Goal: Task Accomplishment & Management: Manage account settings

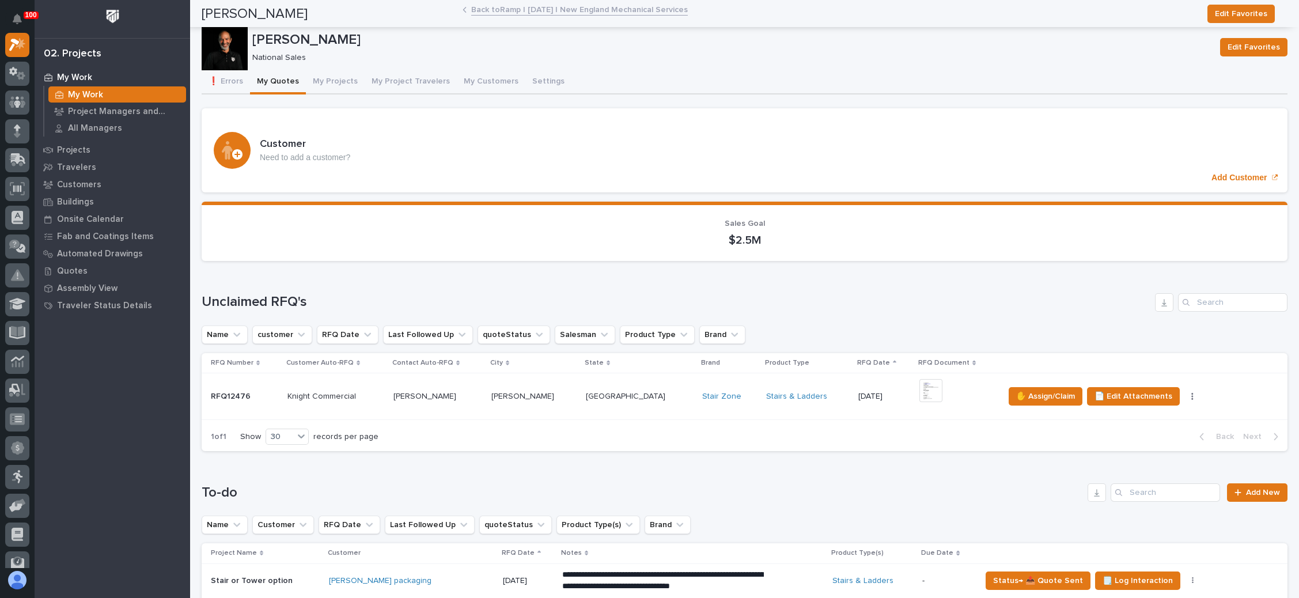
scroll to position [173, 0]
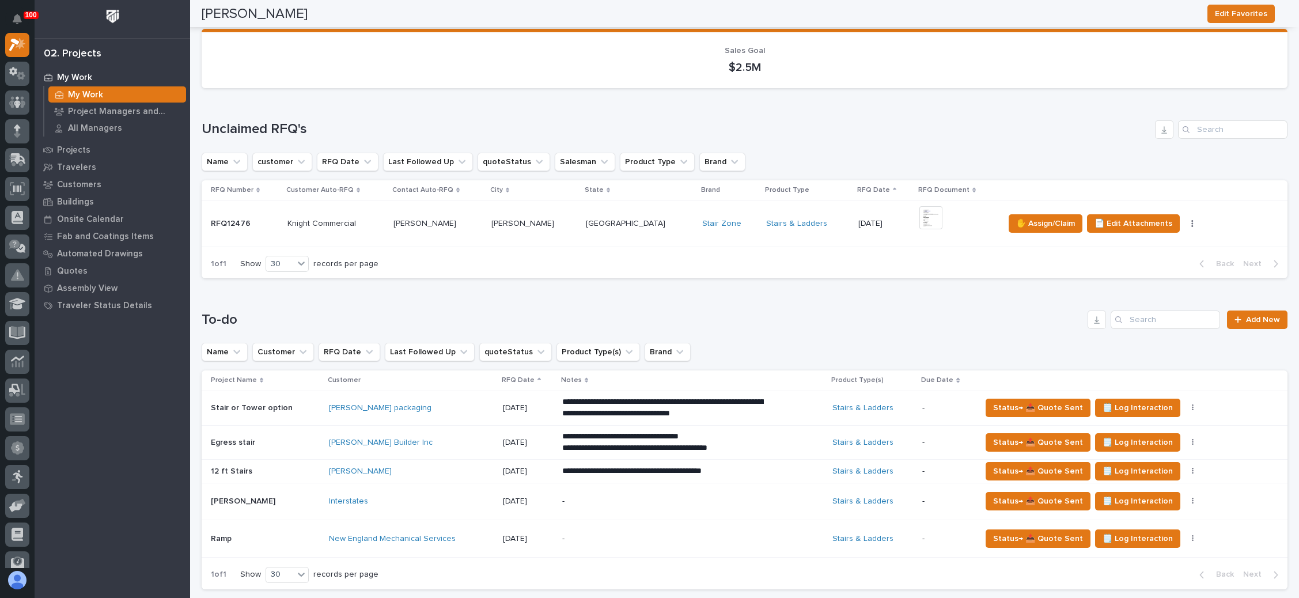
click at [636, 220] on p at bounding box center [639, 224] width 107 height 10
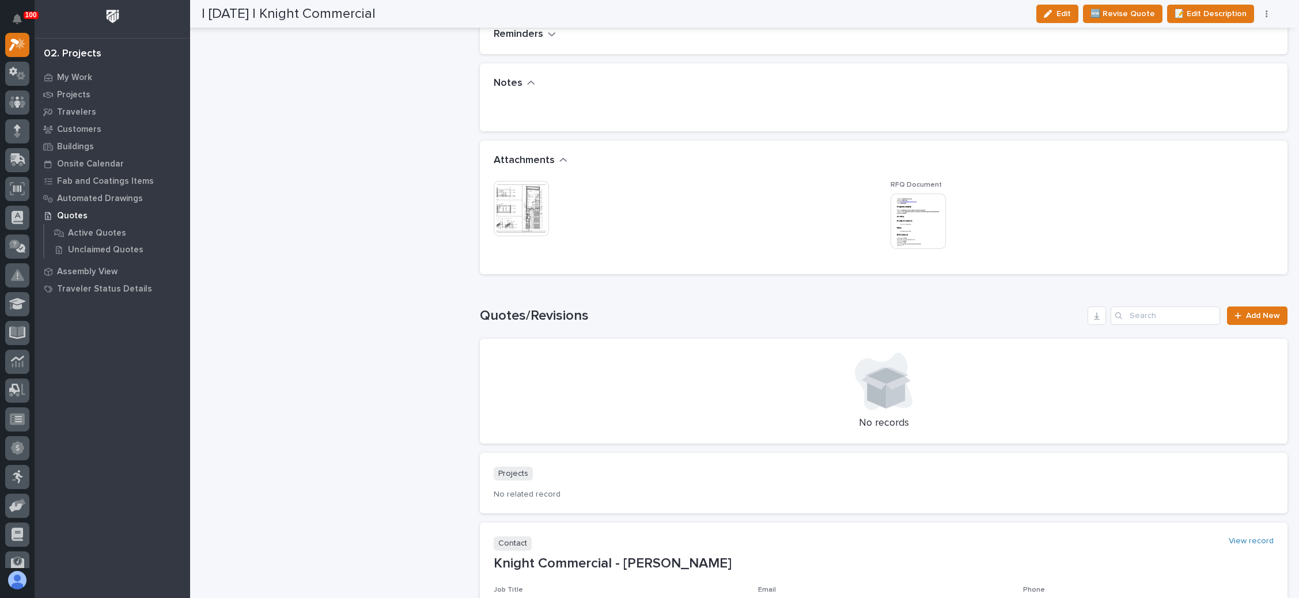
scroll to position [950, 0]
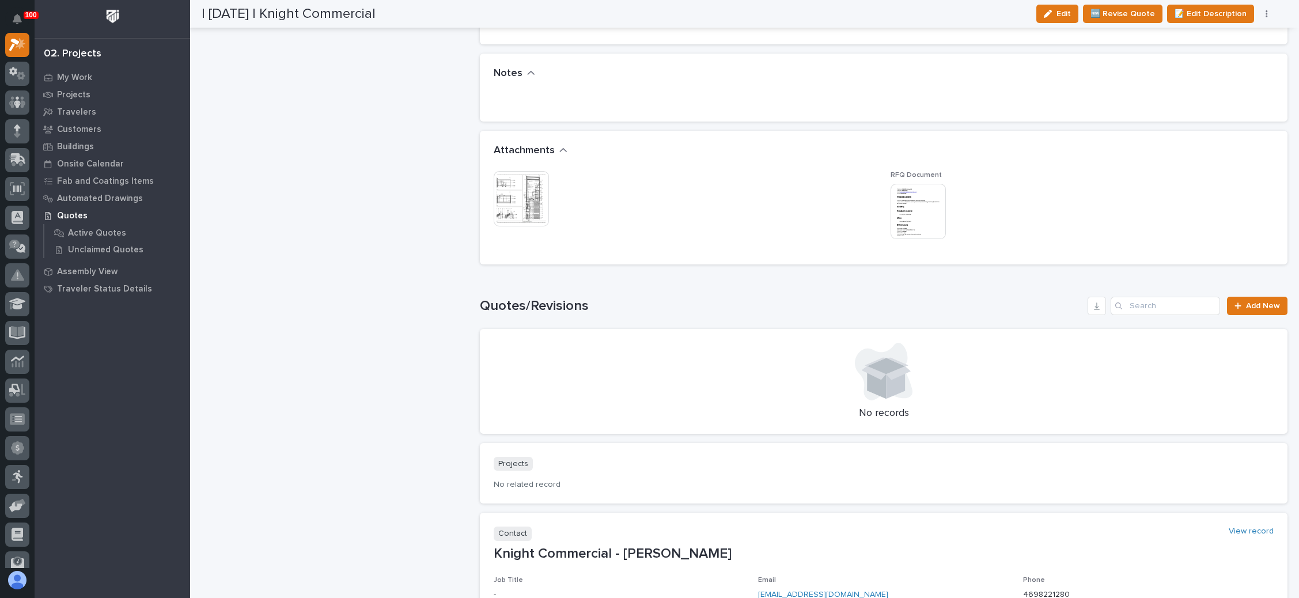
click at [912, 218] on img at bounding box center [917, 211] width 55 height 55
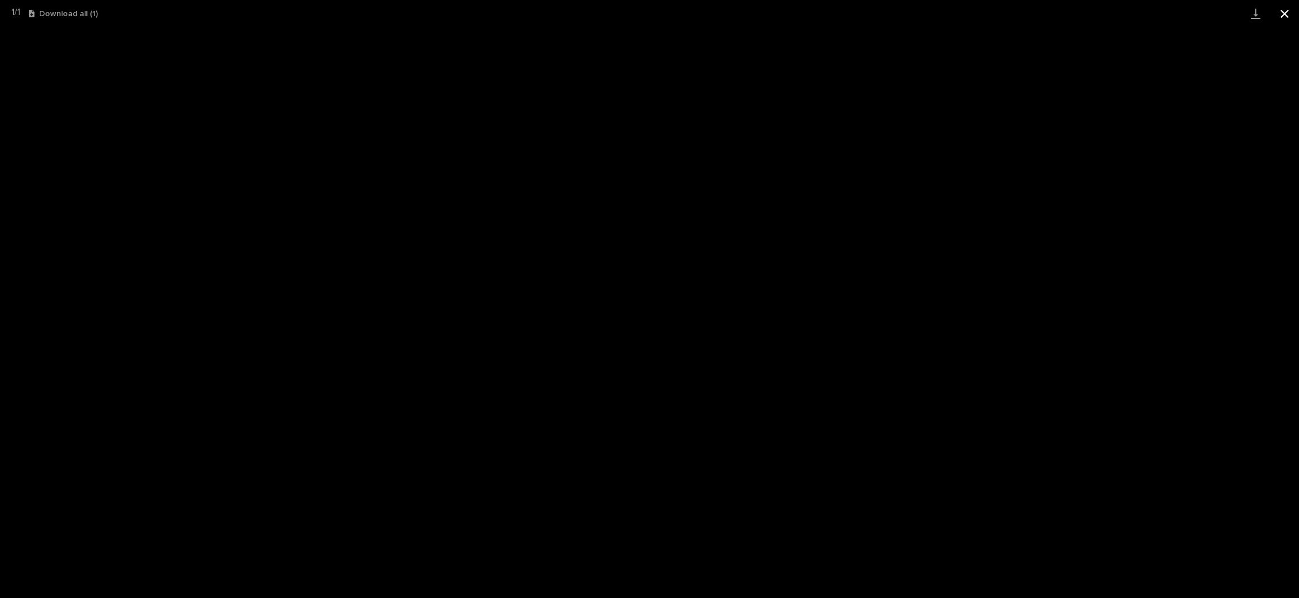
click at [1290, 16] on button "Close gallery" at bounding box center [1284, 13] width 29 height 27
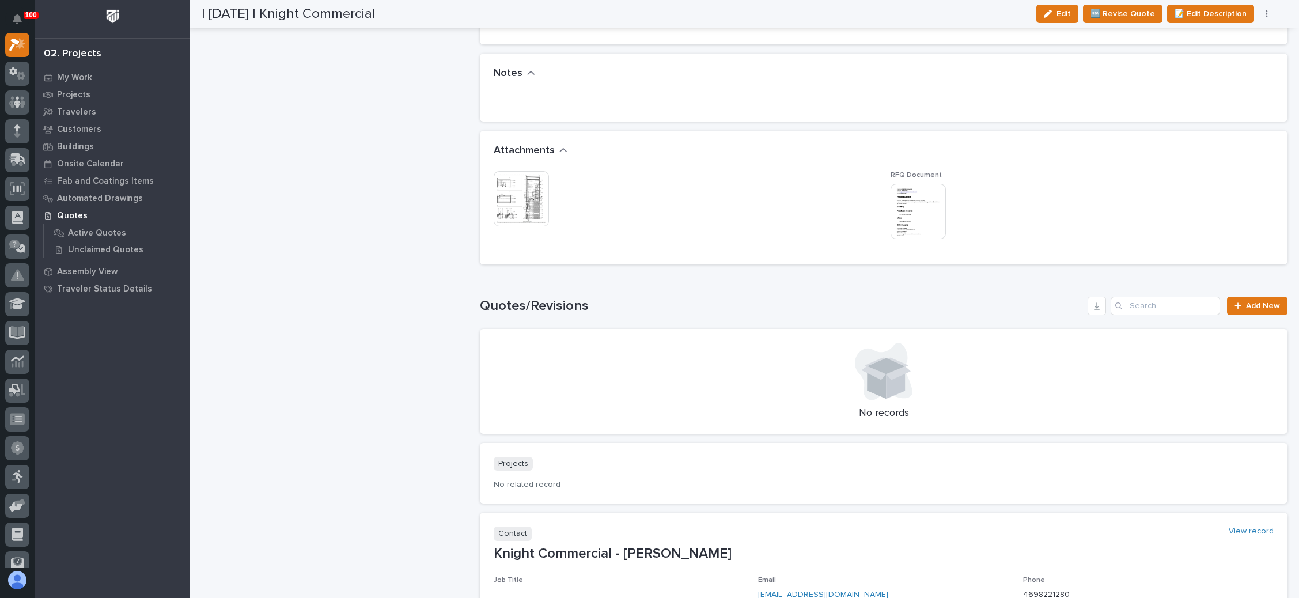
click at [519, 199] on img at bounding box center [521, 198] width 55 height 55
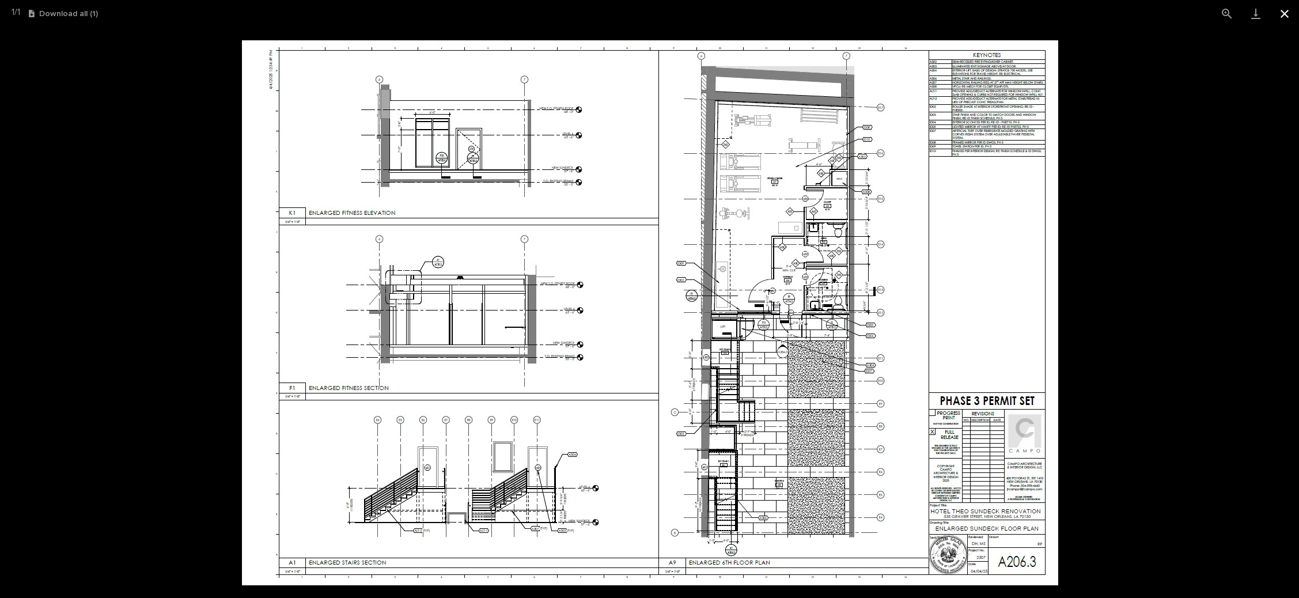
click at [1282, 13] on button "Close gallery" at bounding box center [1284, 13] width 29 height 27
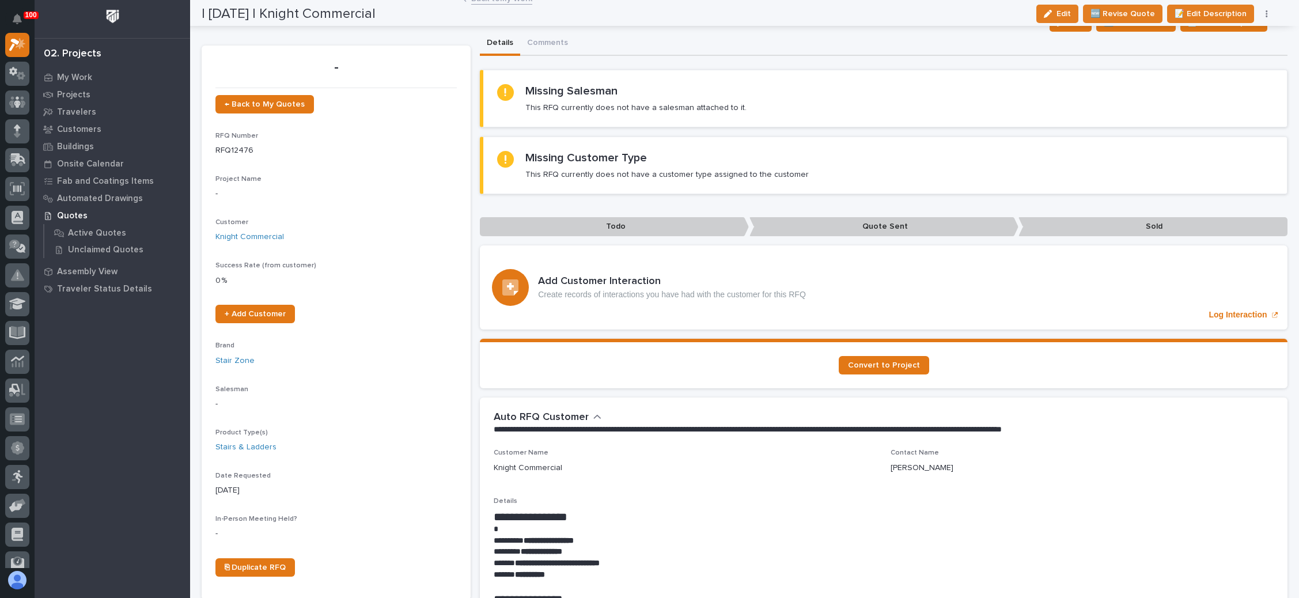
scroll to position [0, 0]
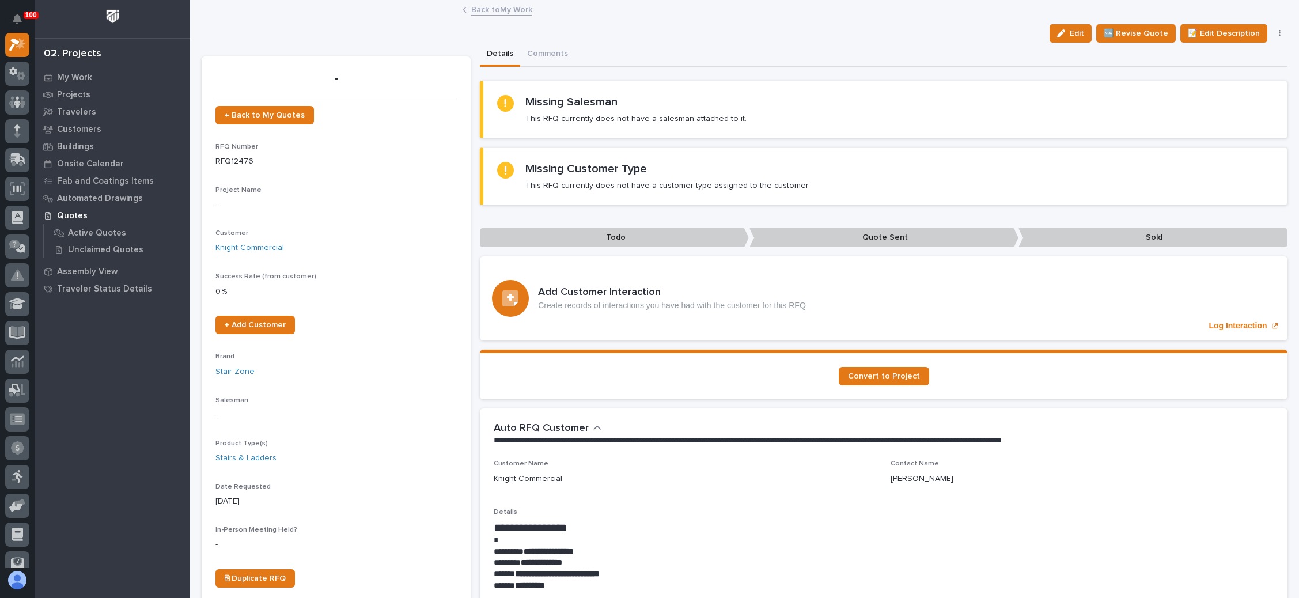
click at [1278, 33] on icon "button" at bounding box center [1279, 33] width 2 height 8
click at [1221, 90] on span "✋ Assign/Claim" at bounding box center [1215, 93] width 59 height 14
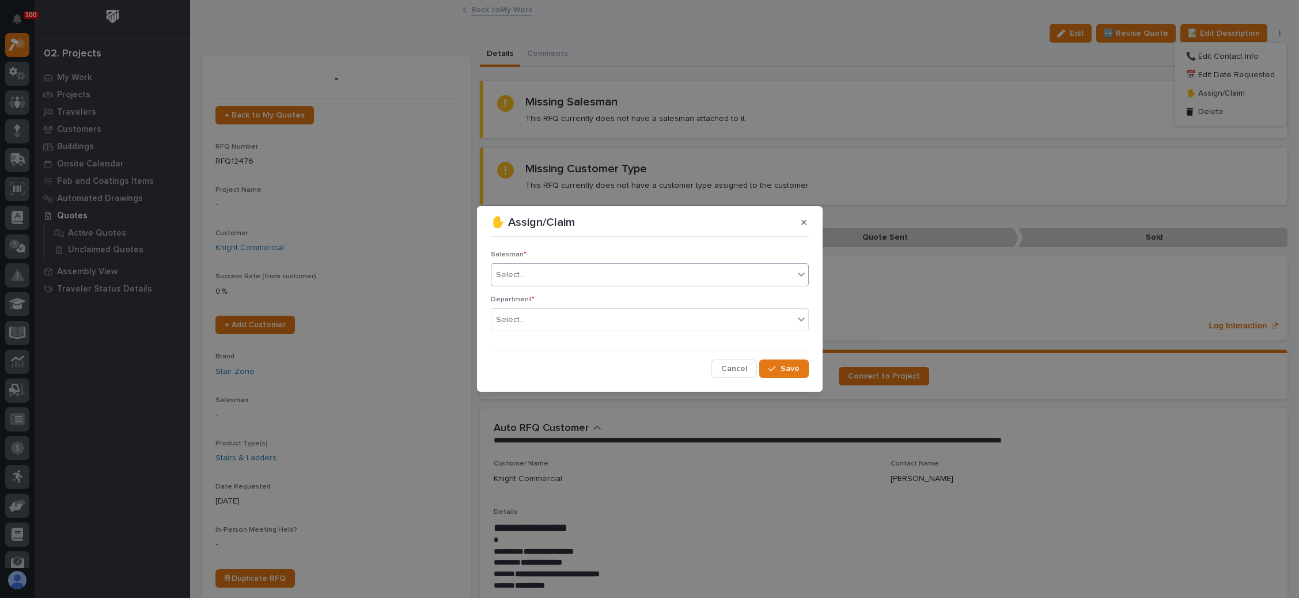
drag, startPoint x: 527, startPoint y: 269, endPoint x: 529, endPoint y: 275, distance: 5.9
click at [527, 269] on div "Select..." at bounding box center [642, 274] width 302 height 19
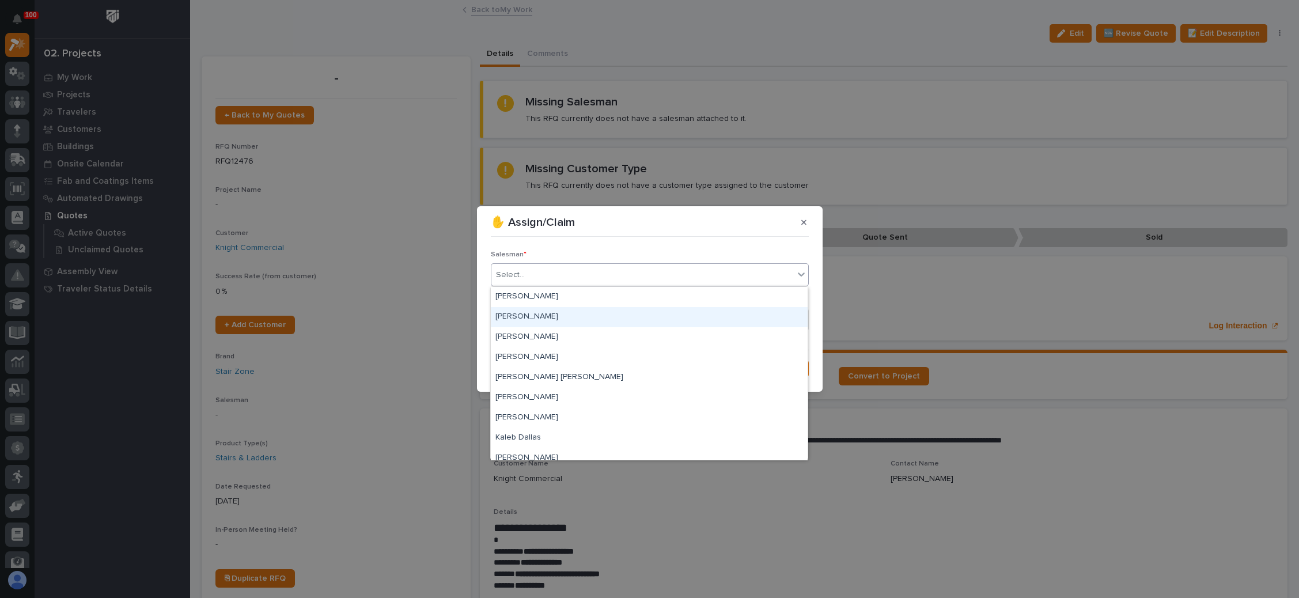
click at [544, 315] on div "[PERSON_NAME]" at bounding box center [649, 317] width 317 height 20
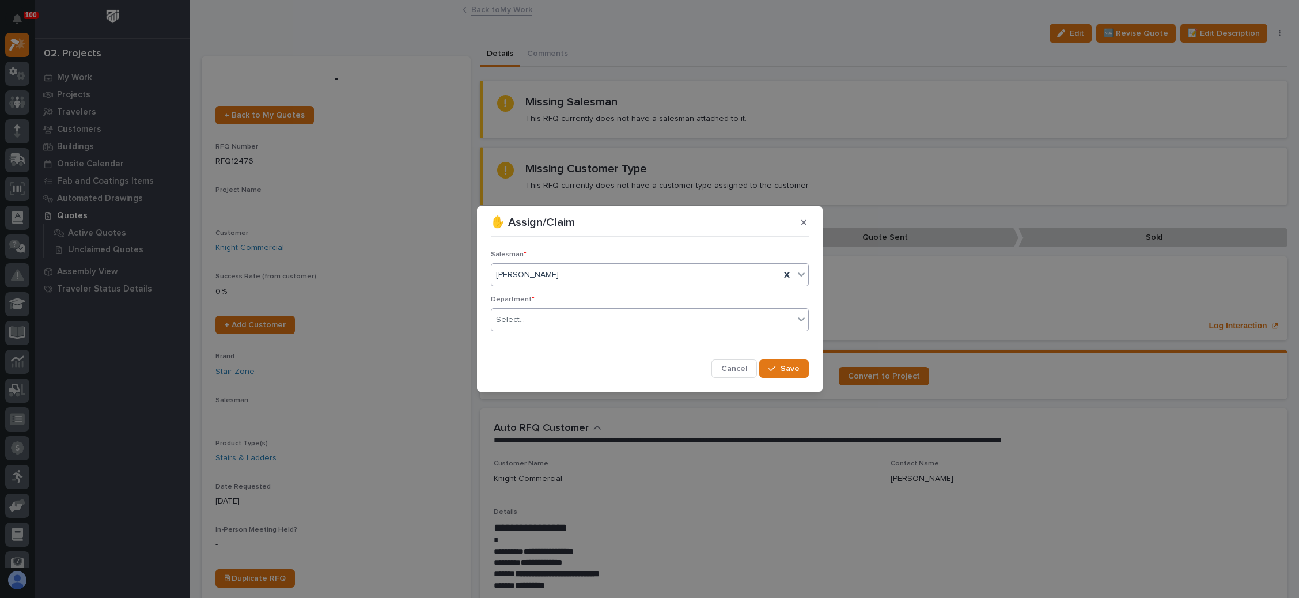
click at [544, 316] on div "Select..." at bounding box center [642, 319] width 302 height 19
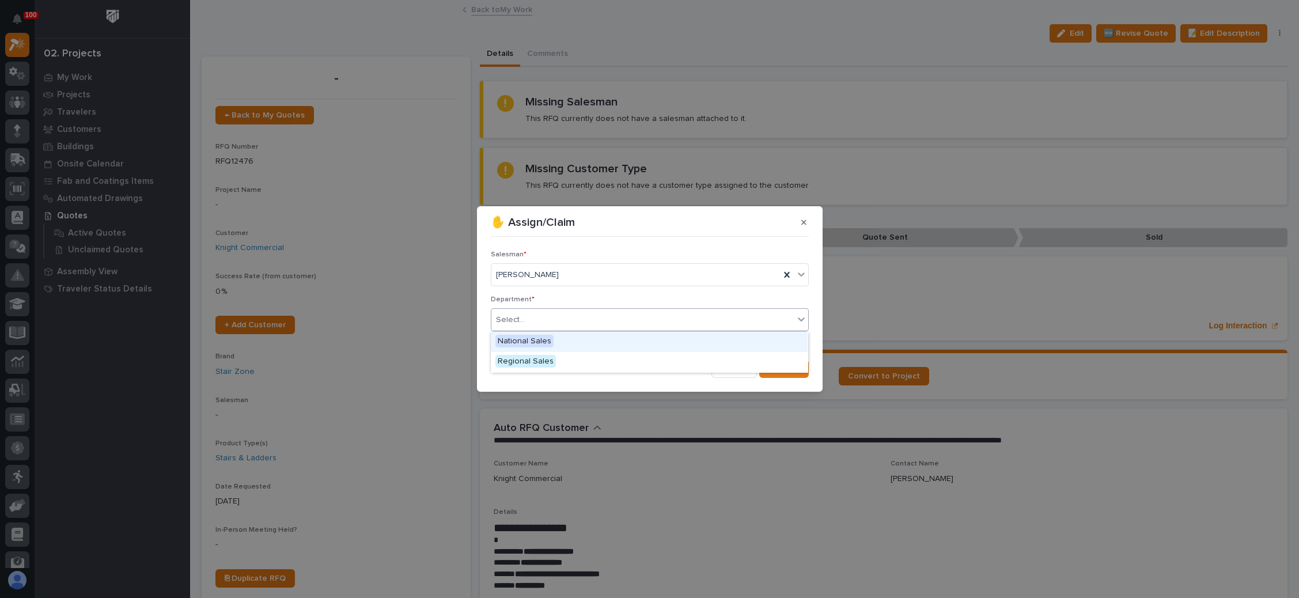
click at [541, 337] on span "National Sales" at bounding box center [524, 341] width 58 height 13
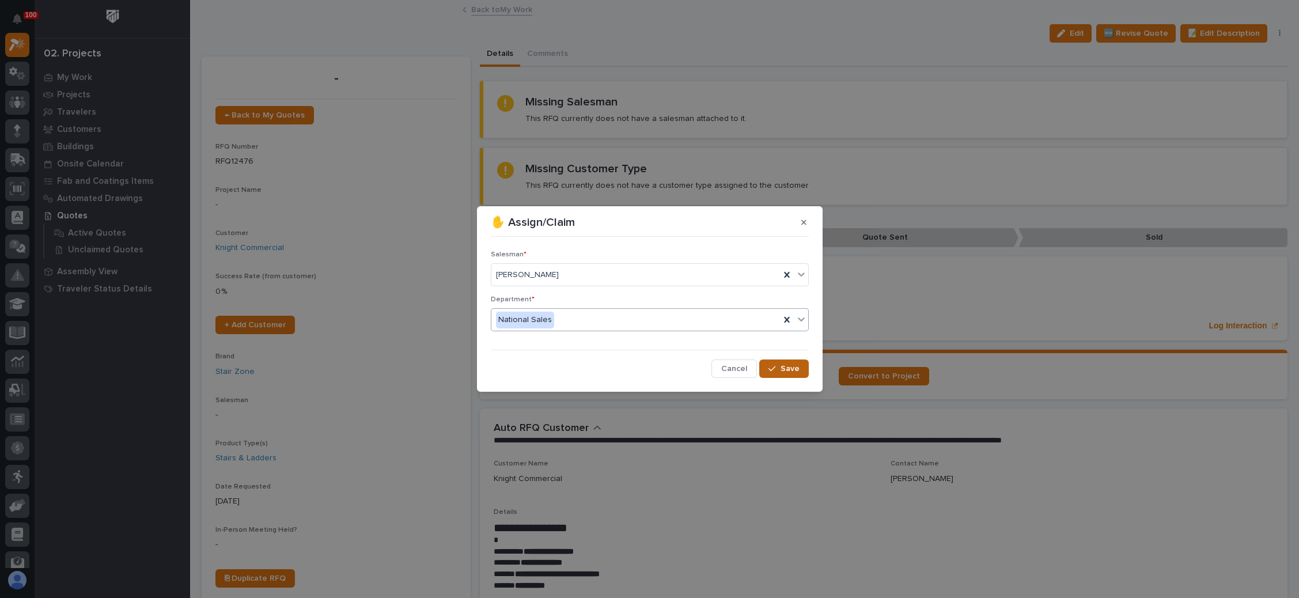
click at [792, 371] on span "Save" at bounding box center [789, 368] width 19 height 10
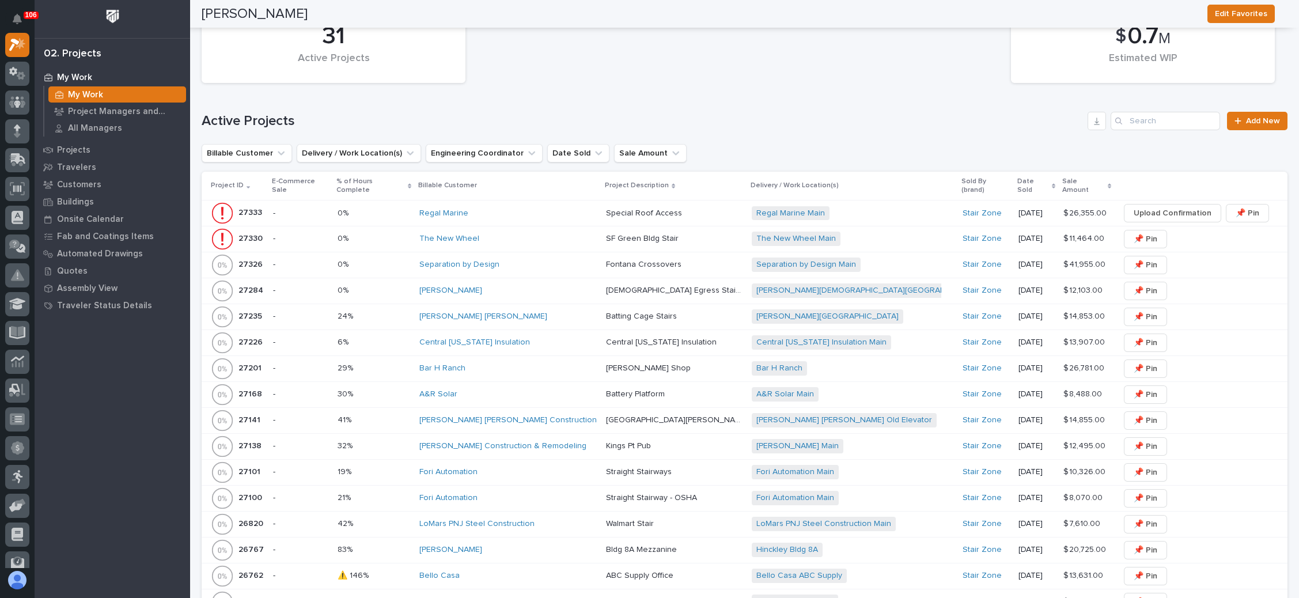
scroll to position [950, 0]
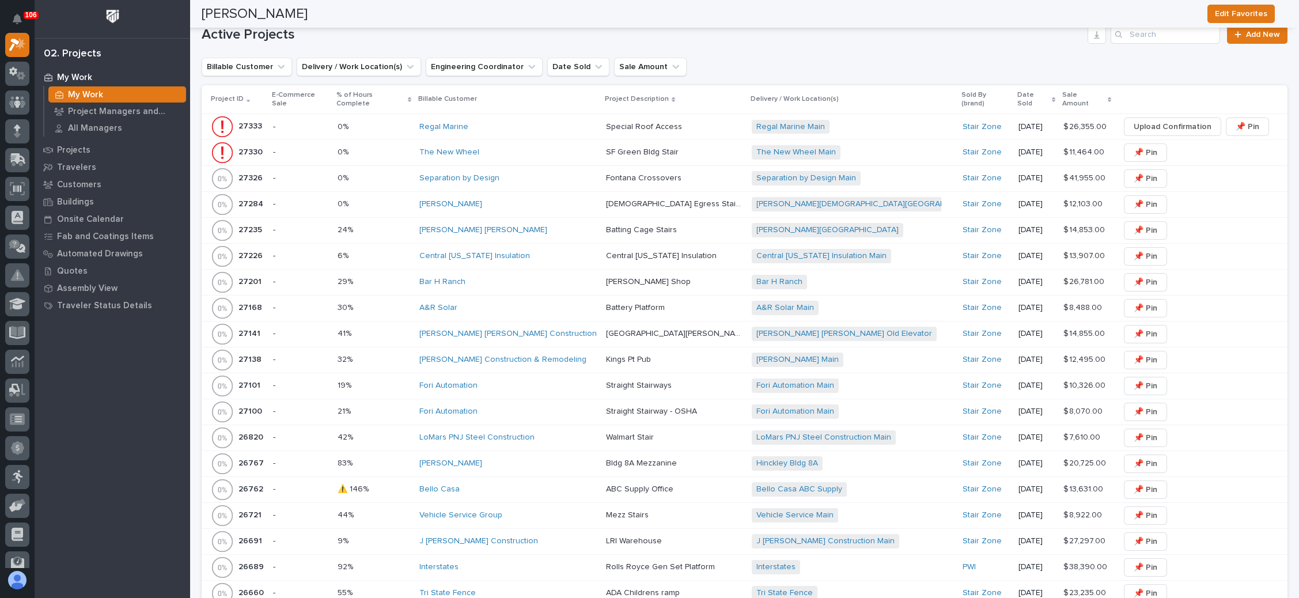
click at [880, 223] on div "Moeller East Forsynth High School + 0" at bounding box center [852, 230] width 202 height 14
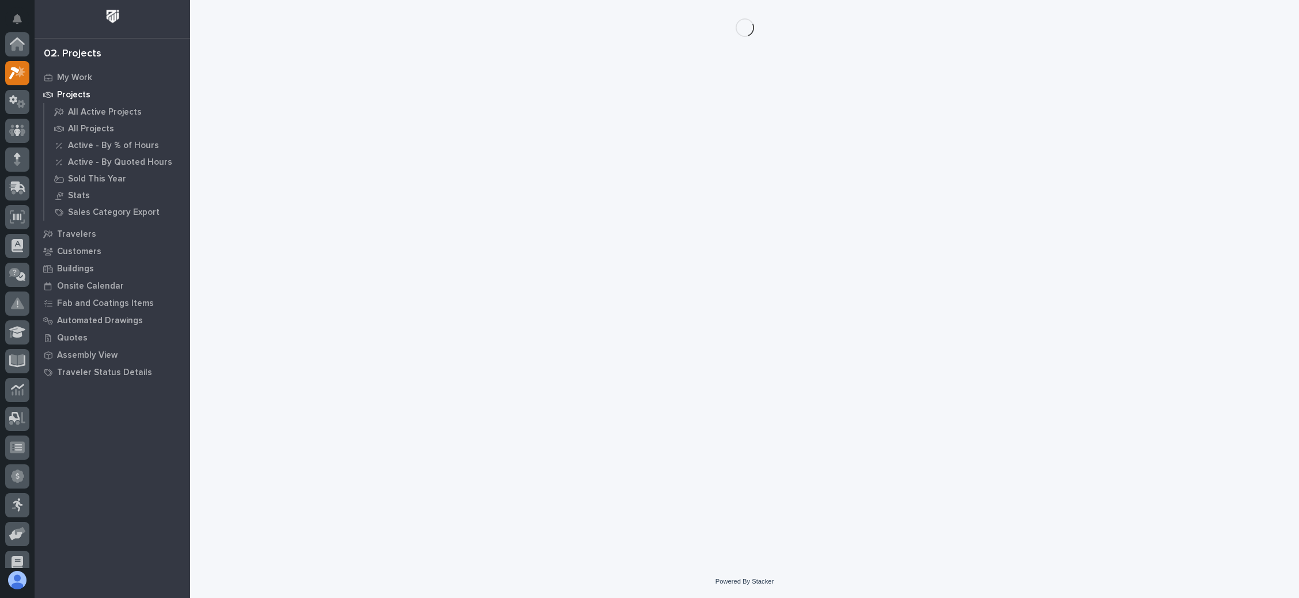
scroll to position [28, 0]
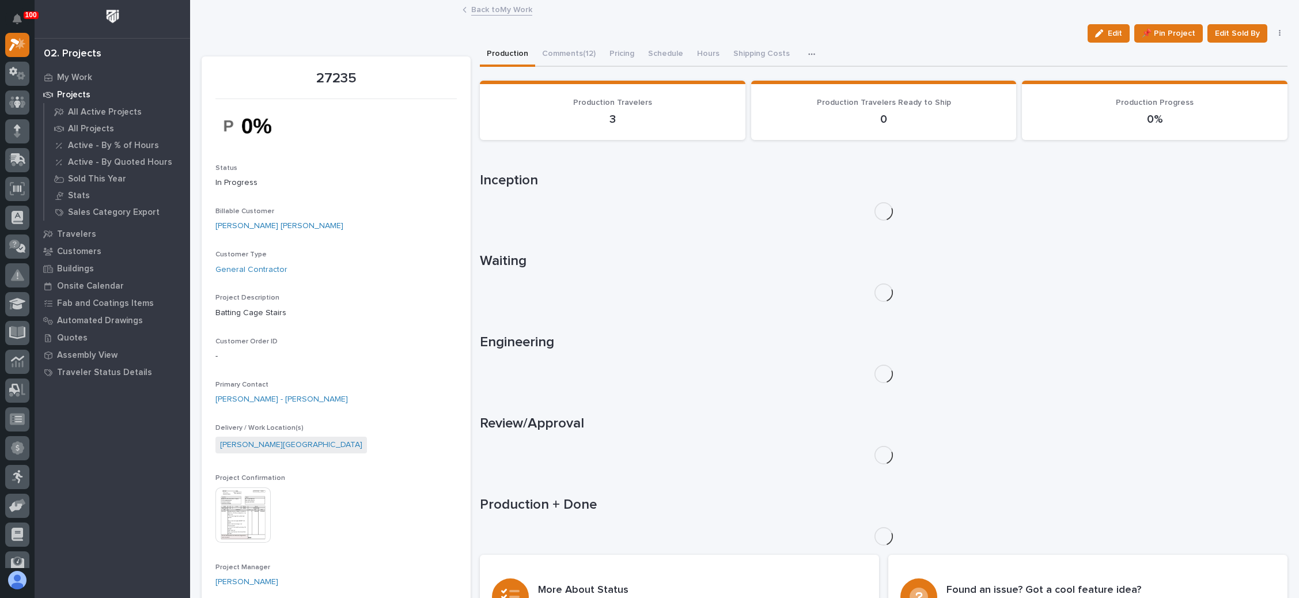
click at [1271, 32] on button "button" at bounding box center [1279, 33] width 16 height 8
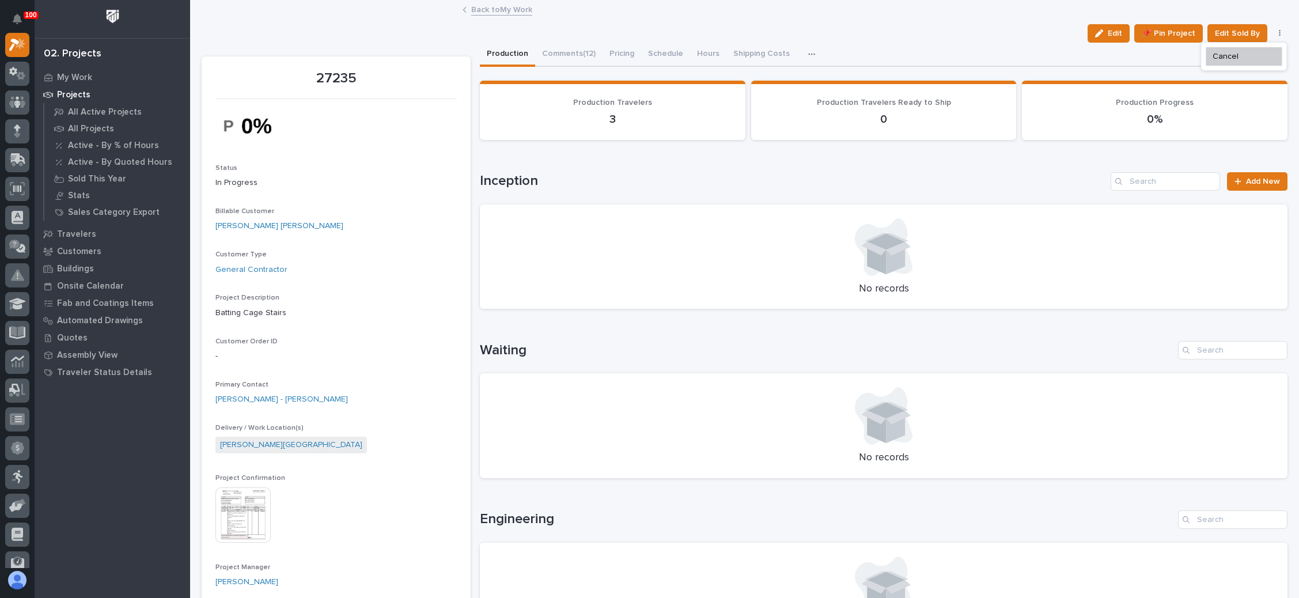
click at [1271, 32] on button "button" at bounding box center [1279, 33] width 16 height 8
click at [992, 36] on div "Edit 📌 Pin Project Edit Sold By Cancel" at bounding box center [744, 33] width 1085 height 18
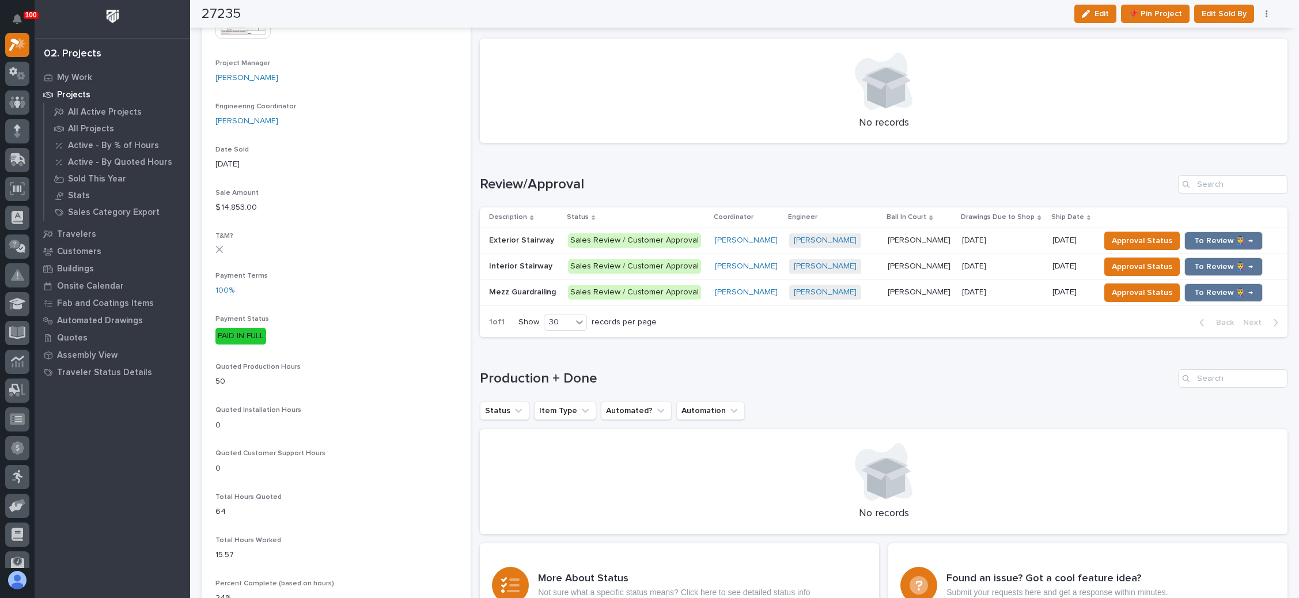
scroll to position [518, 0]
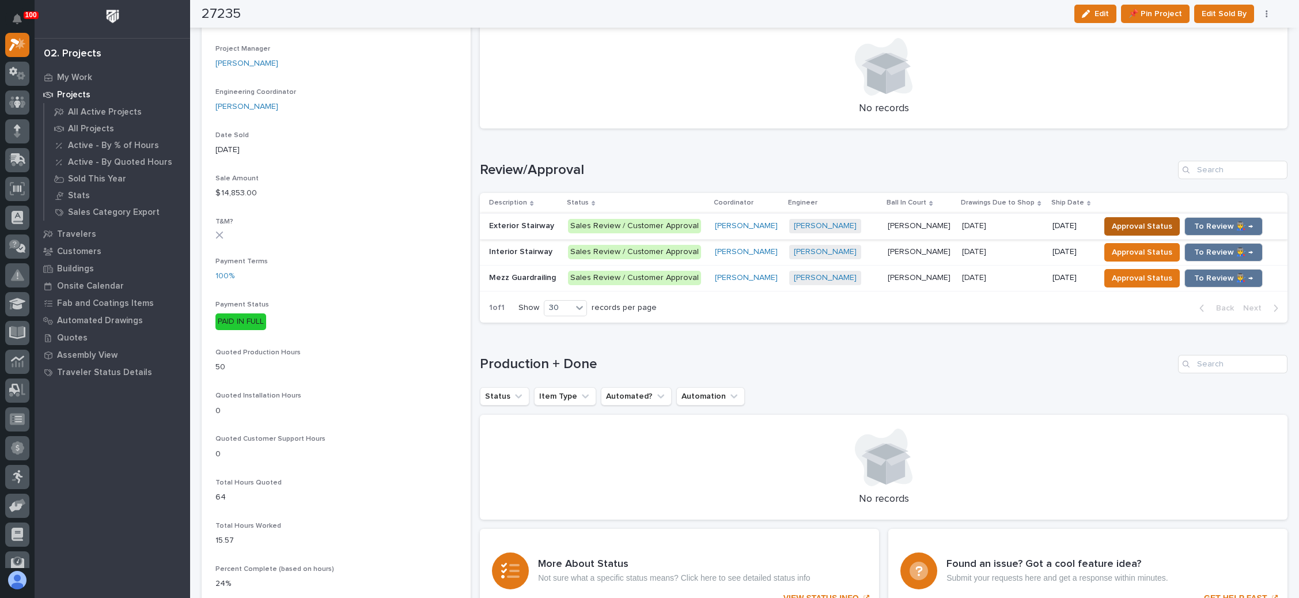
click at [1134, 225] on span "Approval Status" at bounding box center [1141, 226] width 60 height 14
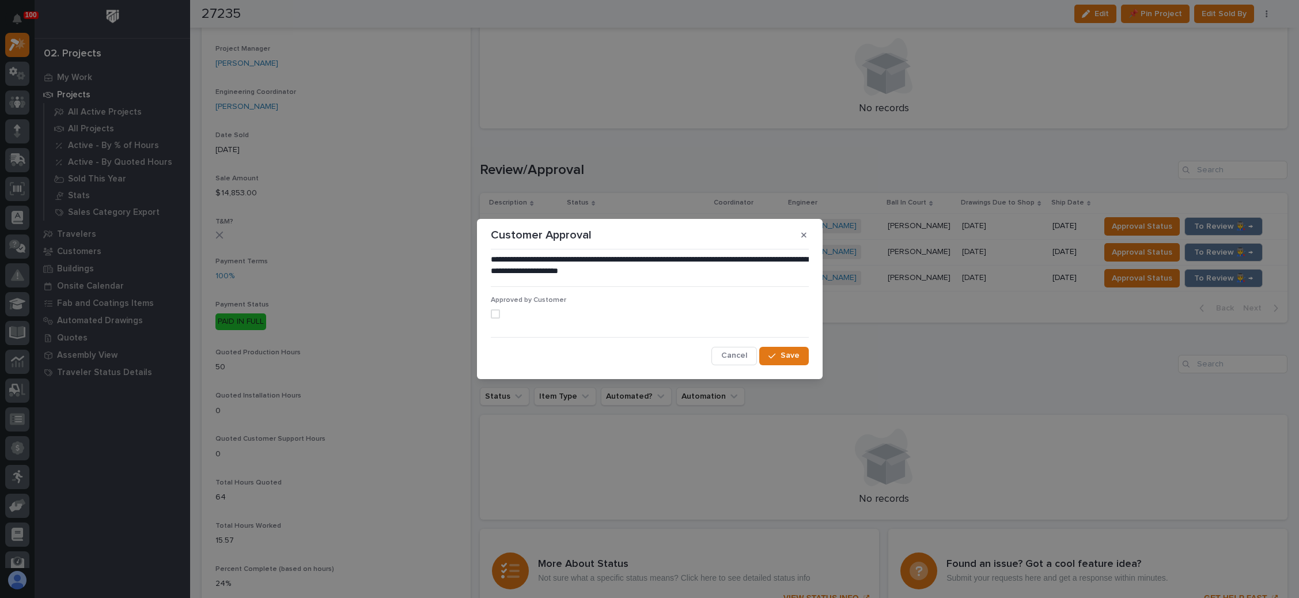
click at [491, 311] on span at bounding box center [495, 313] width 9 height 9
click at [788, 358] on span "Save" at bounding box center [789, 355] width 19 height 10
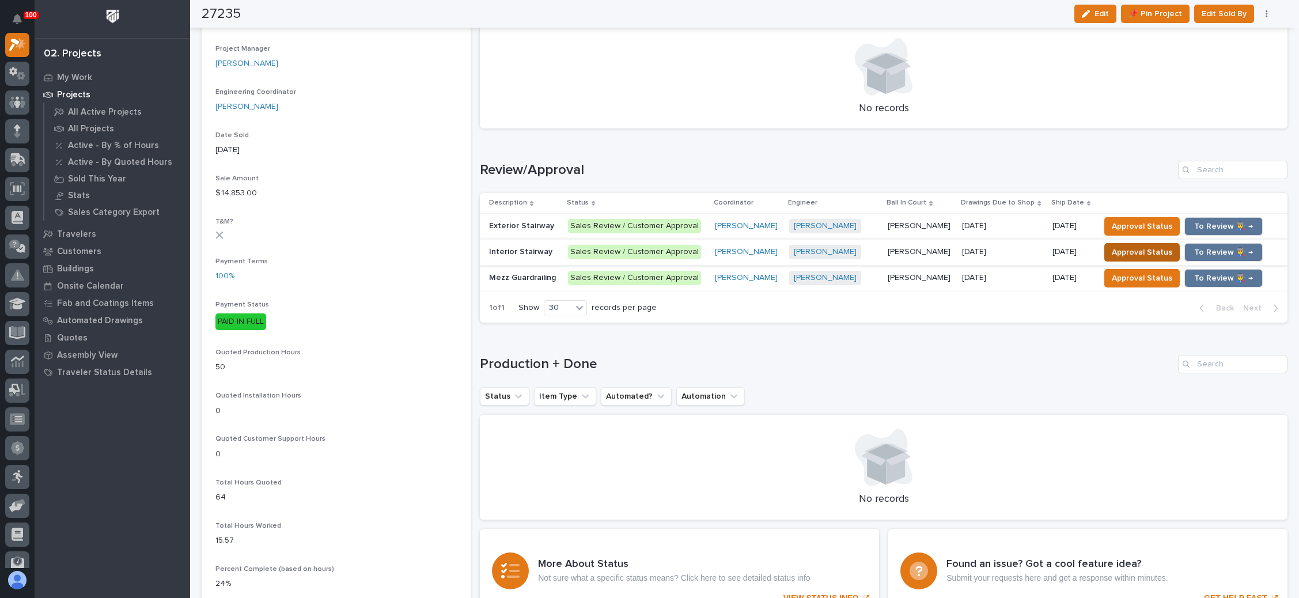
click at [1123, 253] on span "Approval Status" at bounding box center [1141, 252] width 60 height 14
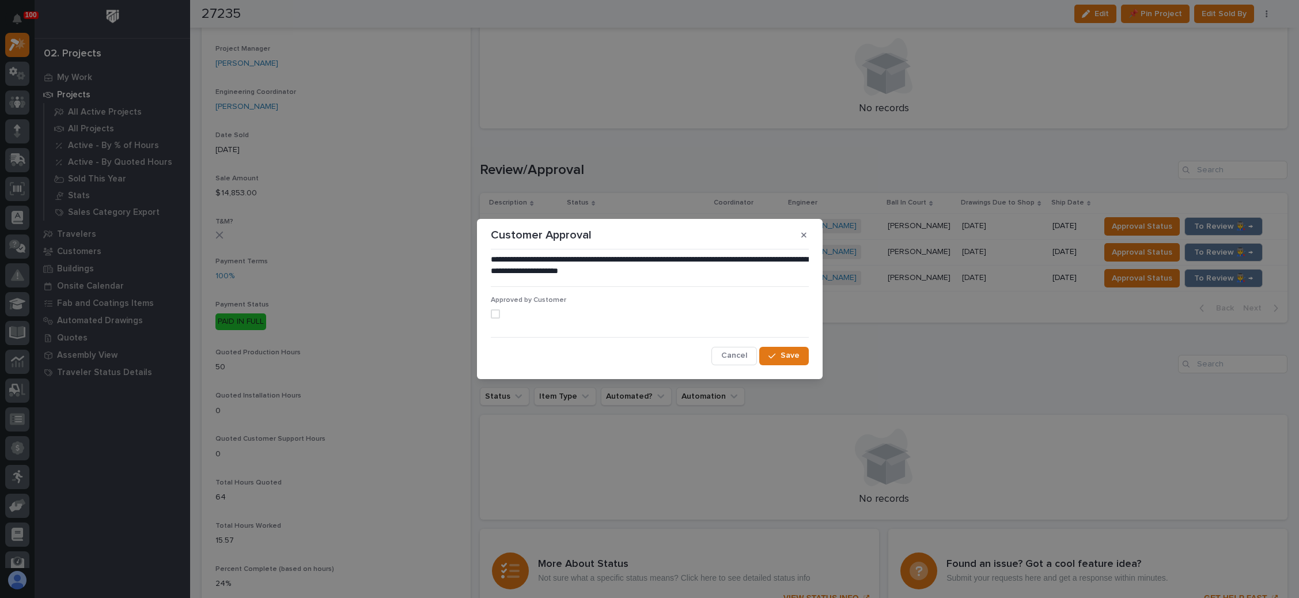
click at [496, 314] on span at bounding box center [495, 313] width 9 height 9
click at [768, 353] on button "Save" at bounding box center [783, 356] width 49 height 18
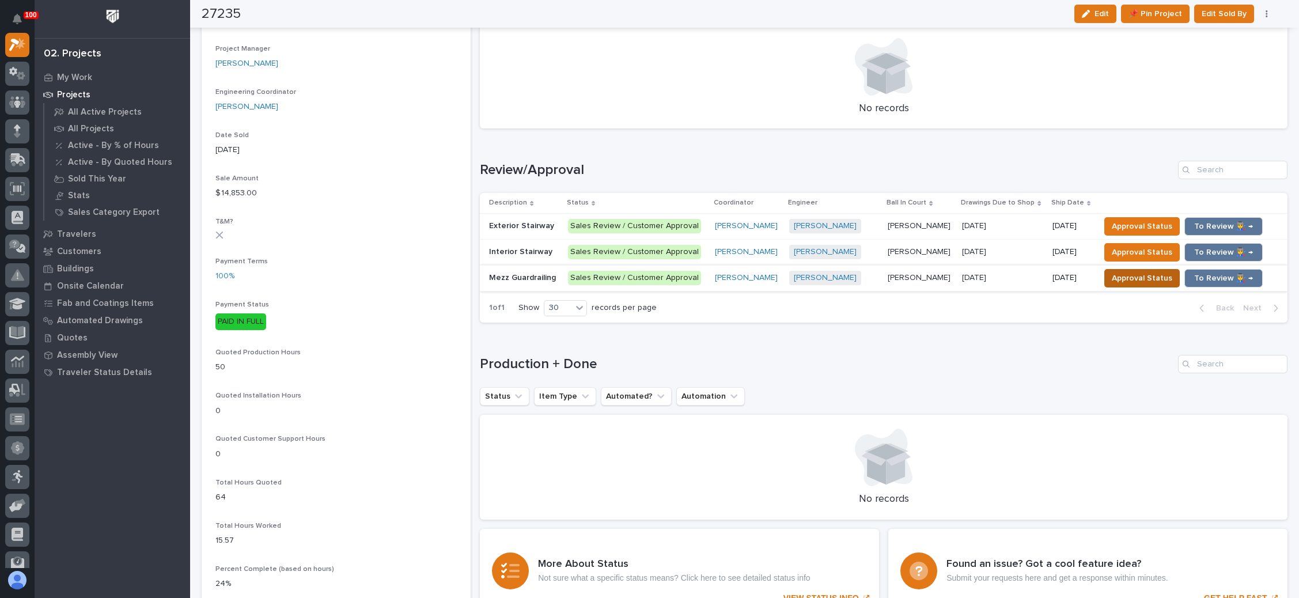
click at [1121, 276] on span "Approval Status" at bounding box center [1141, 278] width 60 height 14
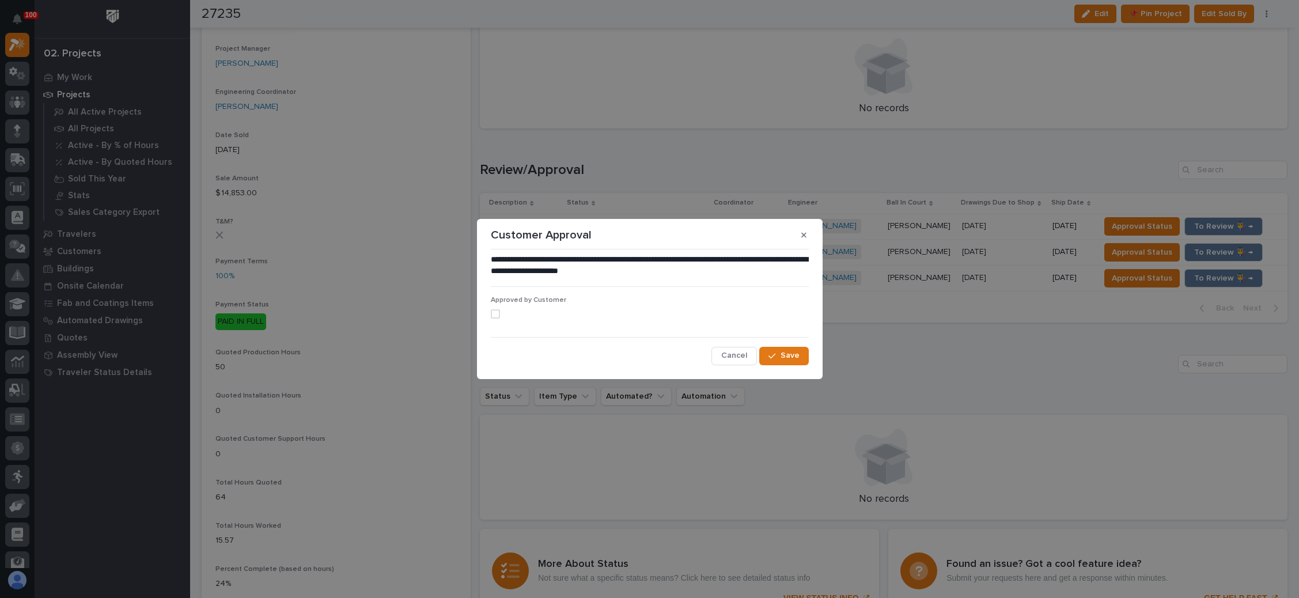
click at [500, 316] on label at bounding box center [650, 313] width 318 height 9
click at [795, 352] on span "Save" at bounding box center [789, 355] width 19 height 10
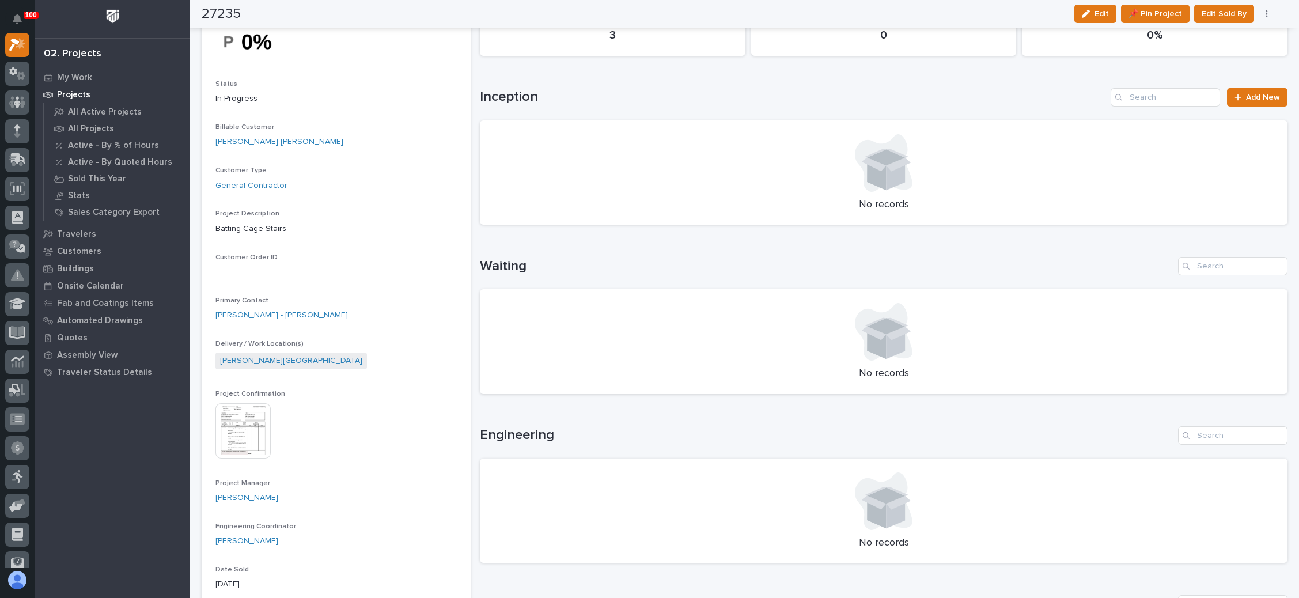
scroll to position [0, 0]
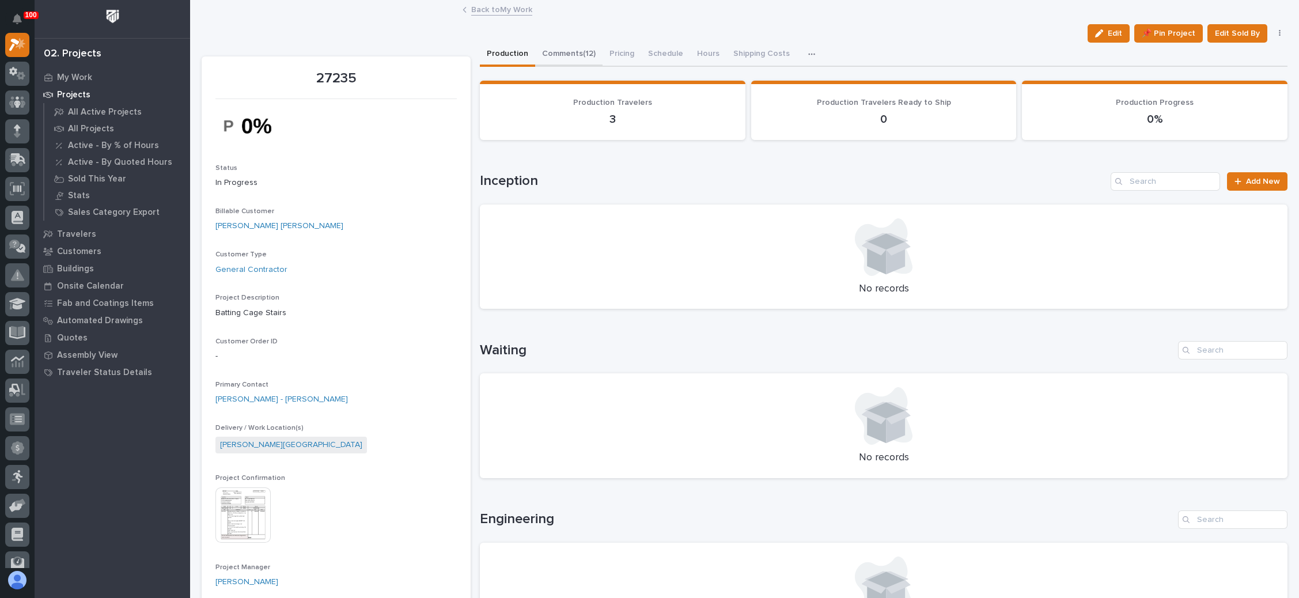
click at [572, 50] on button "Comments (12)" at bounding box center [568, 55] width 67 height 24
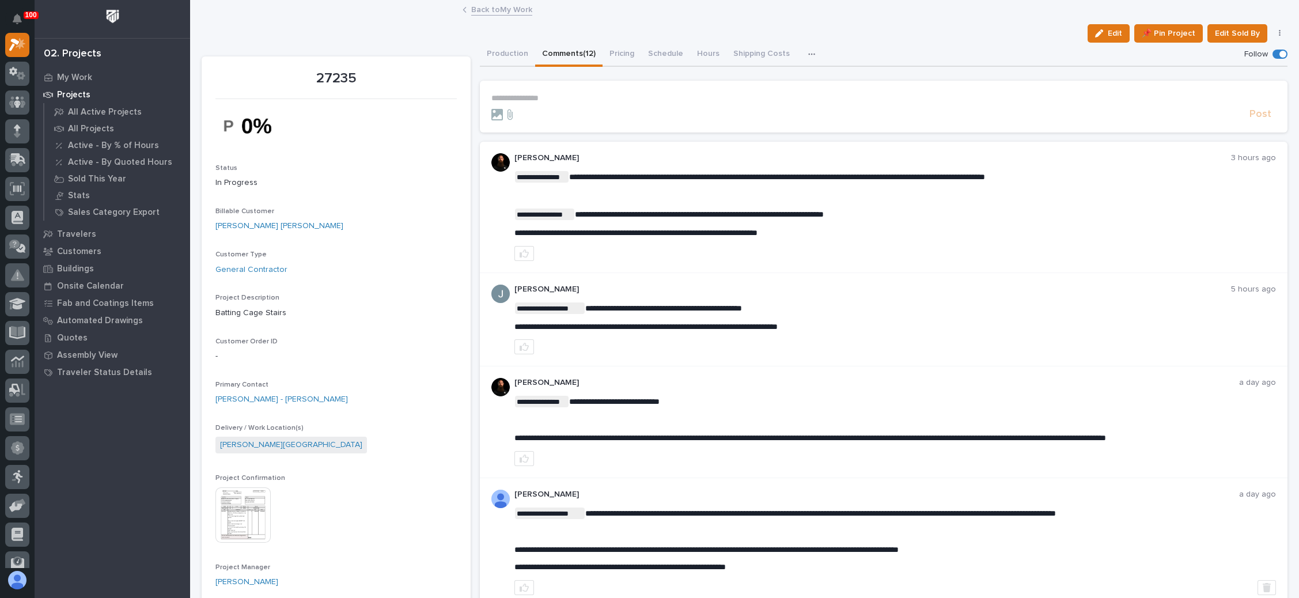
click at [546, 103] on form "**********" at bounding box center [883, 107] width 784 height 28
click at [536, 98] on p "**********" at bounding box center [883, 98] width 784 height 10
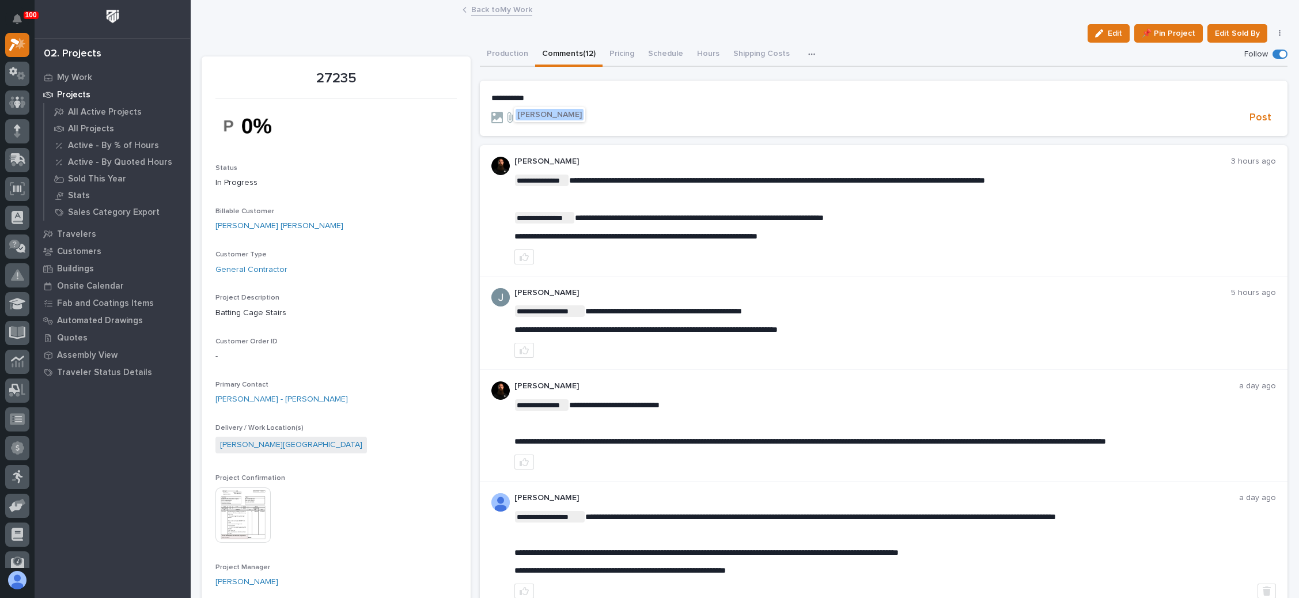
click at [560, 112] on span "Wynne Hochstetler" at bounding box center [549, 115] width 64 height 8
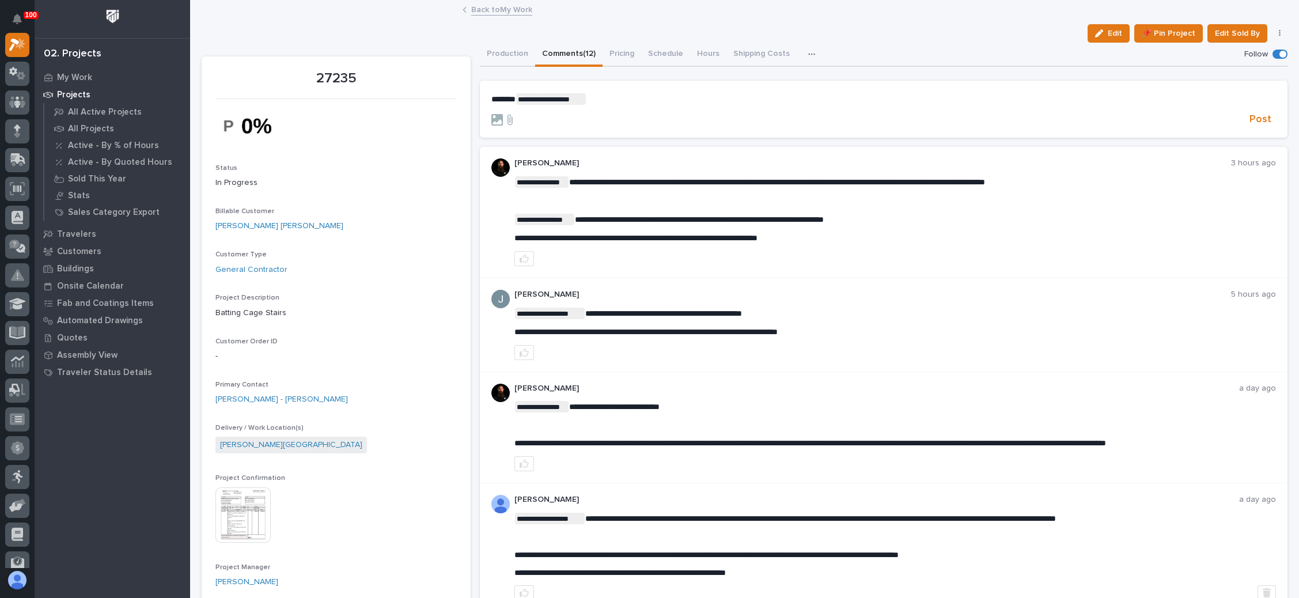
click at [612, 100] on p "**********" at bounding box center [883, 99] width 784 height 12
click at [1249, 116] on span "Post" at bounding box center [1260, 119] width 22 height 13
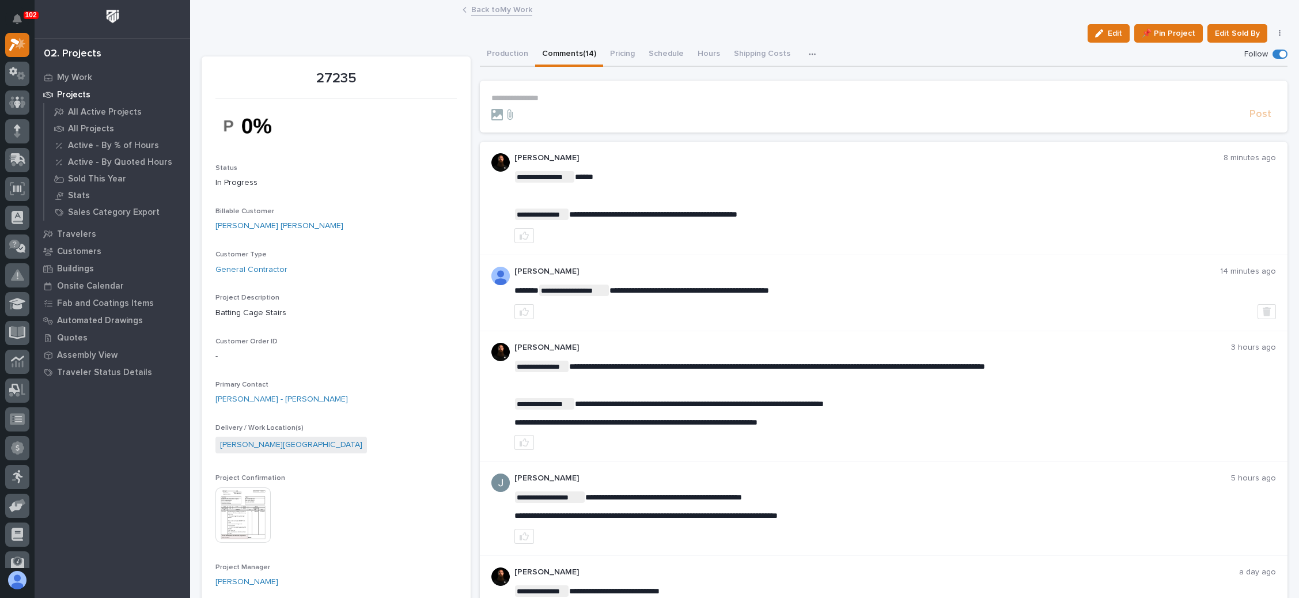
click at [495, 6] on link "Back to My Work" at bounding box center [501, 8] width 61 height 13
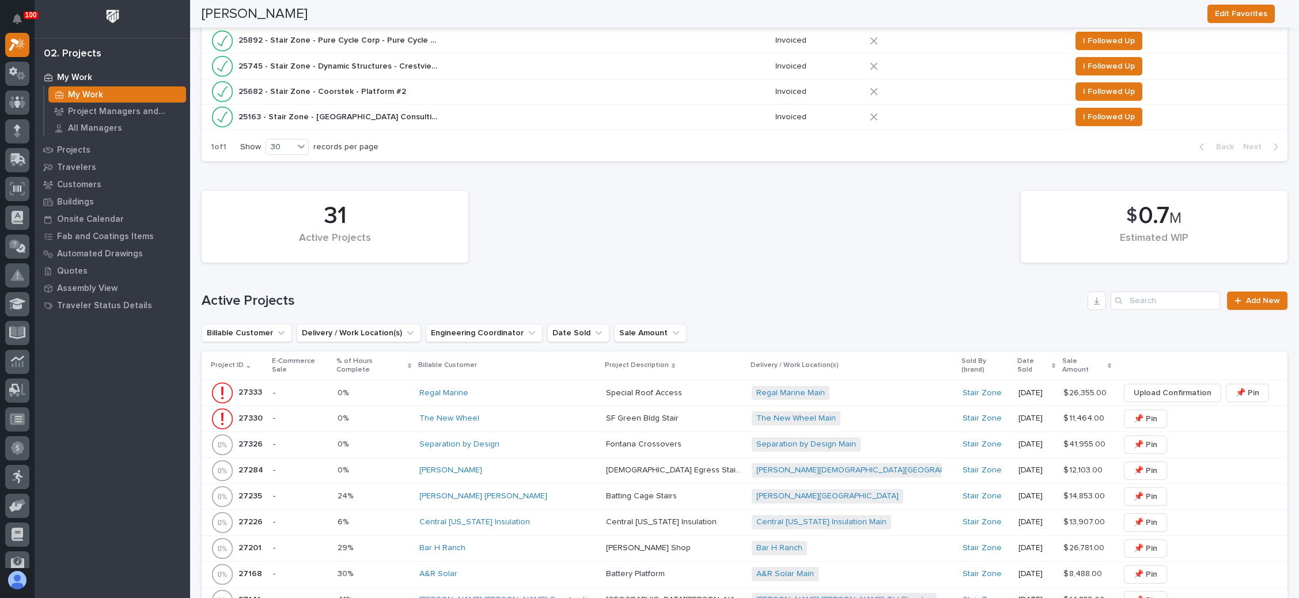
scroll to position [777, 0]
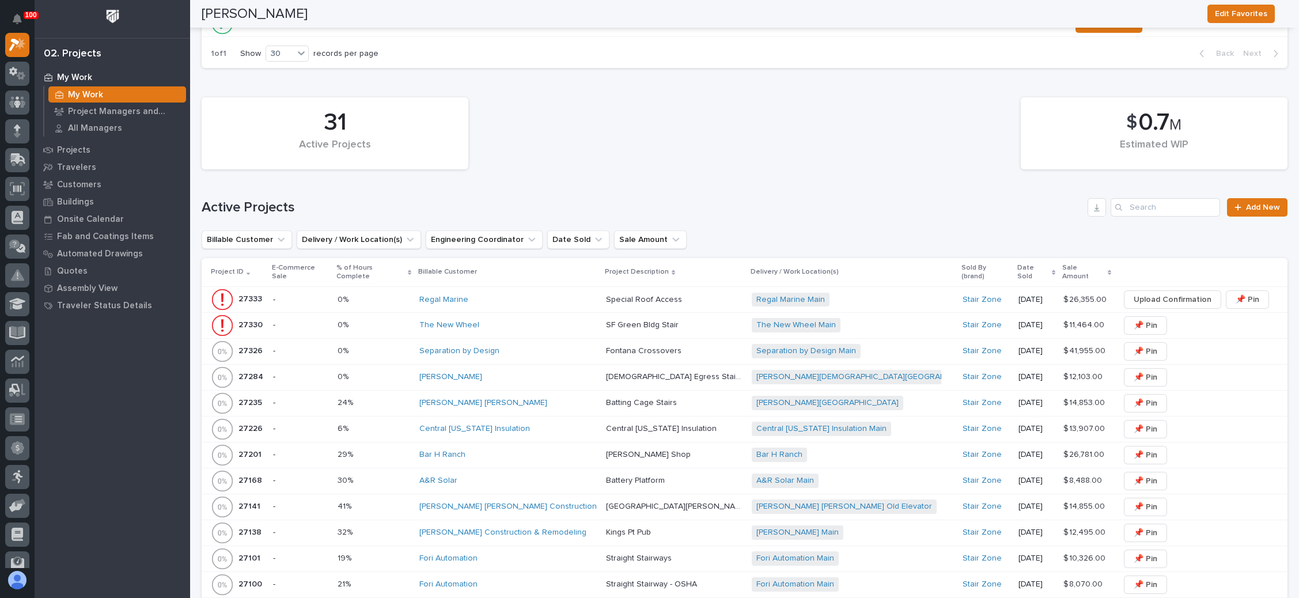
click at [842, 293] on div "Regal Marine Main + 0" at bounding box center [852, 300] width 202 height 14
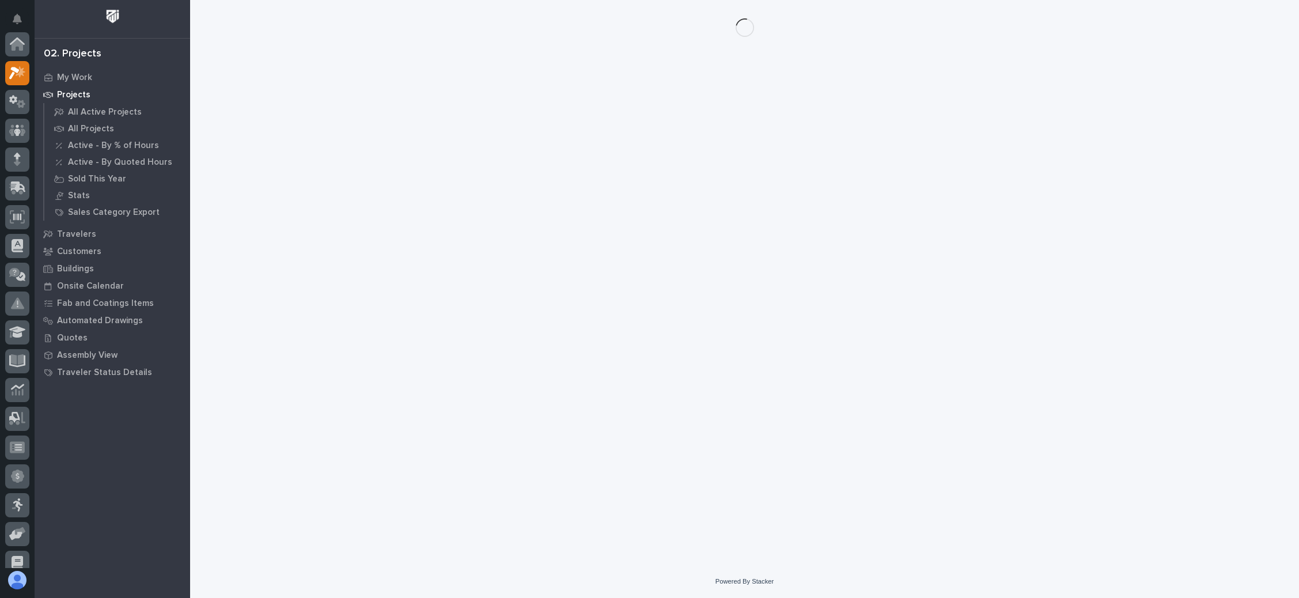
scroll to position [28, 0]
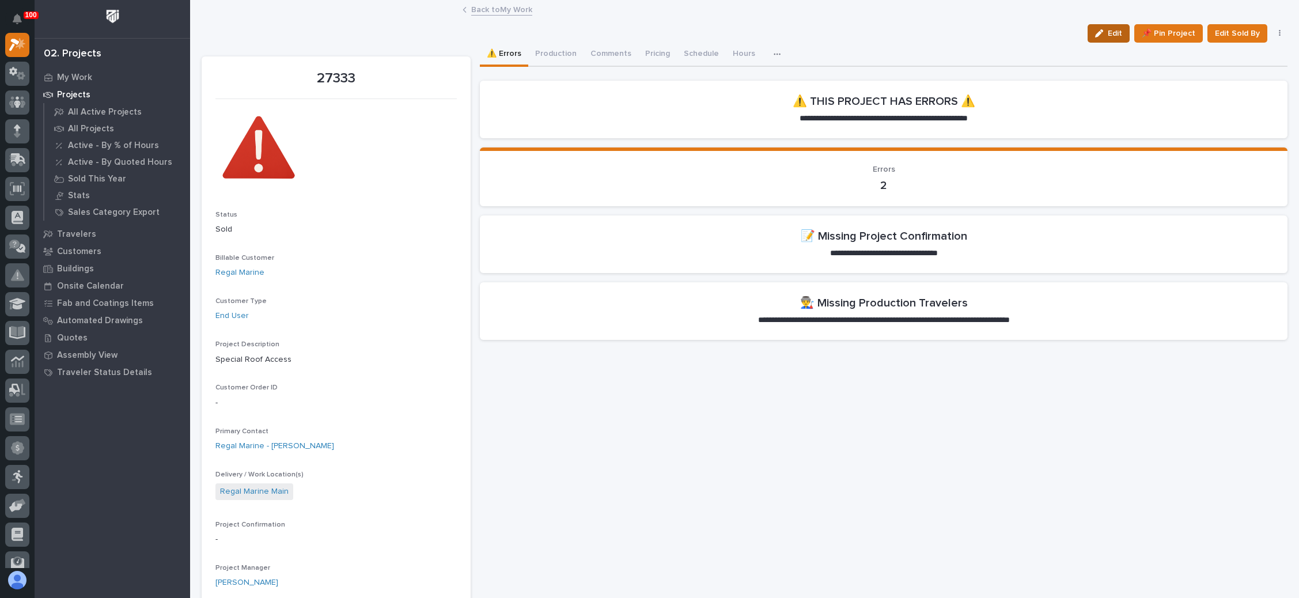
click at [1098, 32] on div "button" at bounding box center [1101, 33] width 13 height 8
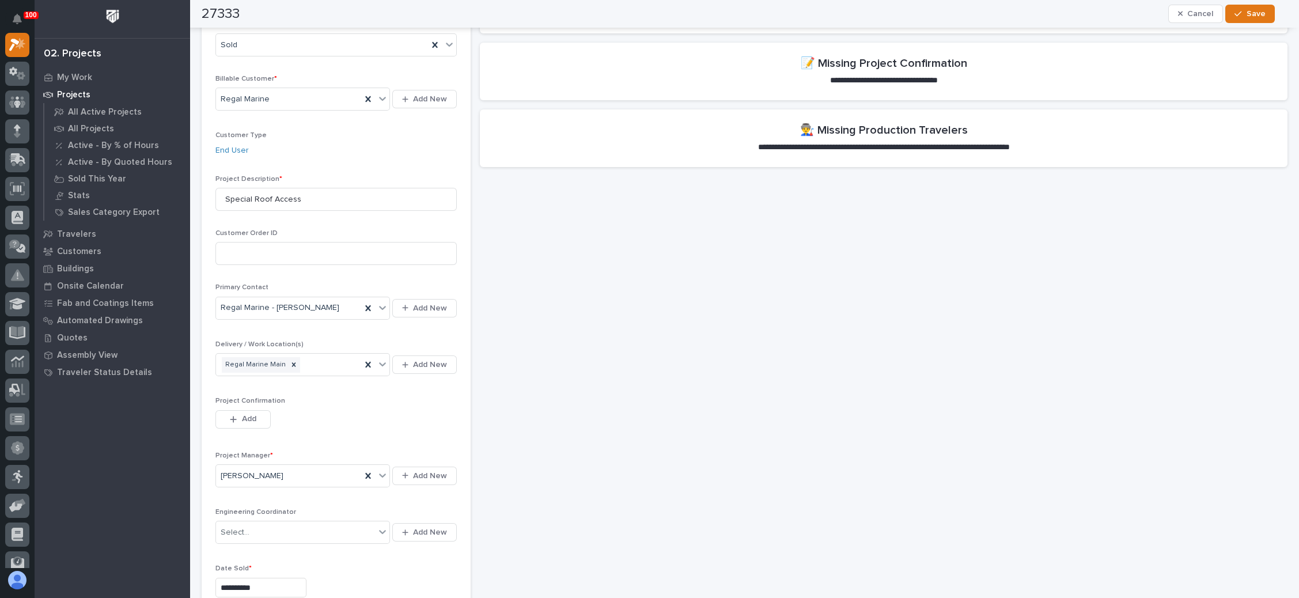
scroll to position [259, 0]
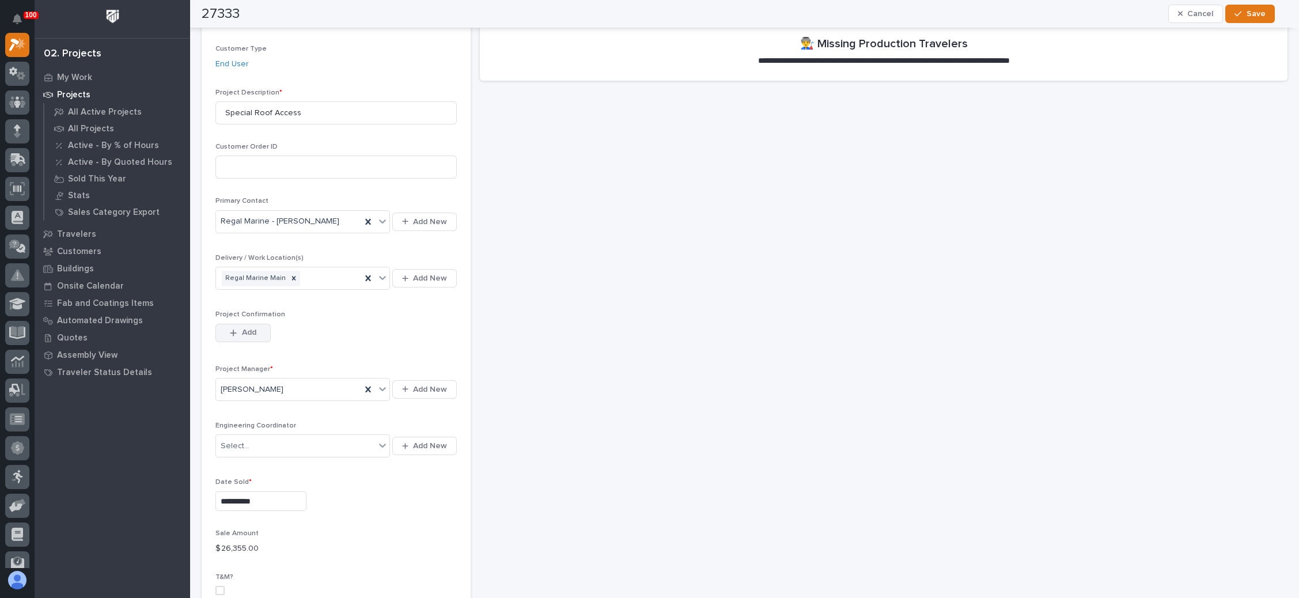
click at [255, 327] on span "Add" at bounding box center [249, 332] width 14 height 10
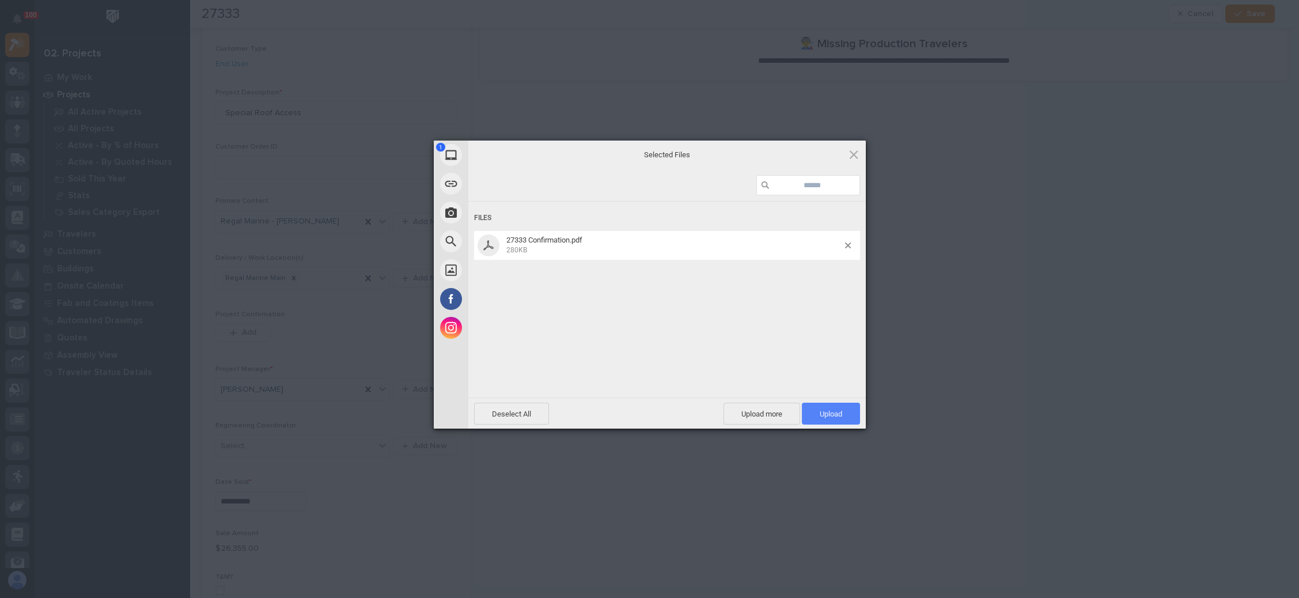
click at [822, 412] on span "Upload 1" at bounding box center [830, 413] width 22 height 9
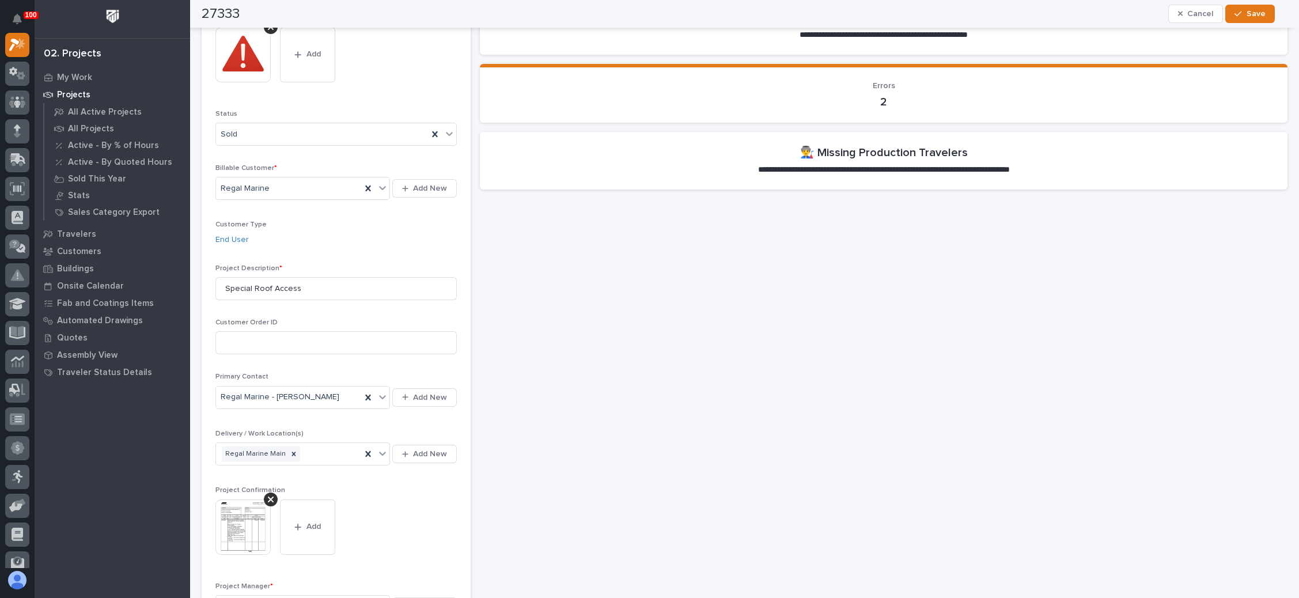
scroll to position [0, 0]
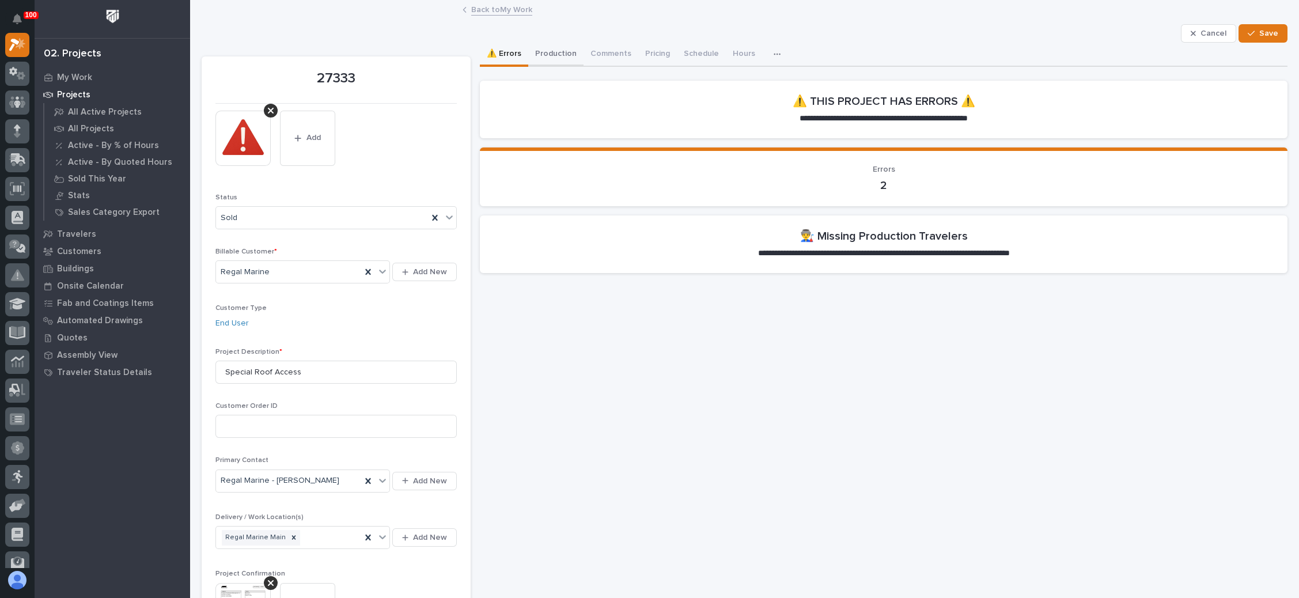
click at [557, 53] on button "Production" at bounding box center [555, 55] width 55 height 24
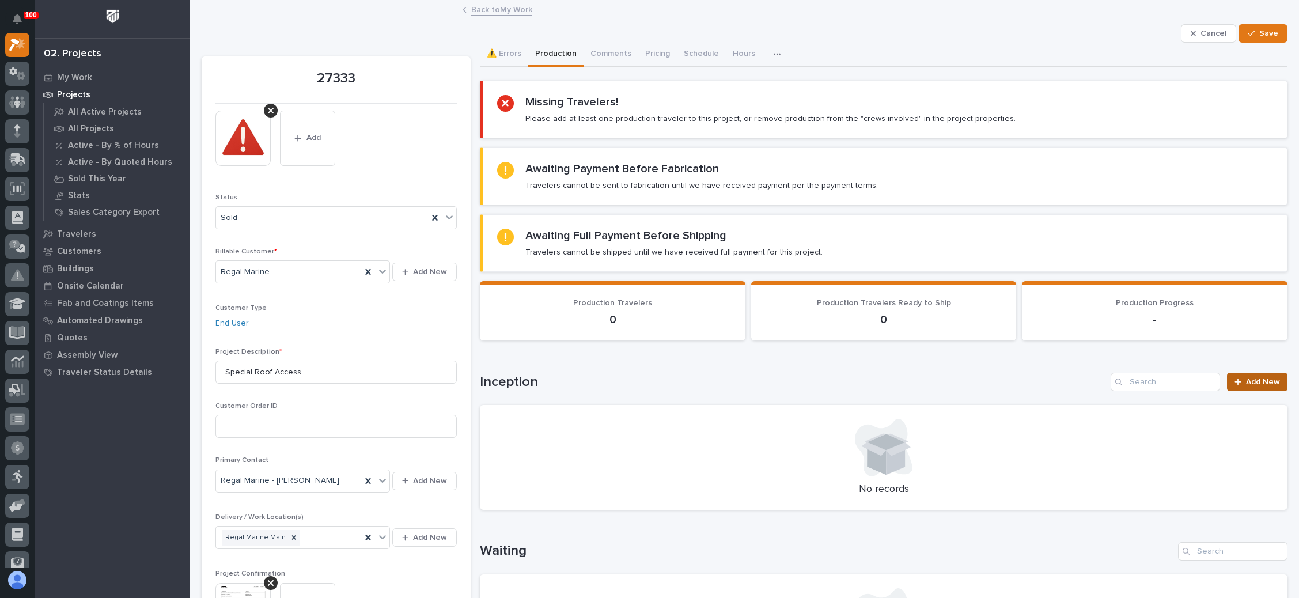
click at [1234, 378] on icon at bounding box center [1237, 382] width 7 height 8
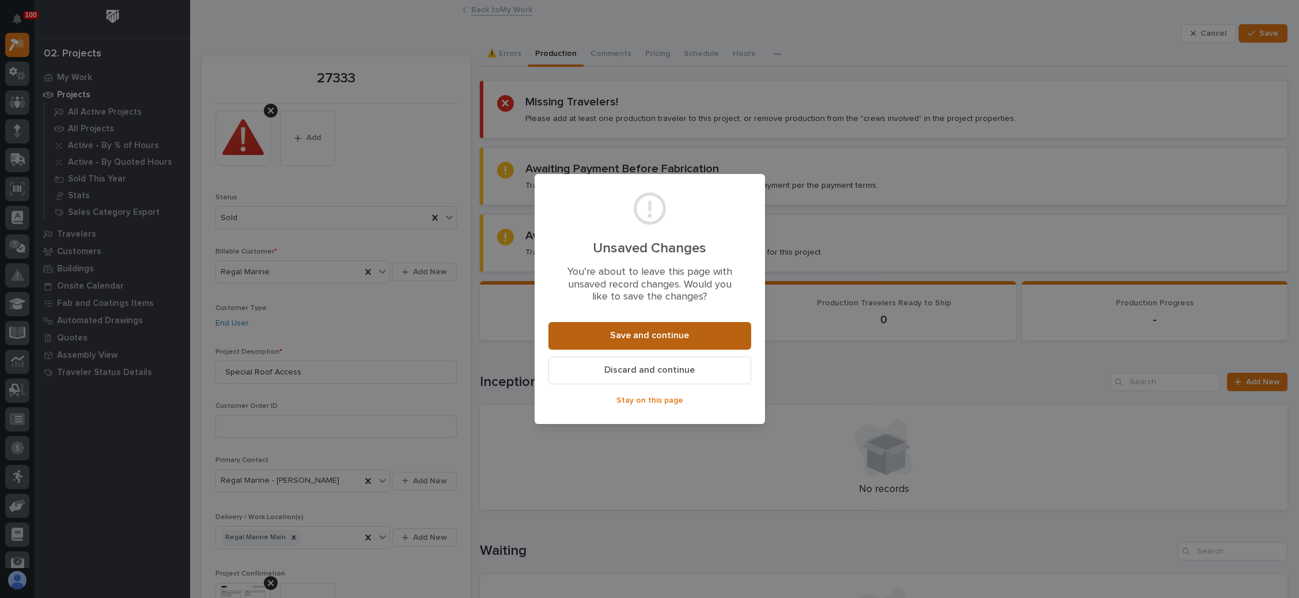
click at [637, 323] on button "Save and continue" at bounding box center [649, 336] width 203 height 28
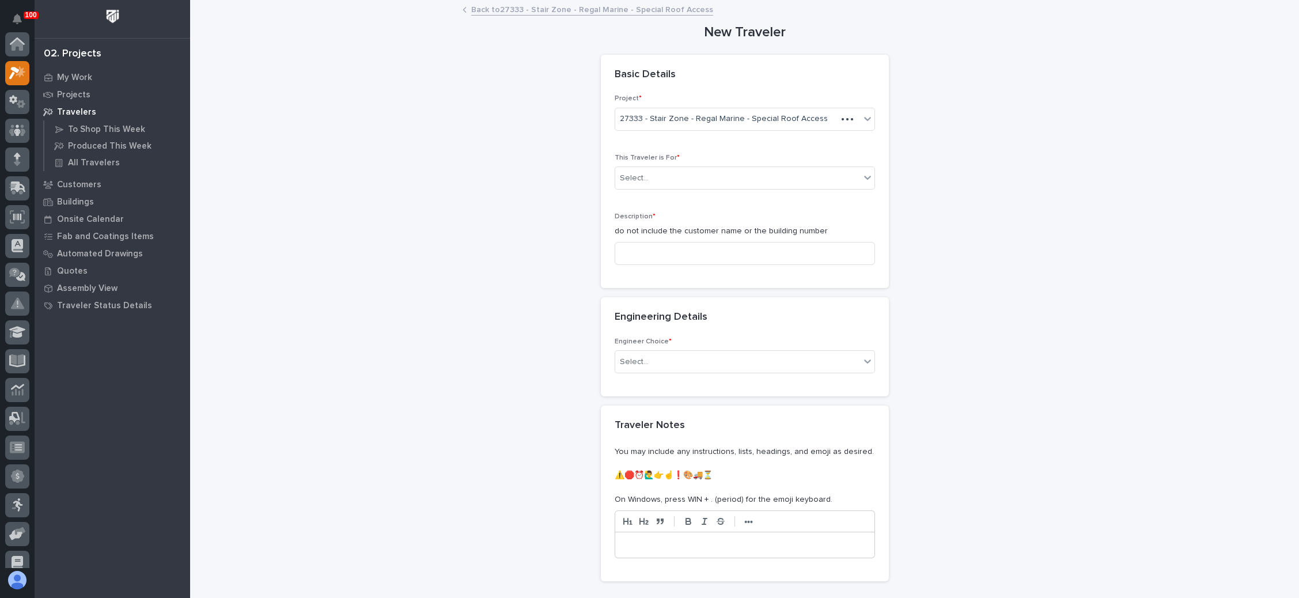
scroll to position [28, 0]
click at [1016, 333] on div "**********" at bounding box center [744, 325] width 1085 height 648
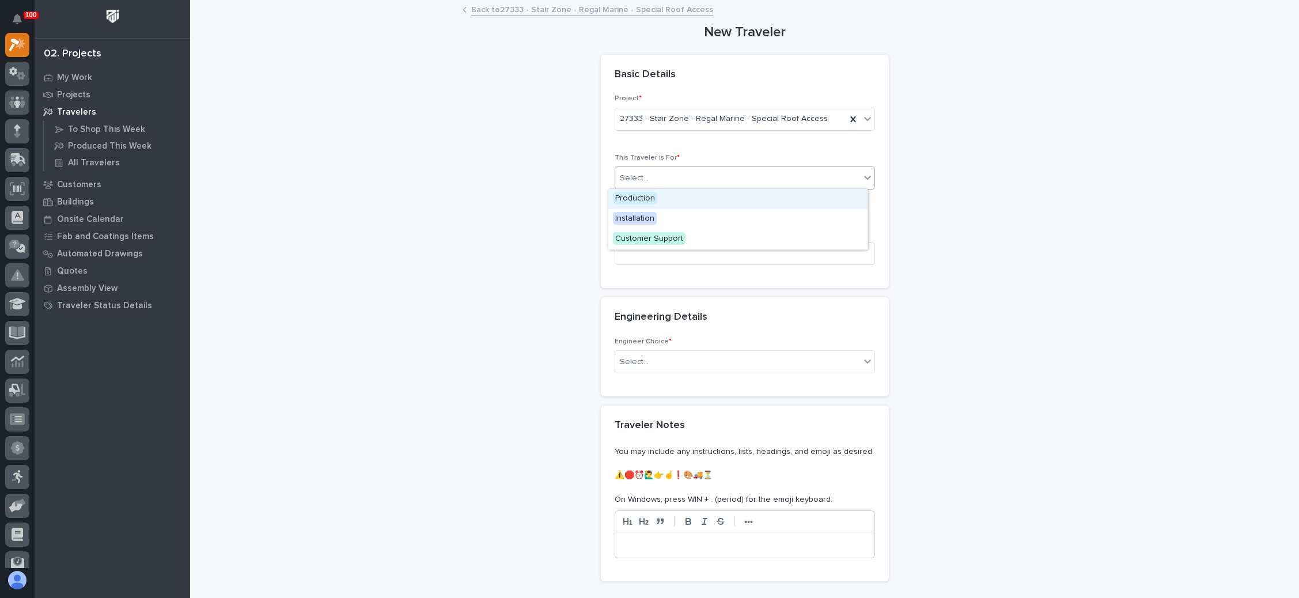
click at [664, 183] on div "Select..." at bounding box center [737, 178] width 245 height 19
click at [661, 201] on div "Production" at bounding box center [737, 199] width 259 height 20
click at [662, 253] on input at bounding box center [744, 253] width 260 height 23
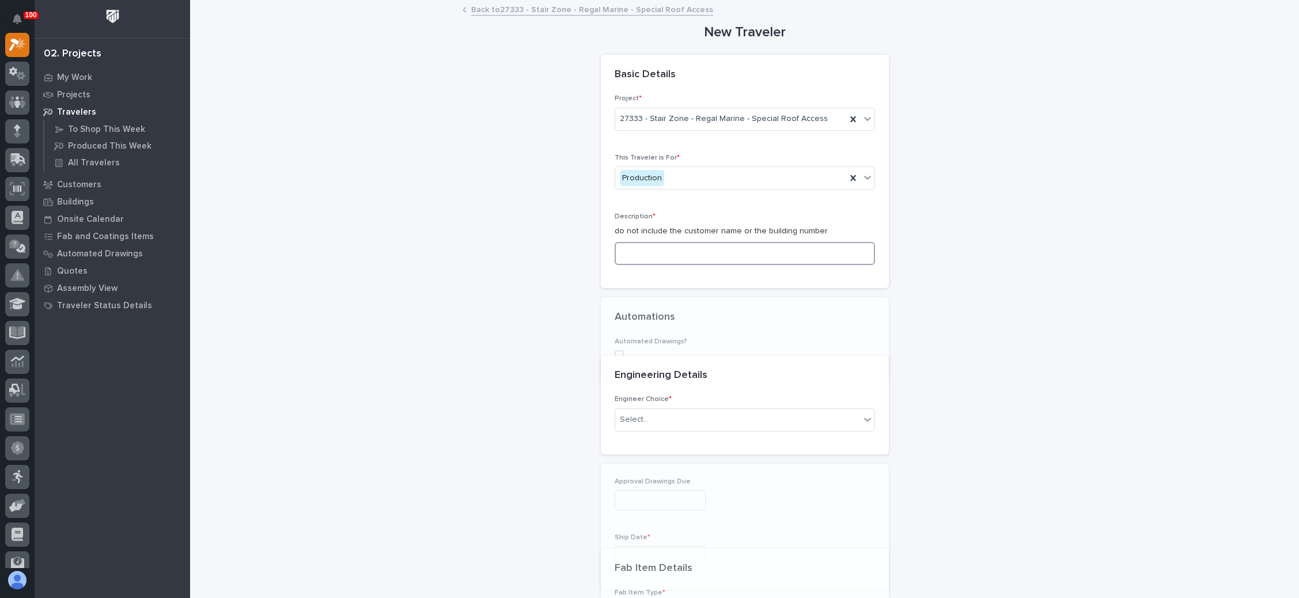
click at [661, 254] on input at bounding box center [744, 253] width 260 height 23
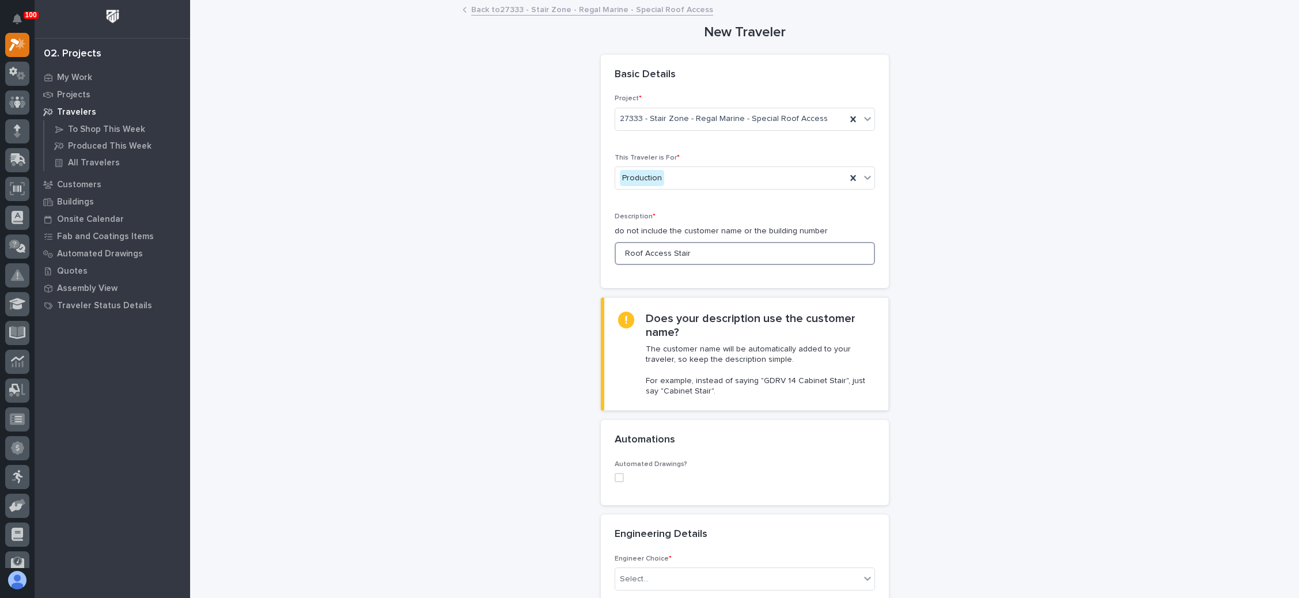
scroll to position [173, 0]
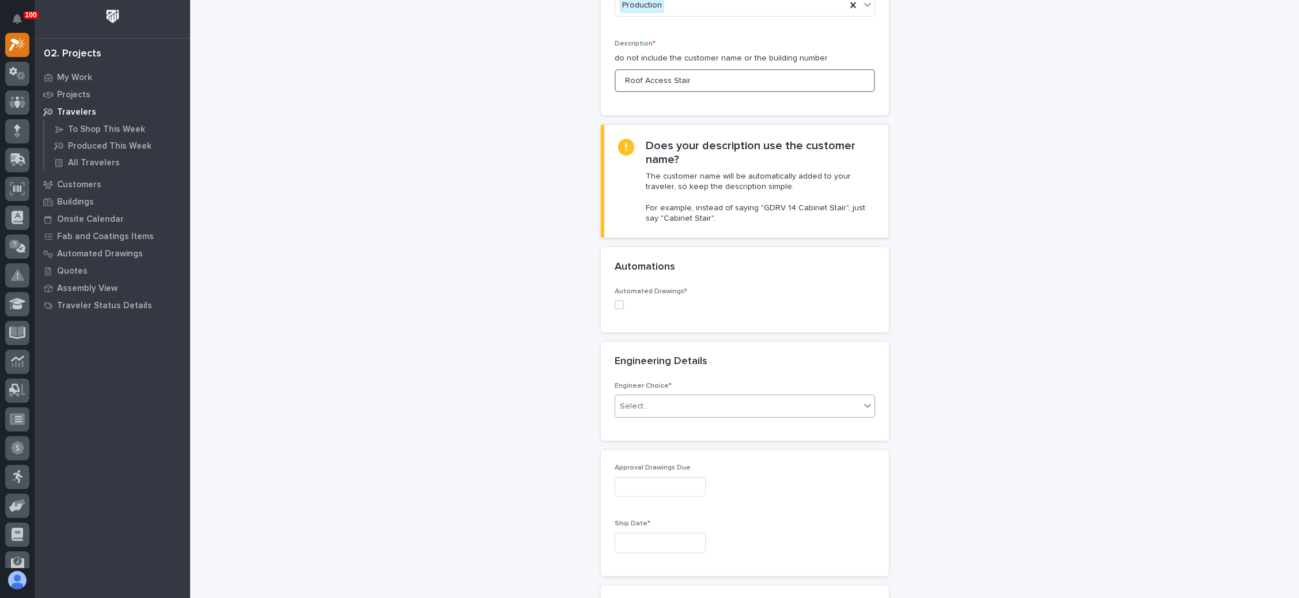
type input "Roof Access Stair"
click at [655, 397] on div "Select..." at bounding box center [737, 406] width 245 height 19
click at [655, 461] on div "I know who will draw this" at bounding box center [737, 466] width 259 height 20
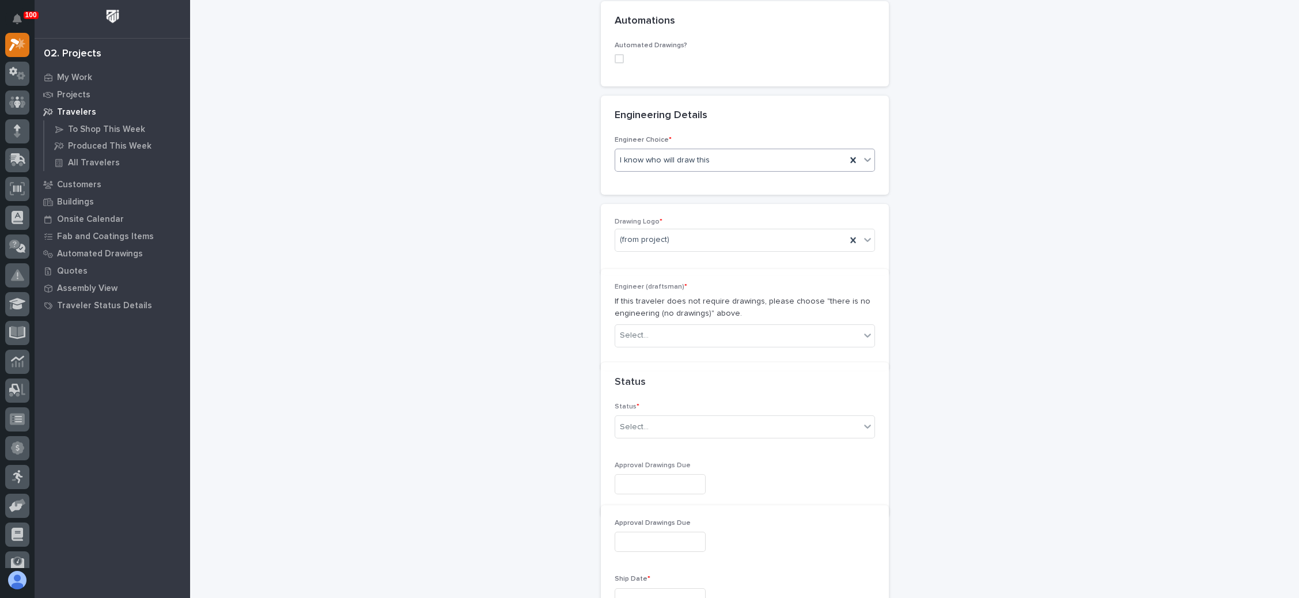
scroll to position [521, 0]
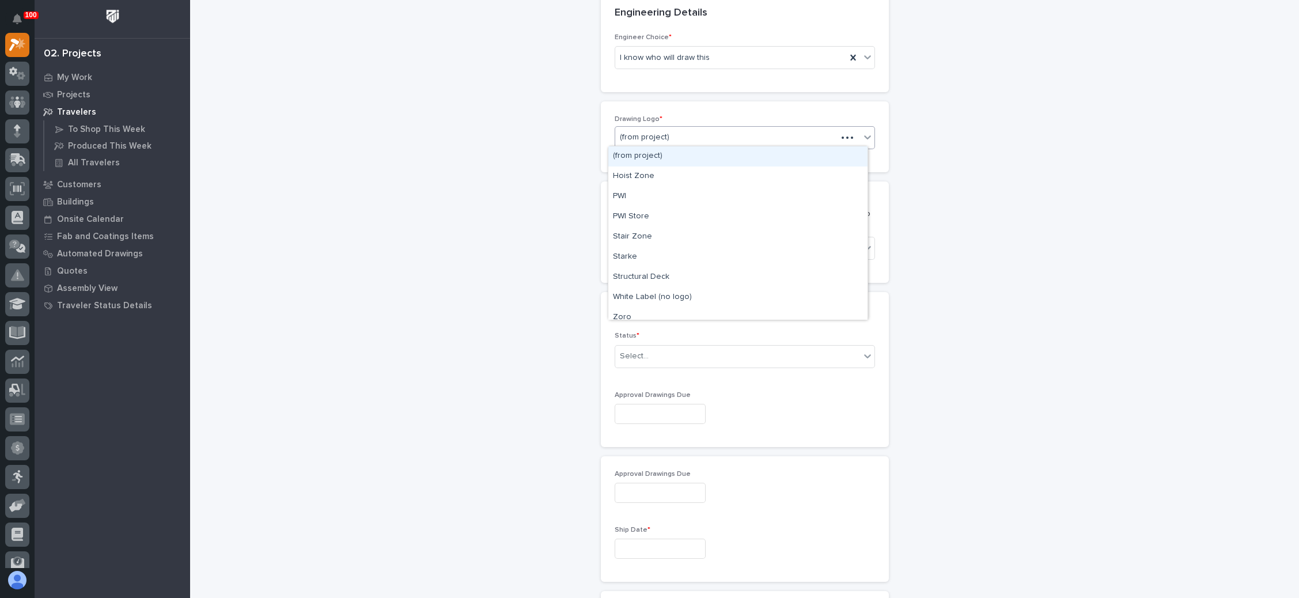
click at [697, 135] on div "(from project)" at bounding box center [726, 137] width 222 height 19
click at [661, 231] on div "Stair Zone" at bounding box center [737, 237] width 259 height 20
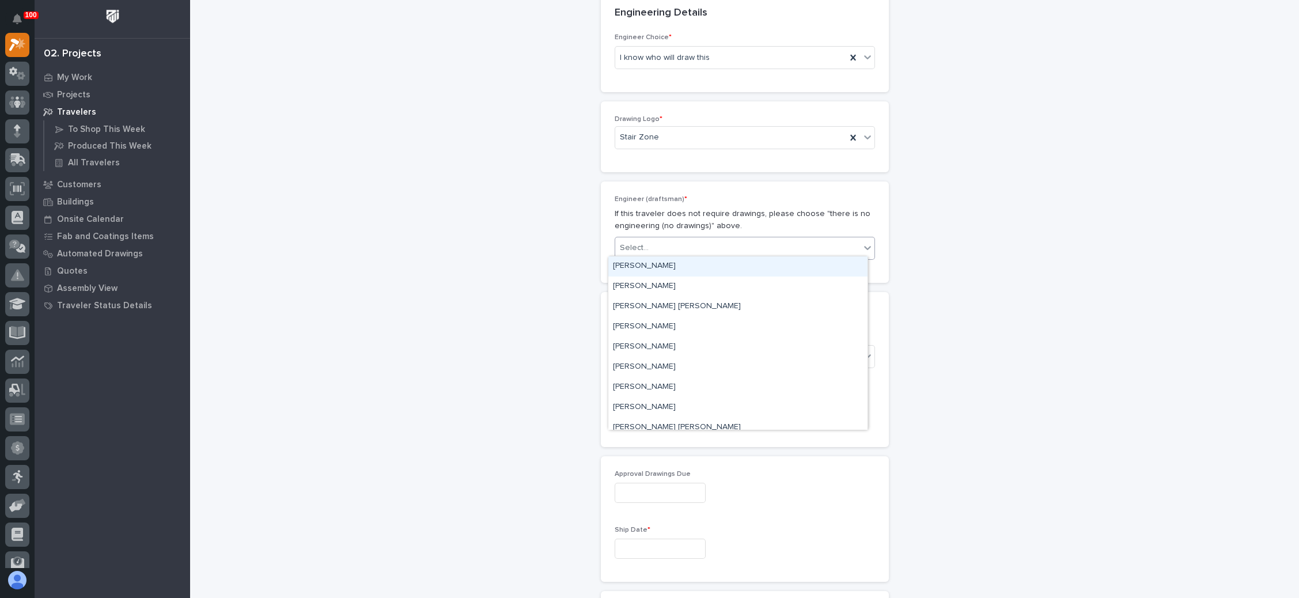
click at [658, 244] on div "Select..." at bounding box center [737, 247] width 245 height 19
type input "*"
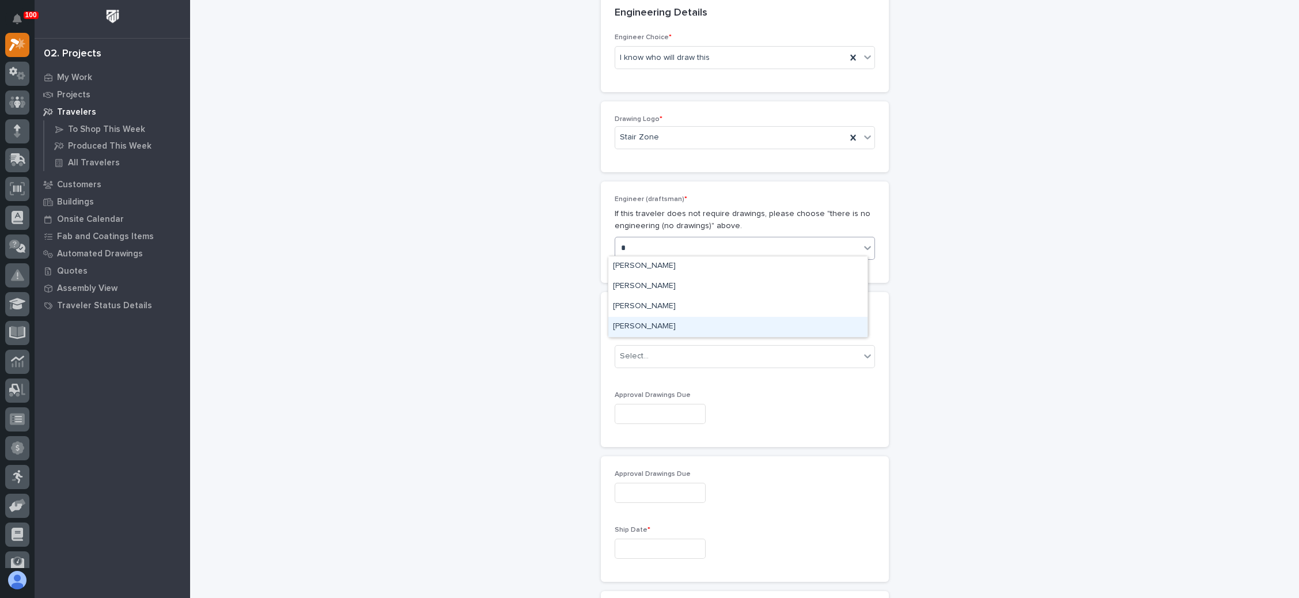
click at [655, 321] on div "Wynne Hochstetler" at bounding box center [737, 327] width 259 height 20
click at [659, 349] on div "Select..." at bounding box center [737, 356] width 245 height 19
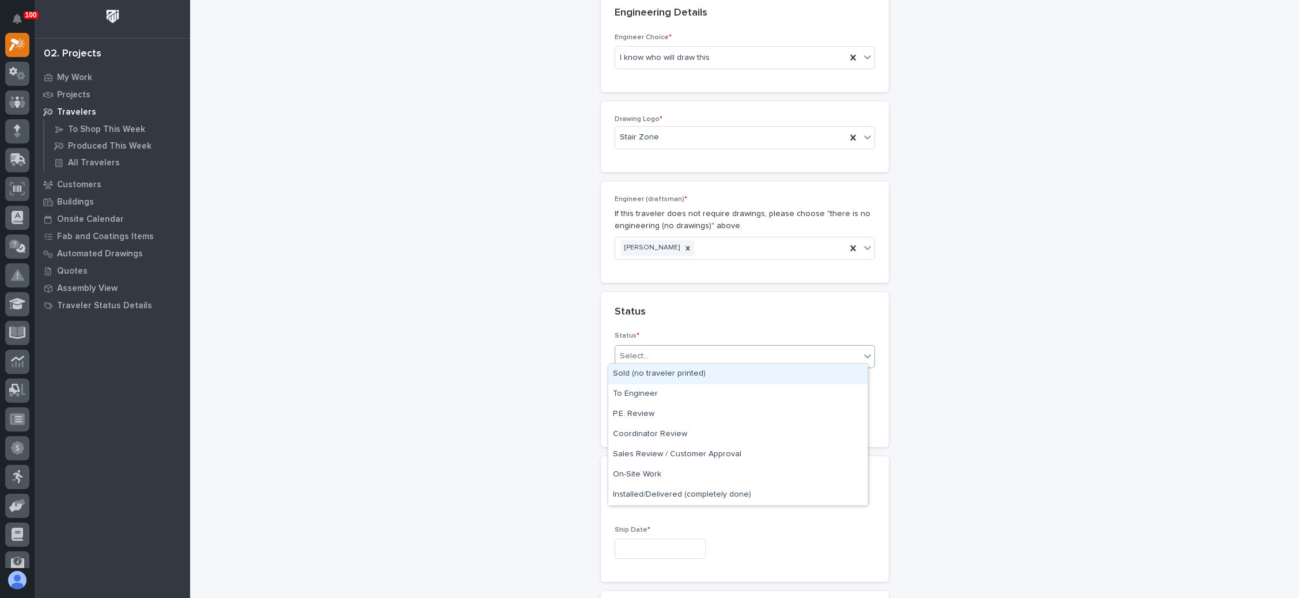
click at [662, 372] on div "Sold (no traveler printed)" at bounding box center [737, 374] width 259 height 20
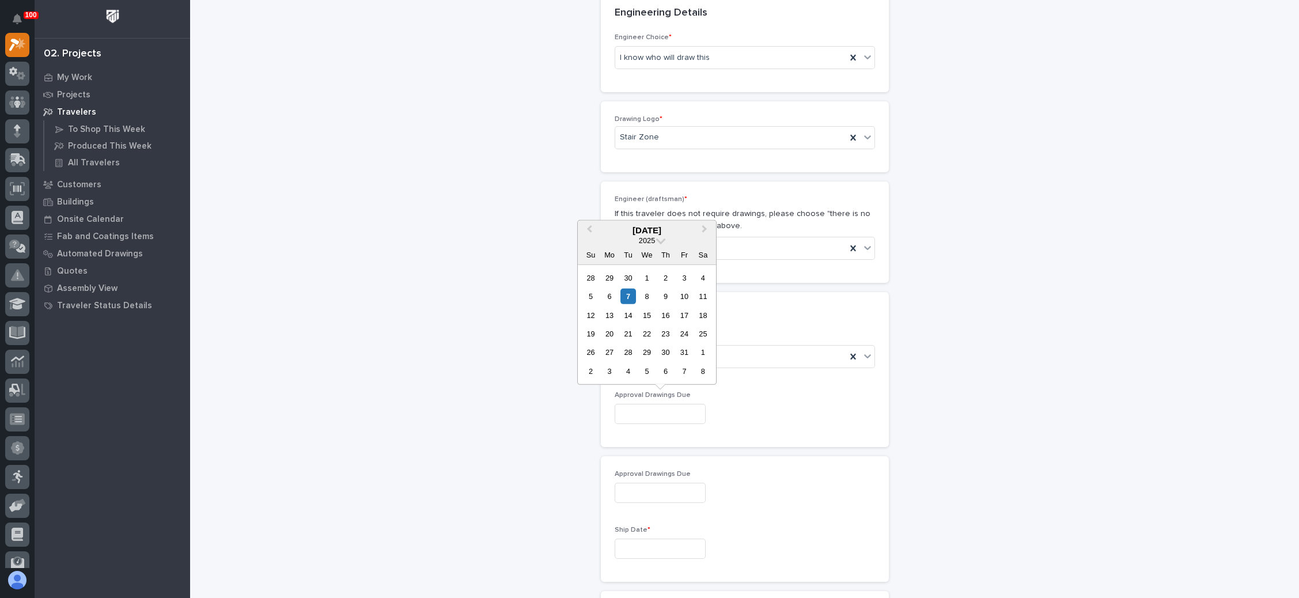
click at [663, 404] on input "text" at bounding box center [659, 414] width 91 height 20
click at [682, 318] on div "17" at bounding box center [684, 315] width 16 height 16
type input "**********"
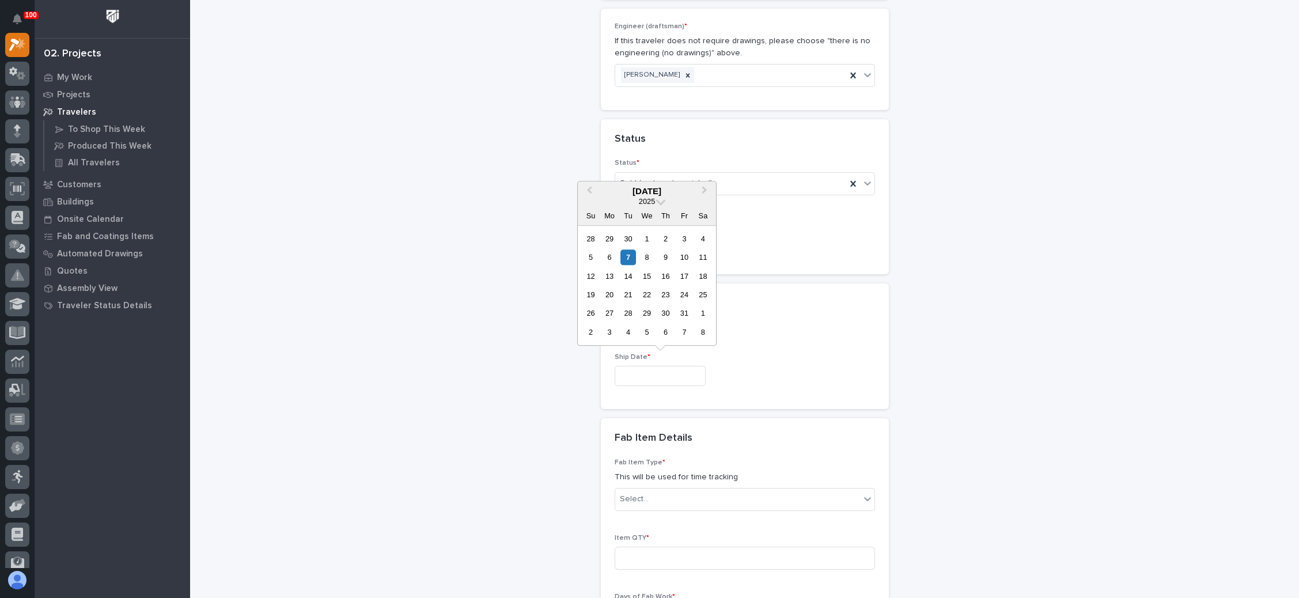
click at [669, 374] on input "text" at bounding box center [659, 376] width 91 height 20
click at [705, 188] on button "Next Month" at bounding box center [705, 192] width 18 height 18
click at [627, 292] on div "18" at bounding box center [628, 295] width 16 height 16
type input "**********"
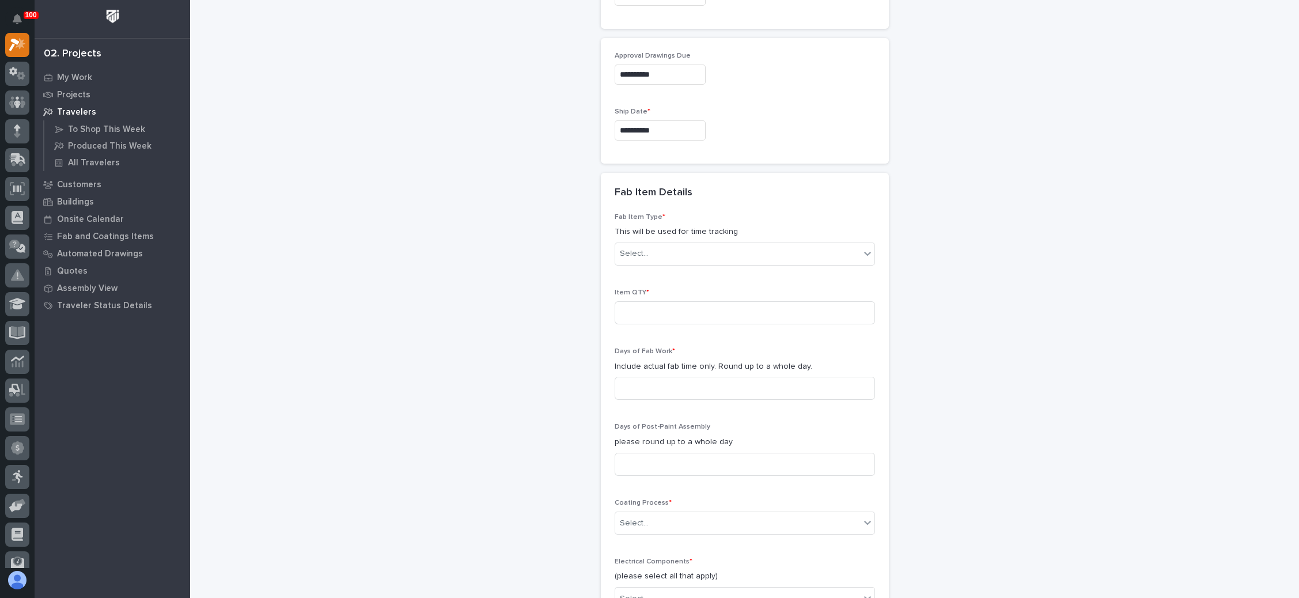
scroll to position [954, 0]
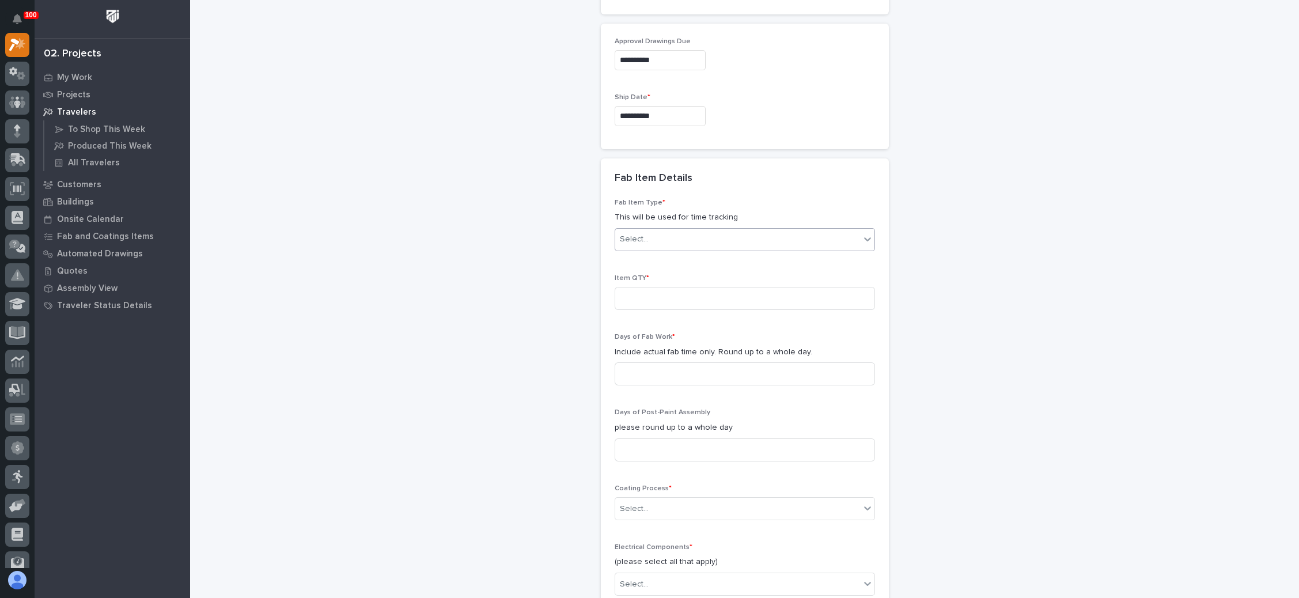
click at [789, 231] on div "Select..." at bounding box center [737, 239] width 245 height 19
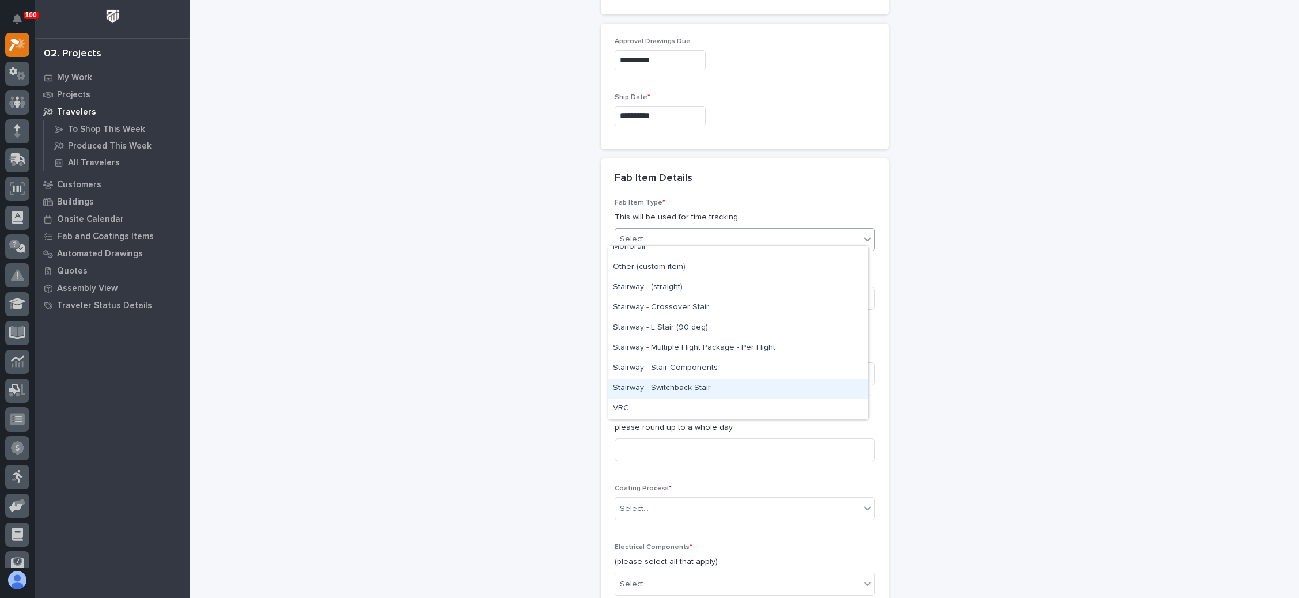
scroll to position [628, 0]
click at [742, 293] on div "Stairway - (straight)" at bounding box center [737, 293] width 259 height 20
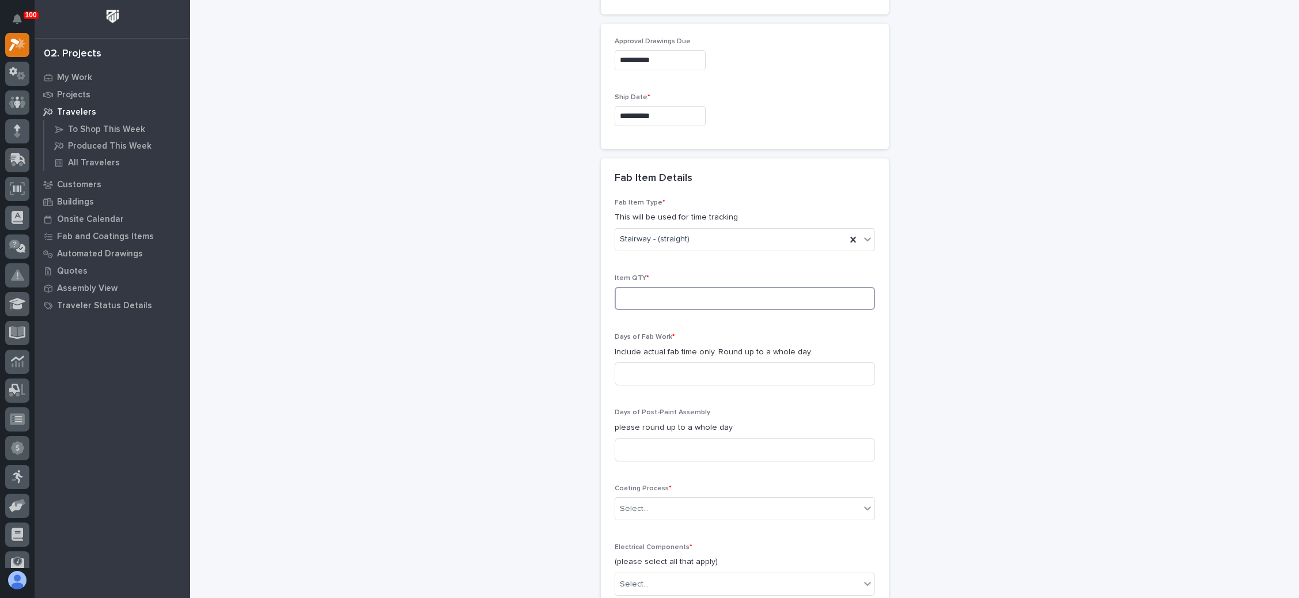
click at [705, 296] on input at bounding box center [744, 298] width 260 height 23
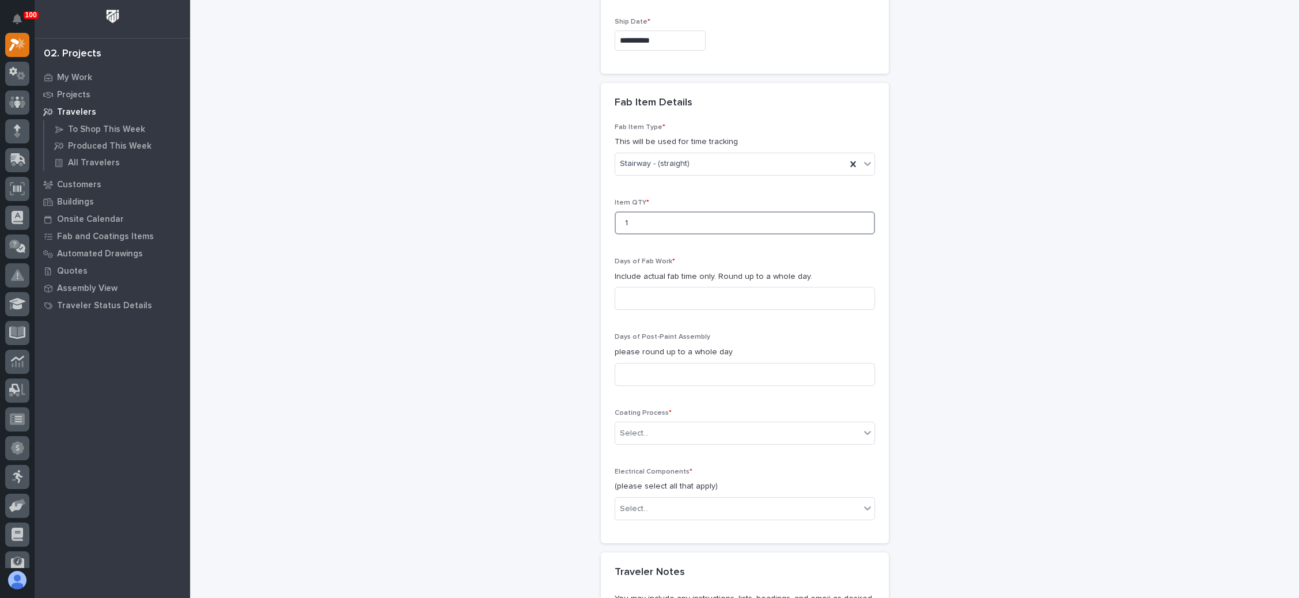
scroll to position [1039, 0]
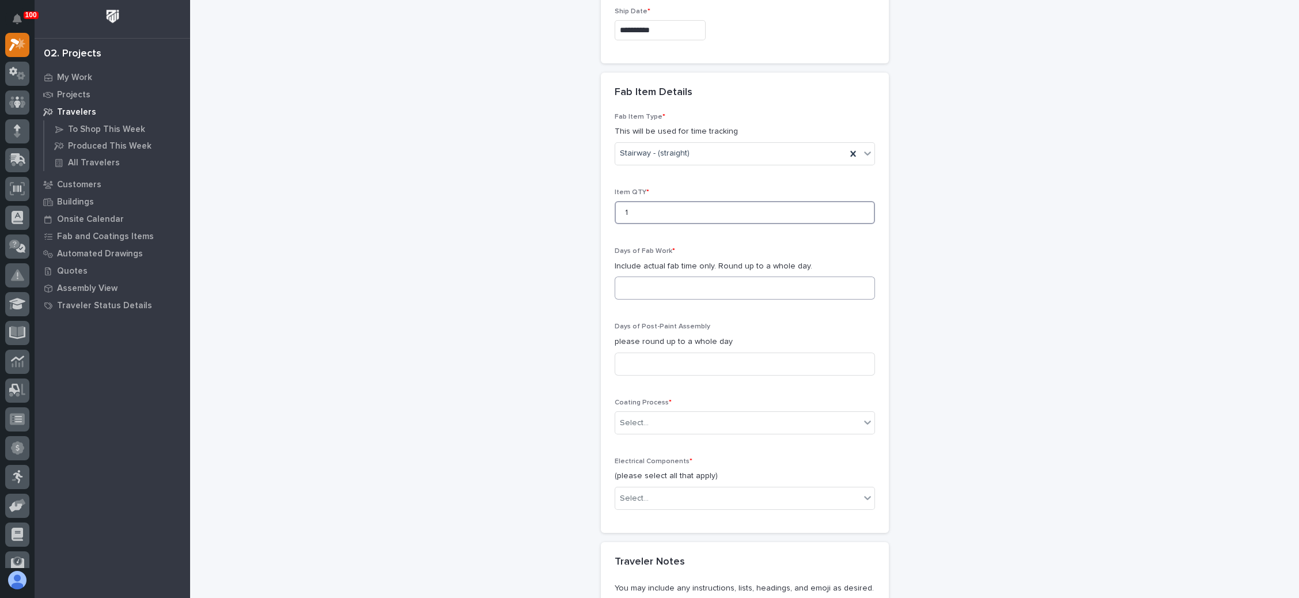
type input "1"
click at [708, 282] on input at bounding box center [744, 287] width 260 height 23
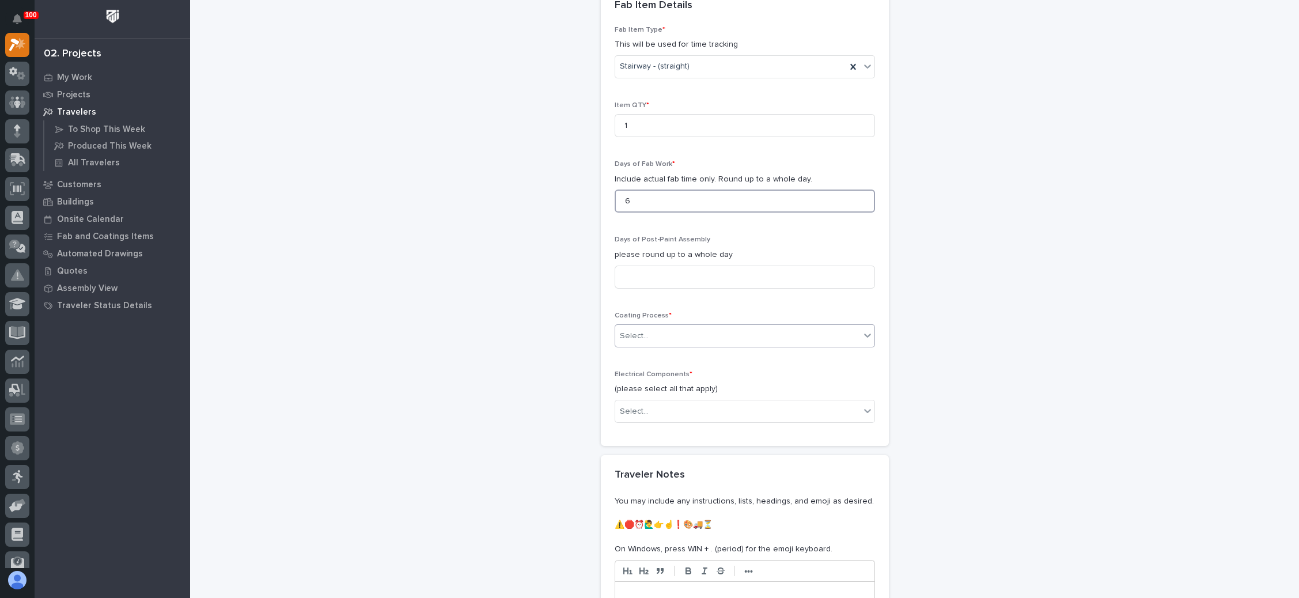
type input "6"
click at [692, 328] on div "Select..." at bounding box center [737, 336] width 245 height 19
click at [688, 371] on div "In-House Paint/Powder" at bounding box center [737, 372] width 259 height 20
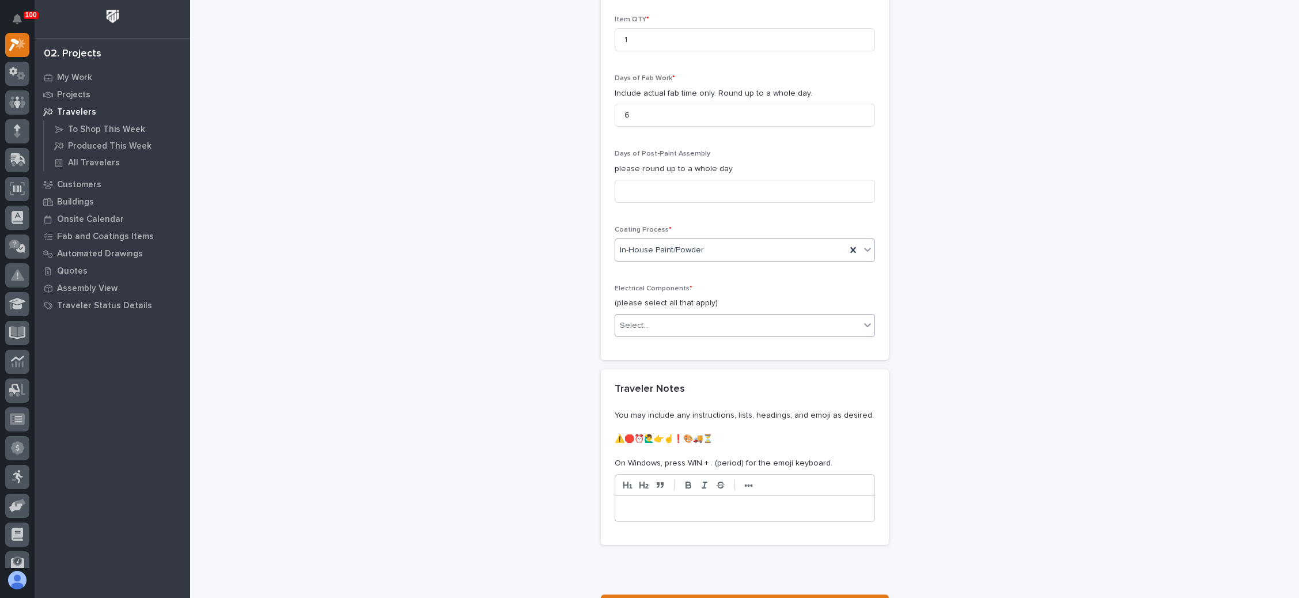
click at [690, 323] on div "Select..." at bounding box center [737, 325] width 245 height 19
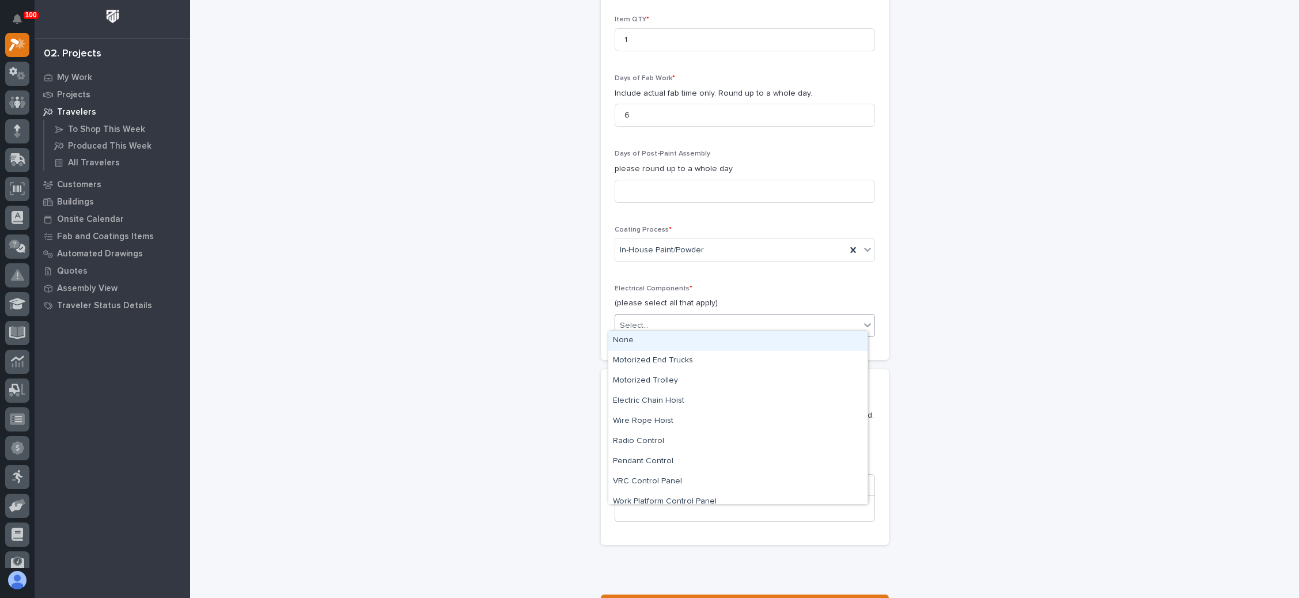
click at [675, 339] on div "None" at bounding box center [737, 341] width 259 height 20
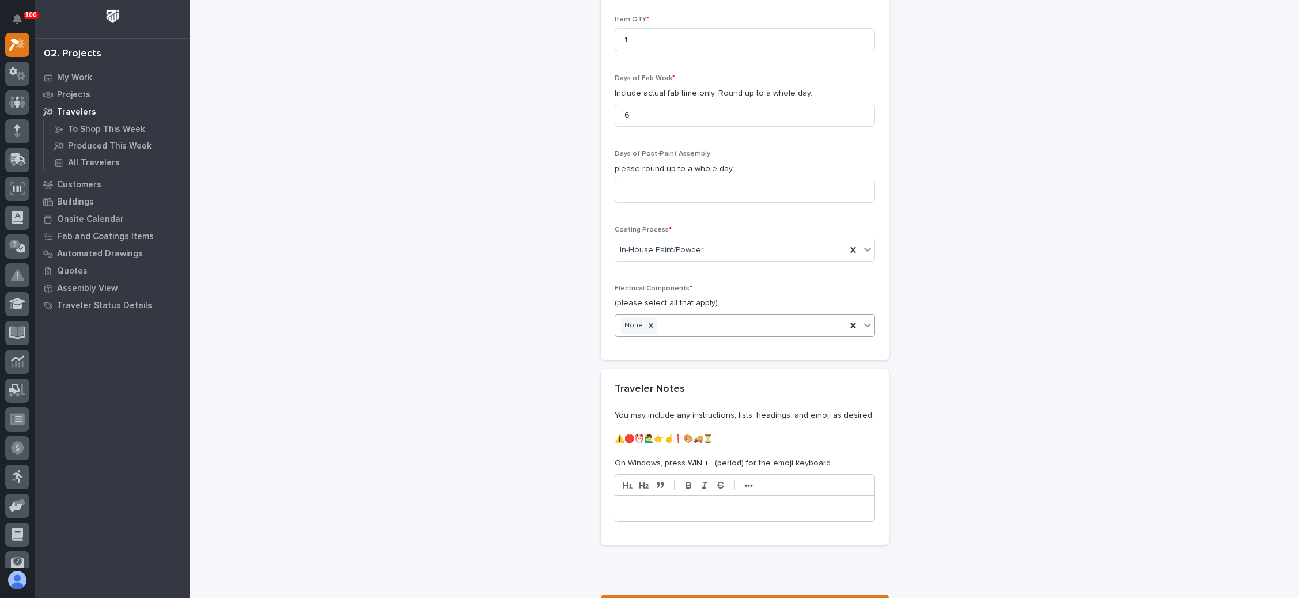
scroll to position [1309, 0]
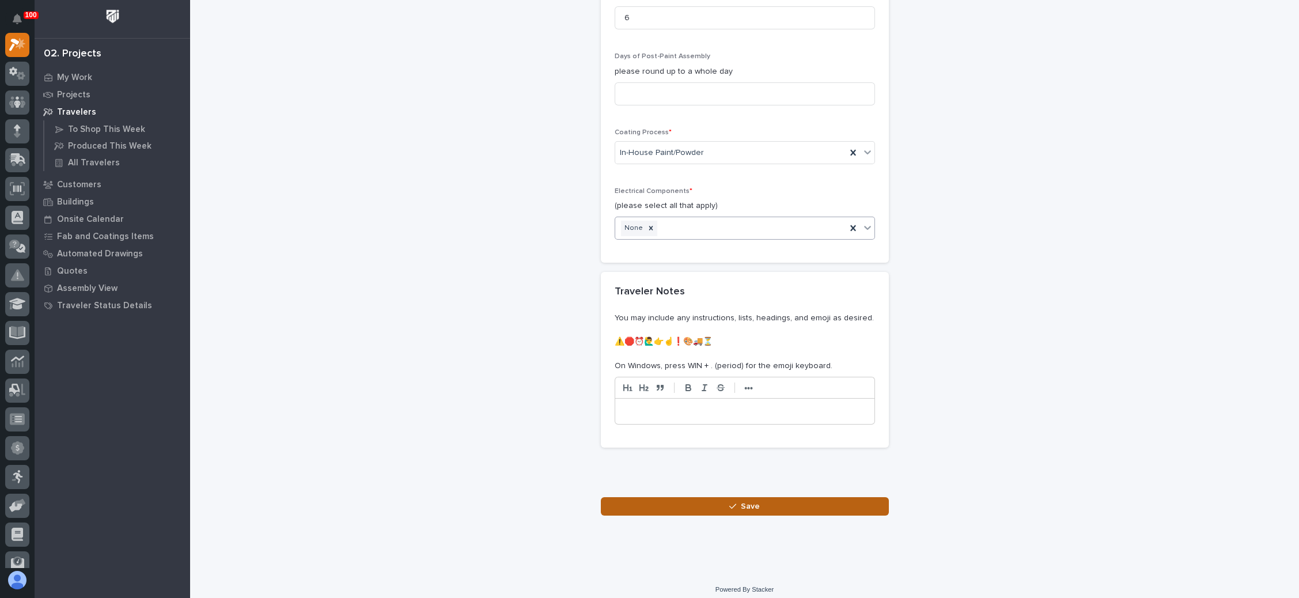
click at [741, 501] on span "Save" at bounding box center [750, 506] width 19 height 10
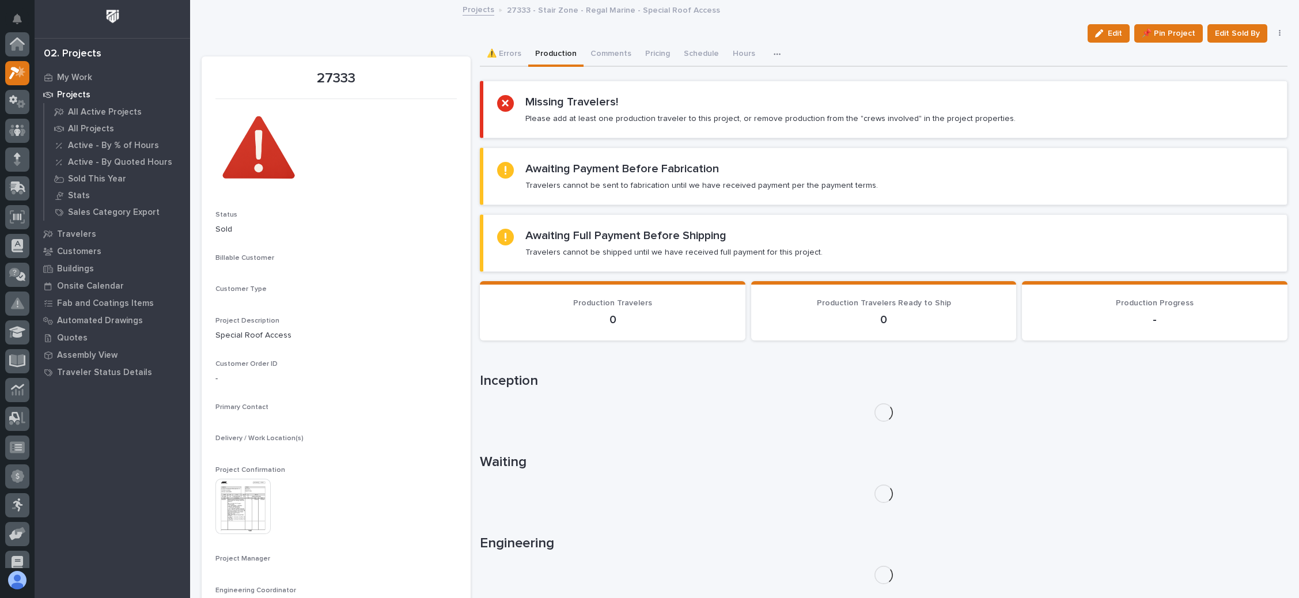
scroll to position [28, 0]
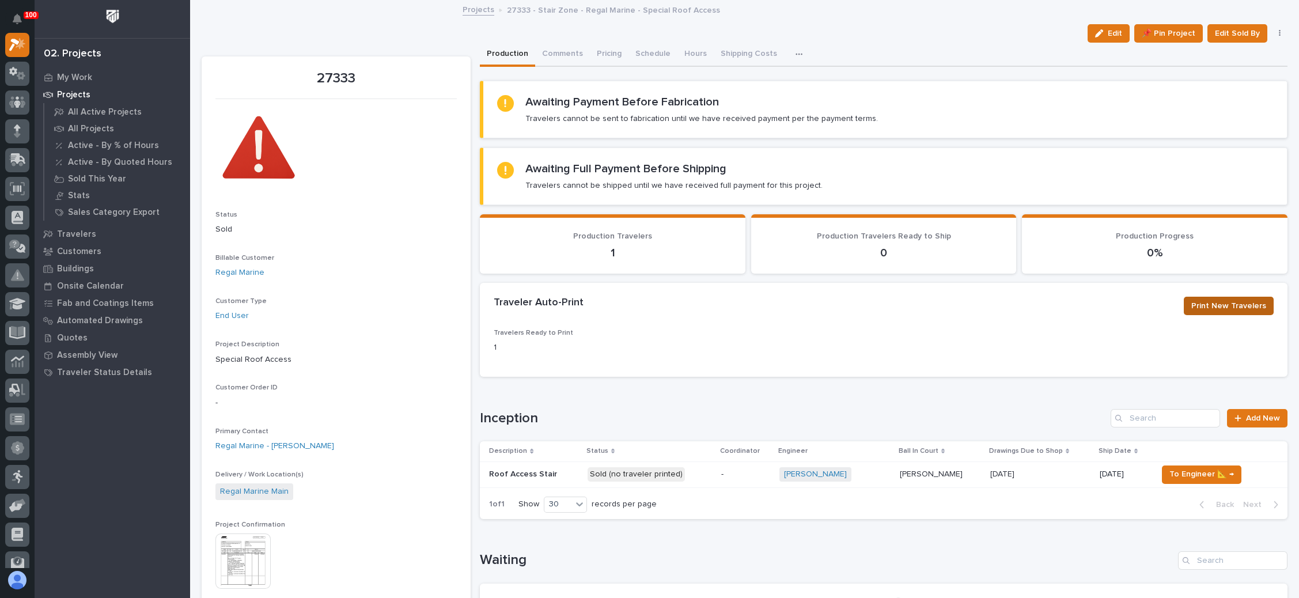
click at [1230, 307] on span "Print New Travelers" at bounding box center [1228, 306] width 75 height 14
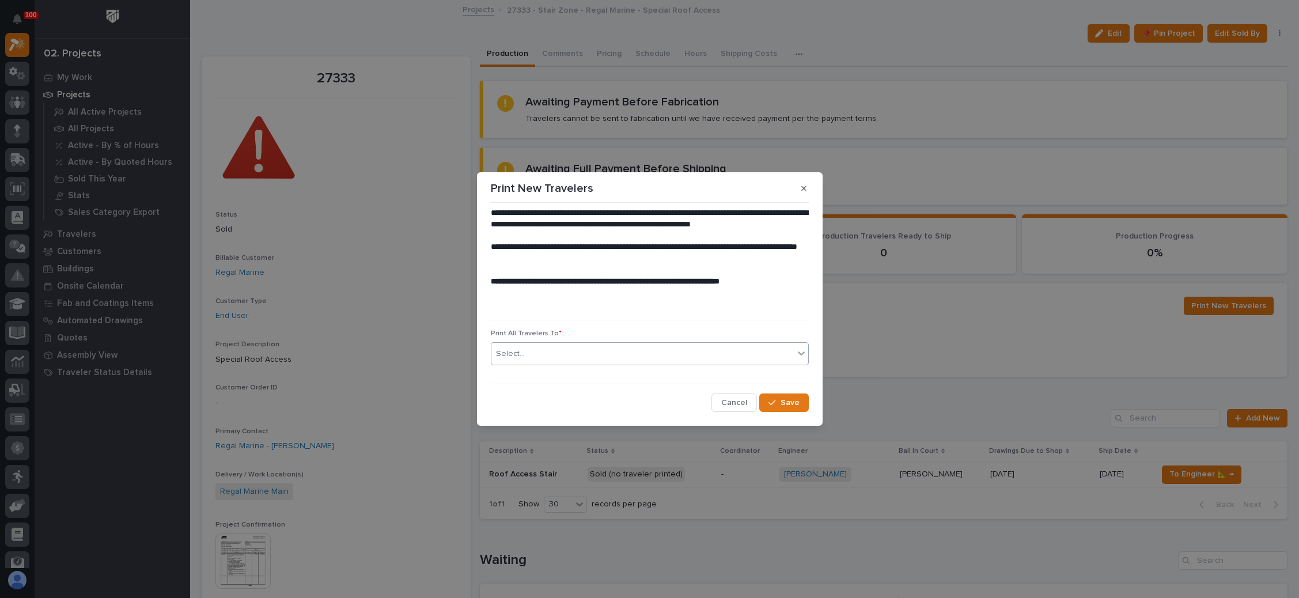
drag, startPoint x: 707, startPoint y: 352, endPoint x: 642, endPoint y: 363, distance: 66.0
click at [702, 352] on div "Select..." at bounding box center [642, 353] width 302 height 19
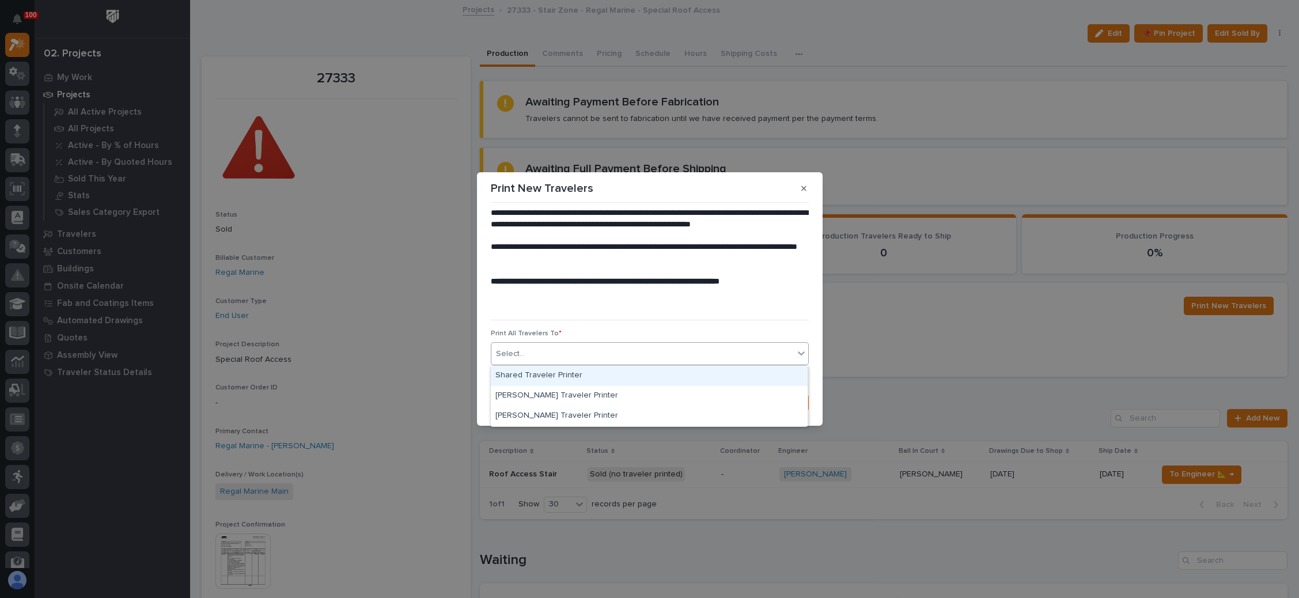
click at [616, 376] on div "Shared Traveler Printer" at bounding box center [649, 376] width 317 height 20
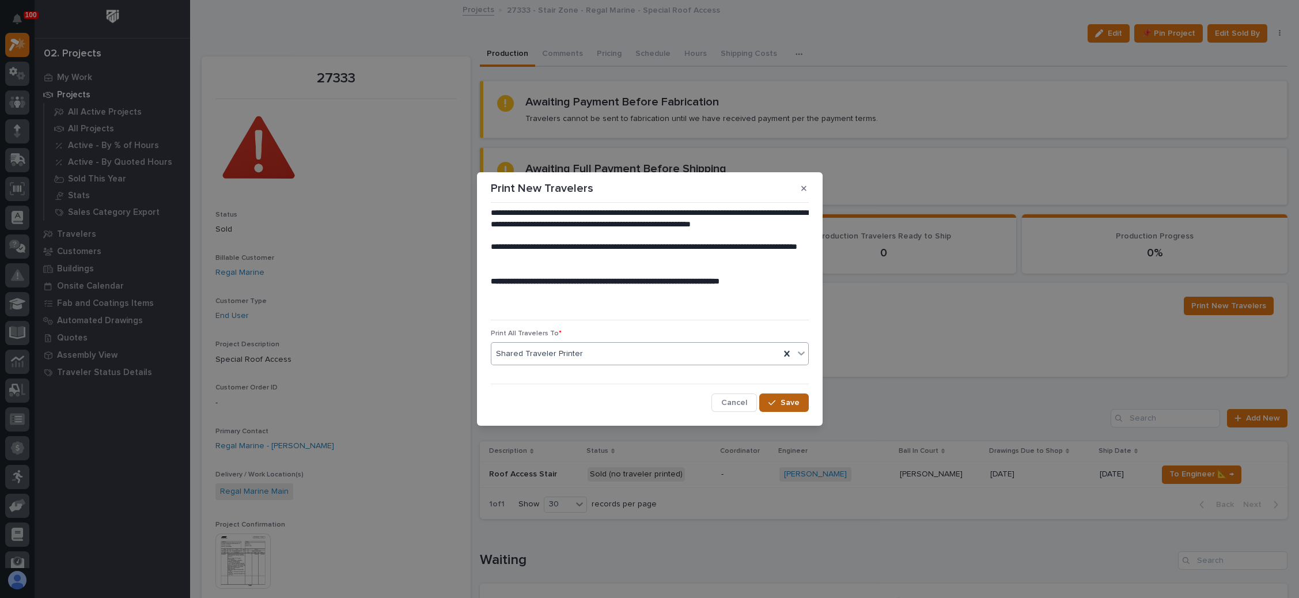
click at [784, 403] on span "Save" at bounding box center [789, 402] width 19 height 10
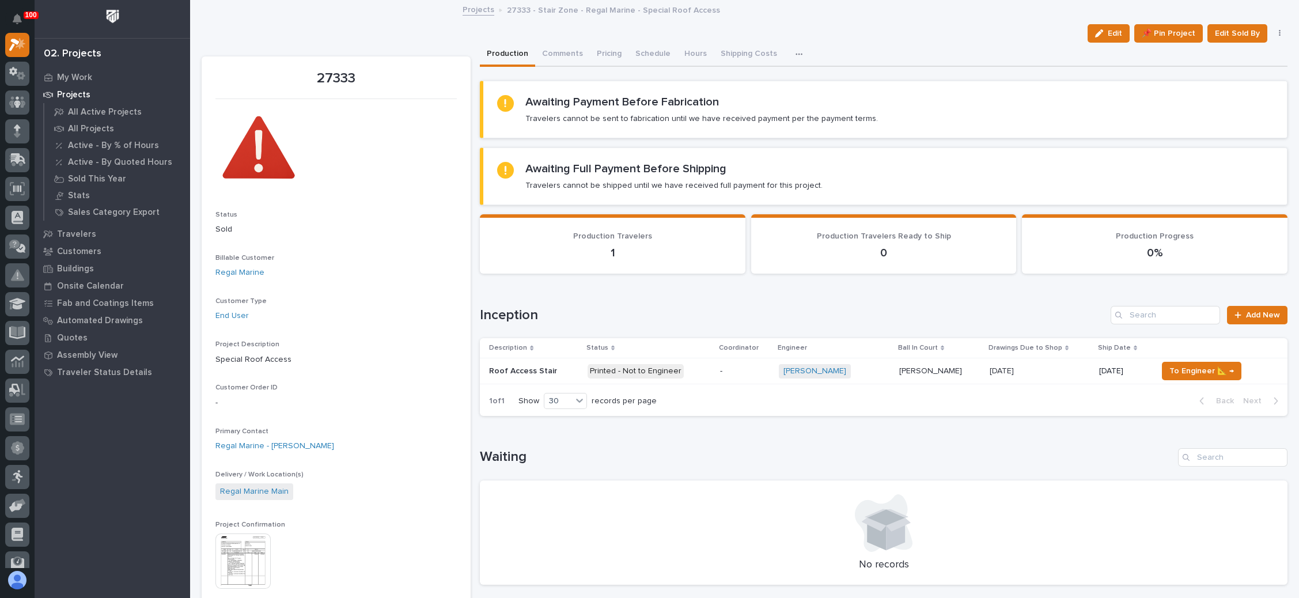
click at [1039, 366] on p at bounding box center [1039, 371] width 100 height 10
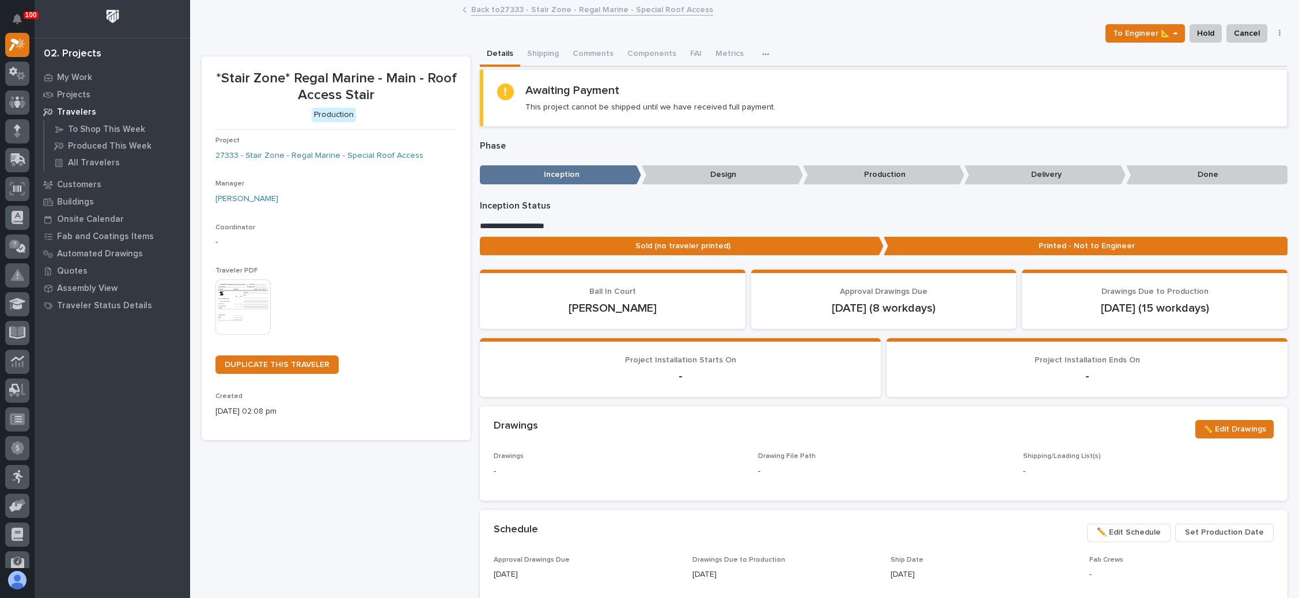
scroll to position [86, 0]
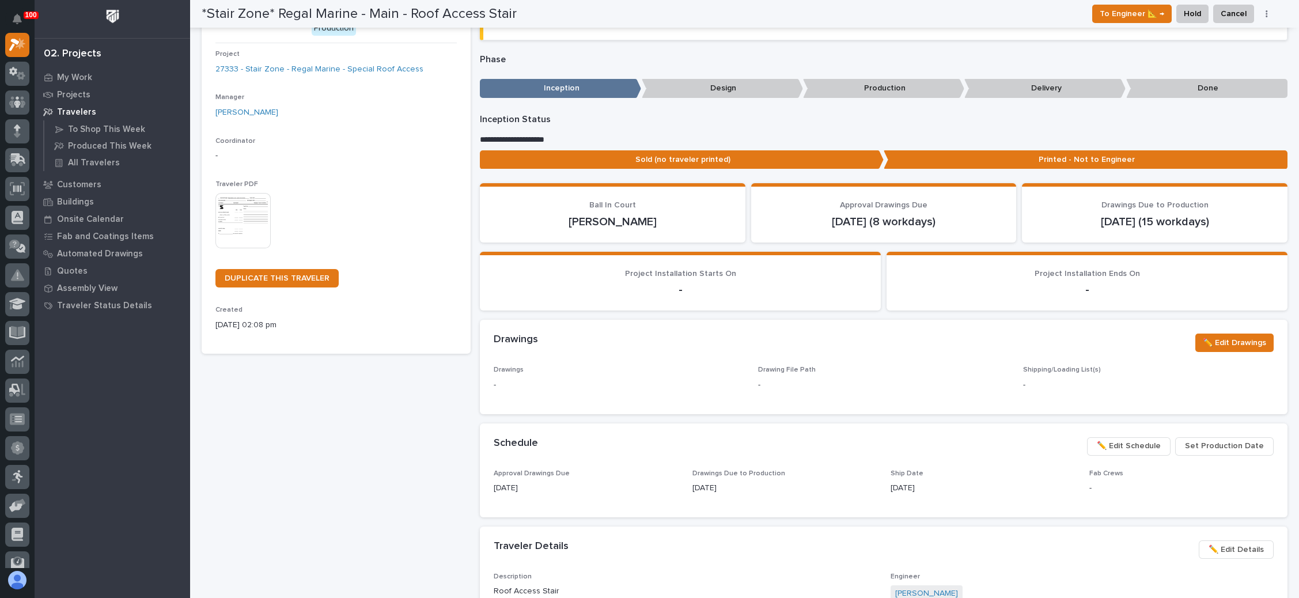
click at [1134, 442] on span "✏️ Edit Schedule" at bounding box center [1128, 446] width 64 height 14
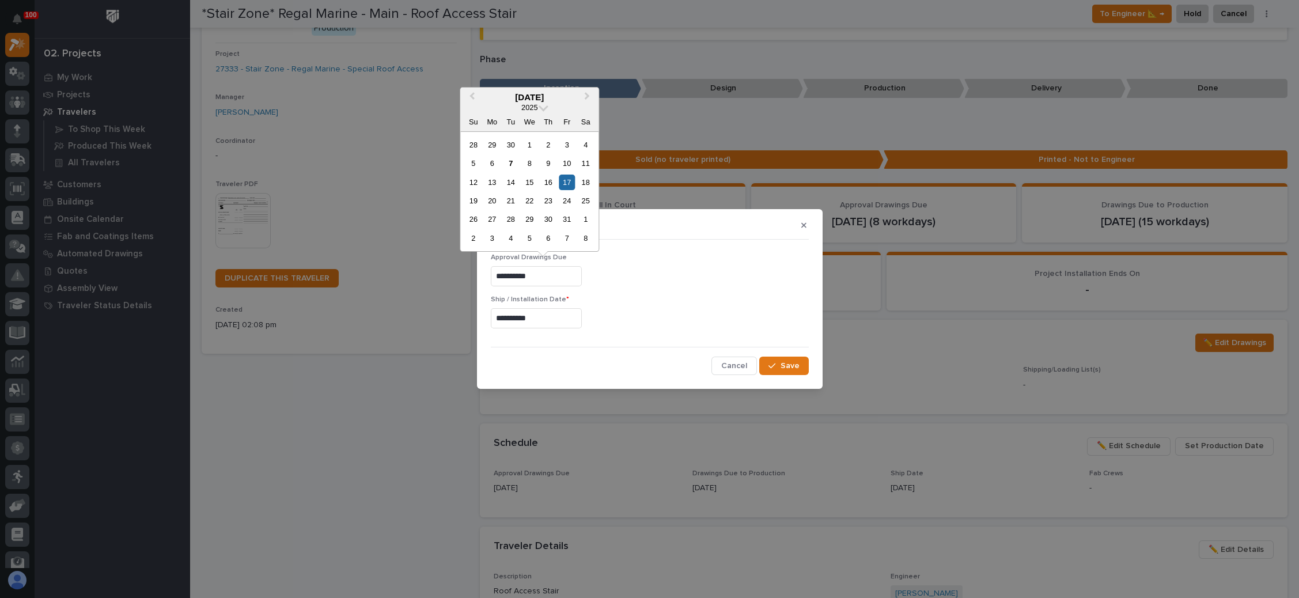
click at [534, 274] on input "**********" at bounding box center [536, 276] width 91 height 20
click at [530, 219] on div "29" at bounding box center [530, 220] width 16 height 16
type input "**********"
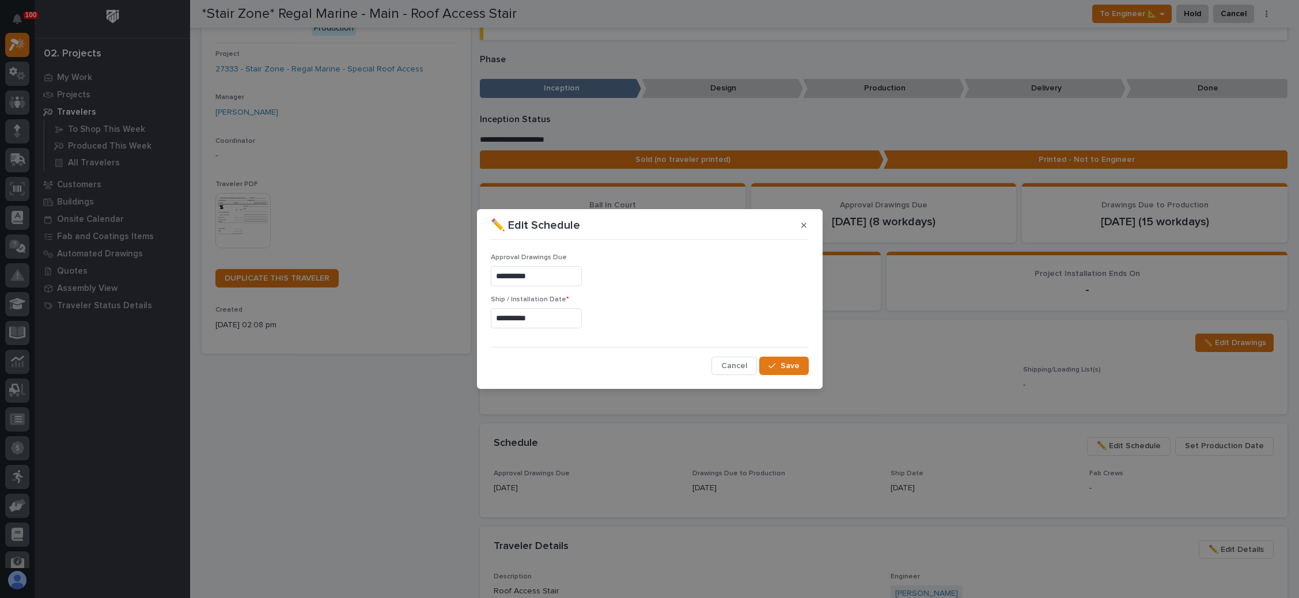
click at [526, 317] on input "**********" at bounding box center [536, 318] width 91 height 20
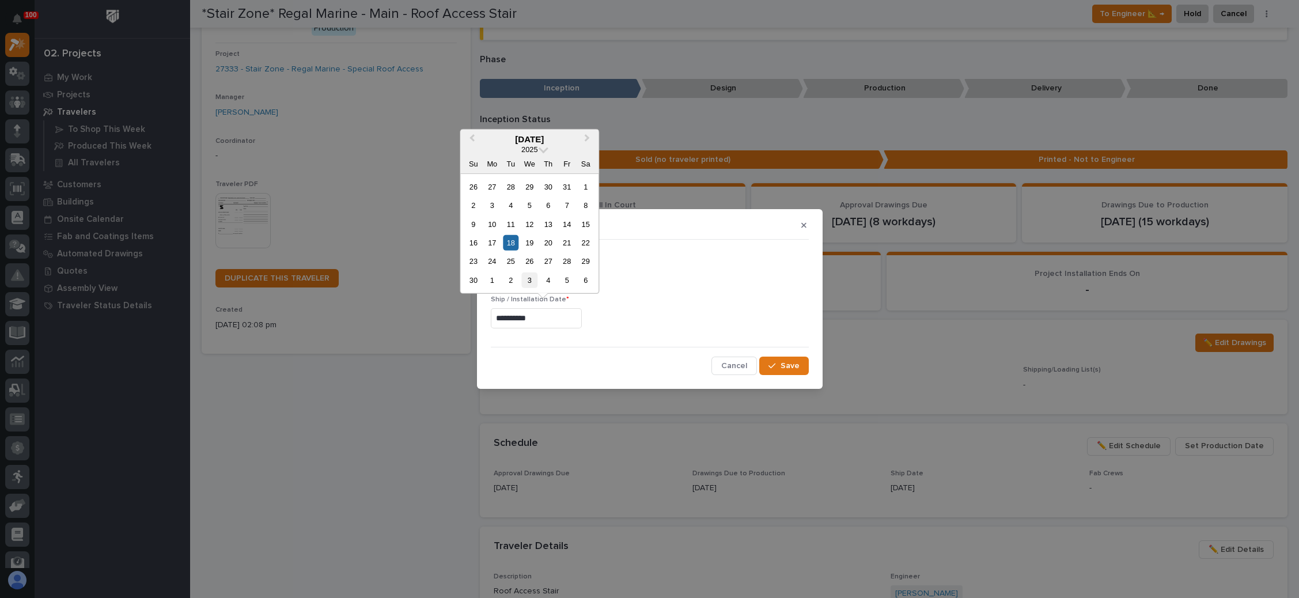
click at [525, 275] on div "3" at bounding box center [530, 280] width 16 height 16
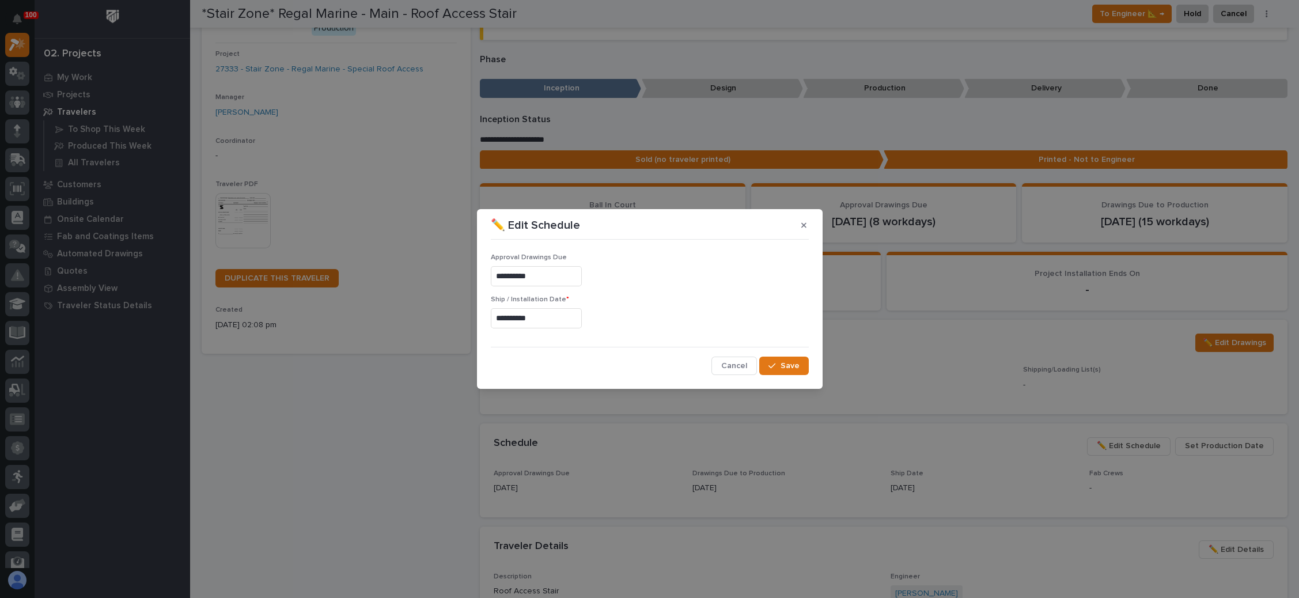
type input "**********"
click at [784, 362] on span "Save" at bounding box center [789, 365] width 19 height 10
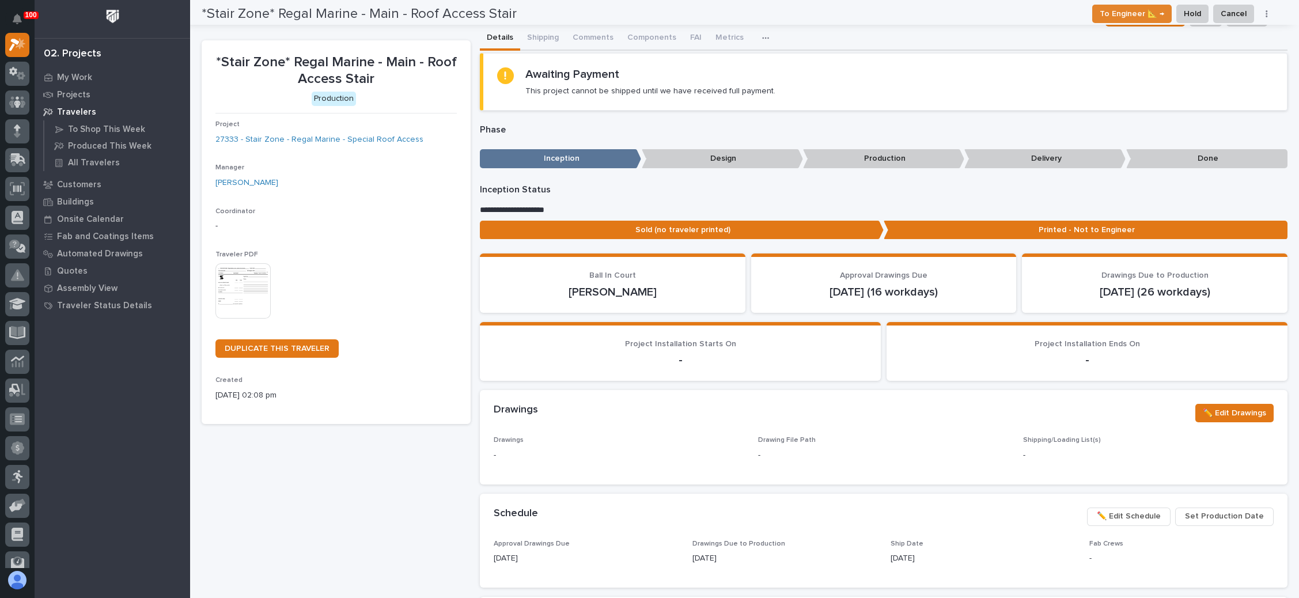
scroll to position [0, 0]
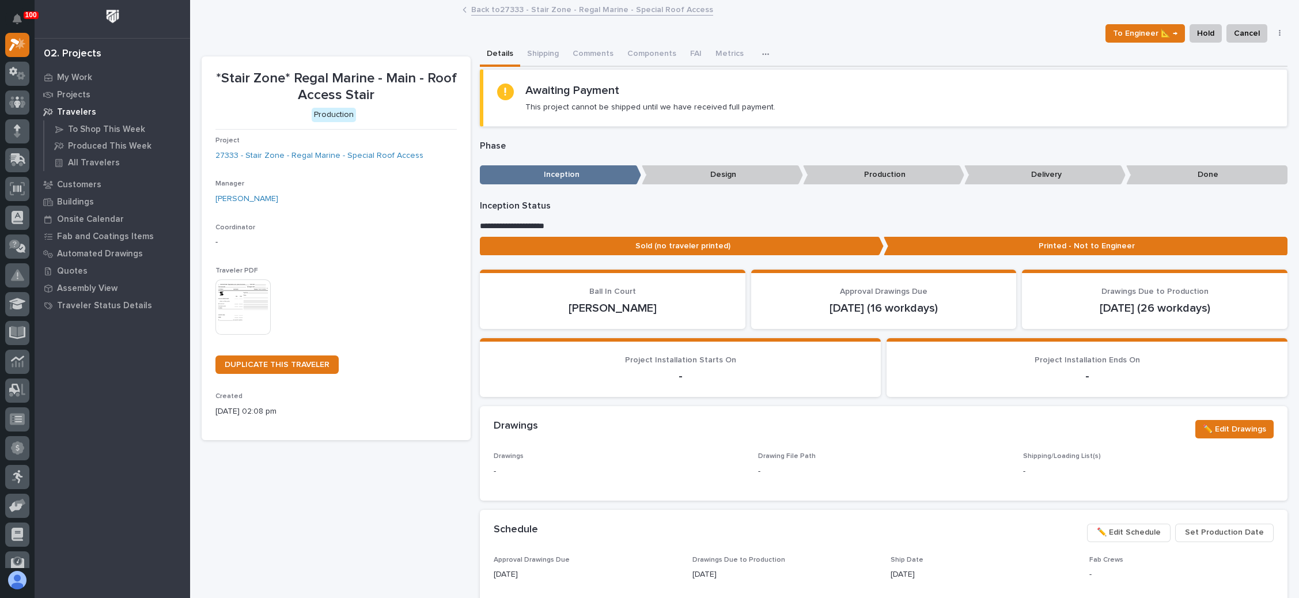
click at [258, 299] on img at bounding box center [242, 306] width 55 height 55
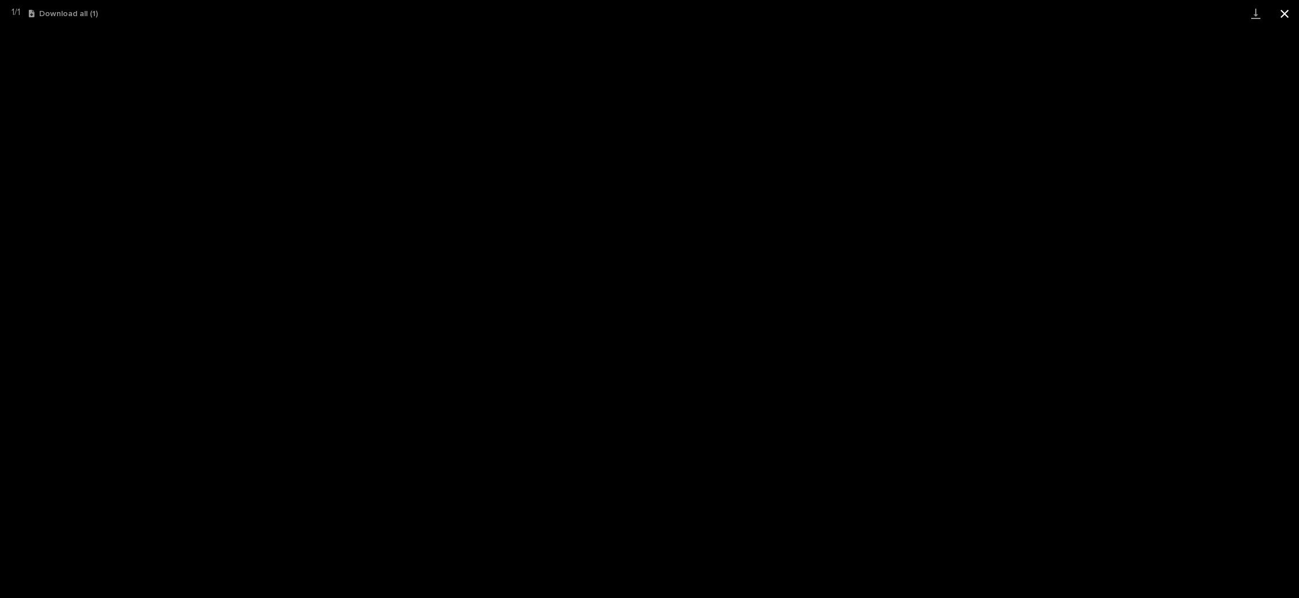
click at [1283, 17] on button "Close gallery" at bounding box center [1284, 13] width 29 height 27
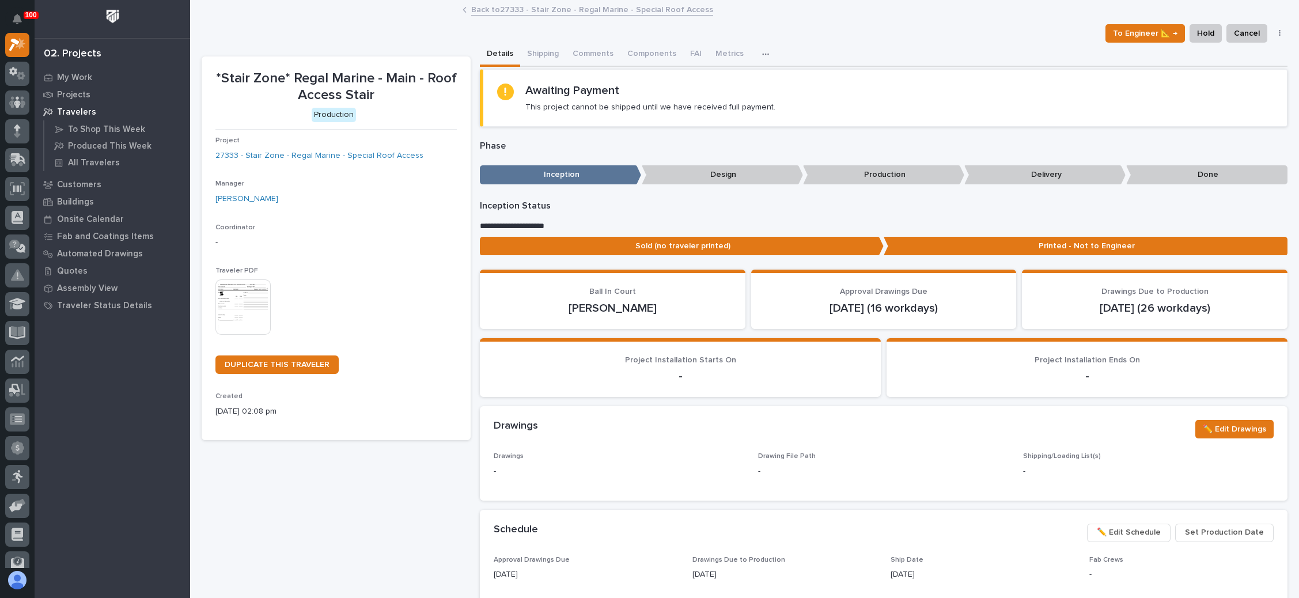
click at [240, 297] on img at bounding box center [242, 306] width 55 height 55
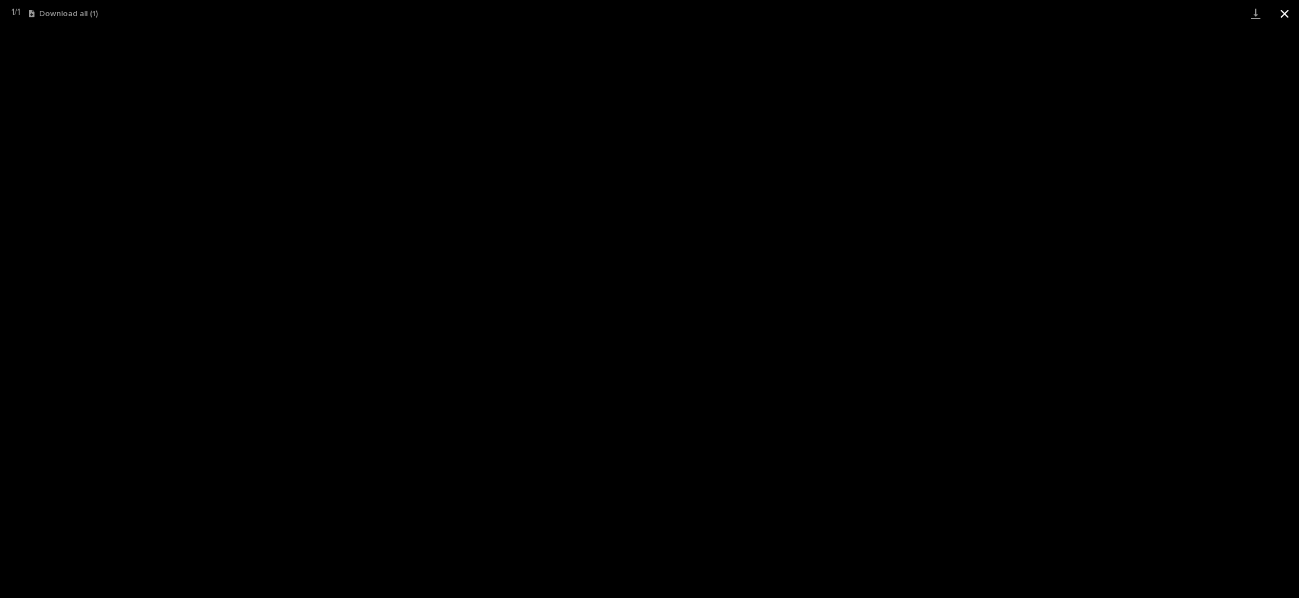
click at [1277, 12] on button "Close gallery" at bounding box center [1284, 13] width 29 height 27
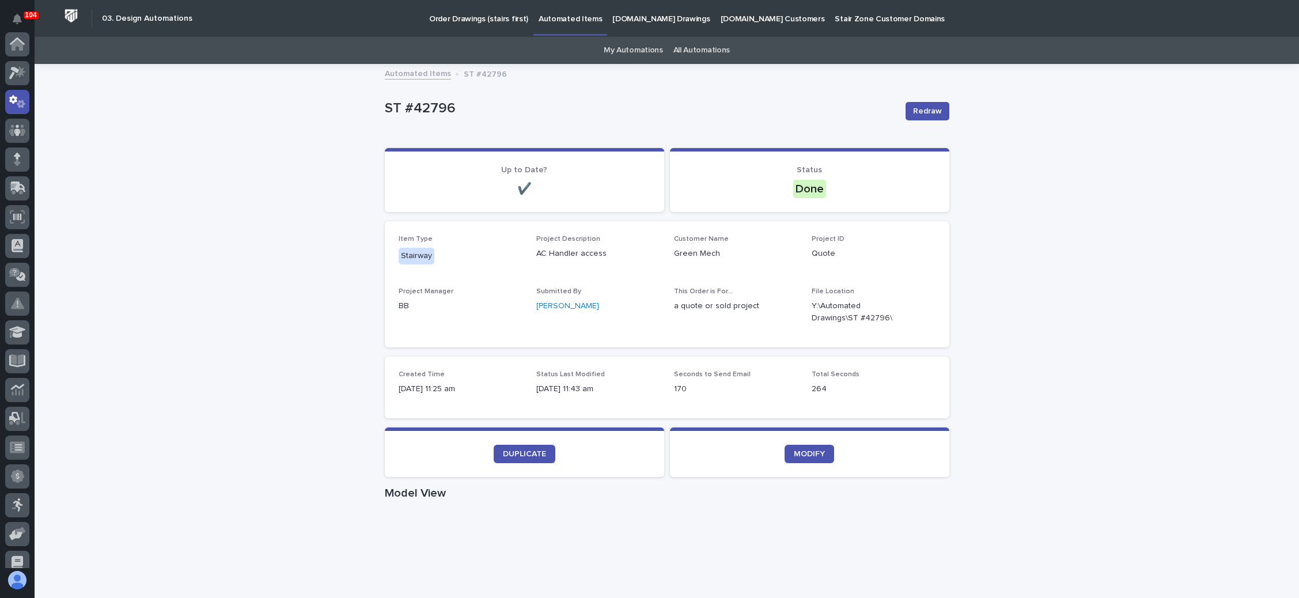
scroll to position [57, 0]
click at [473, 17] on p "Order Drawings (stairs first)" at bounding box center [478, 12] width 99 height 24
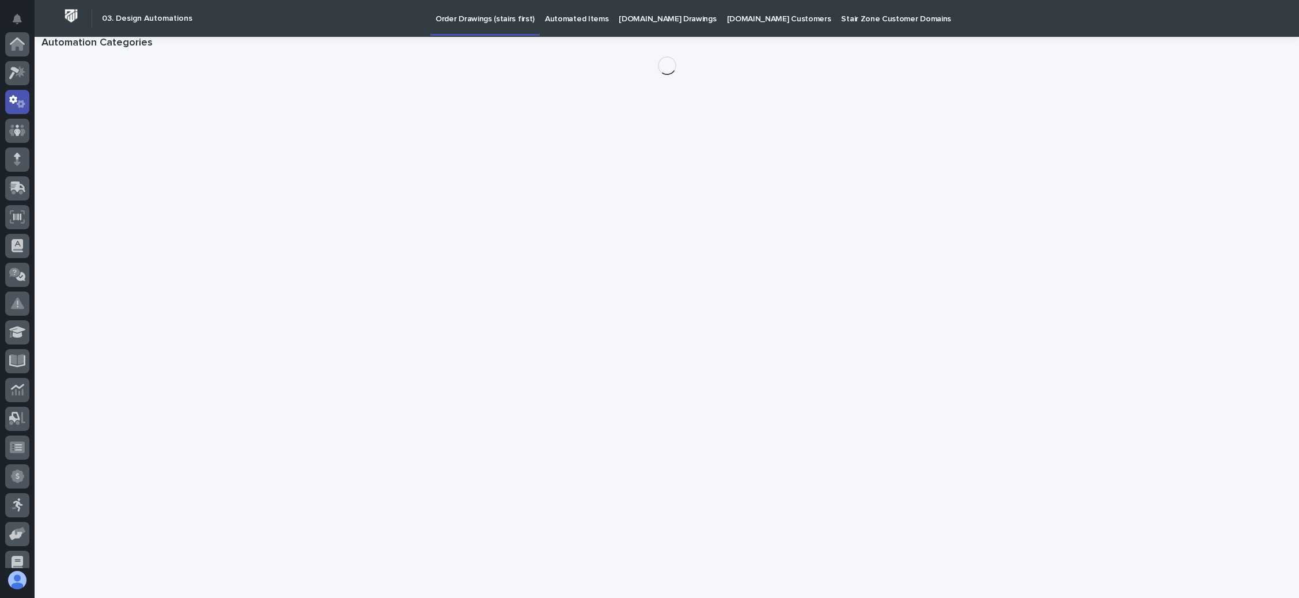
scroll to position [57, 0]
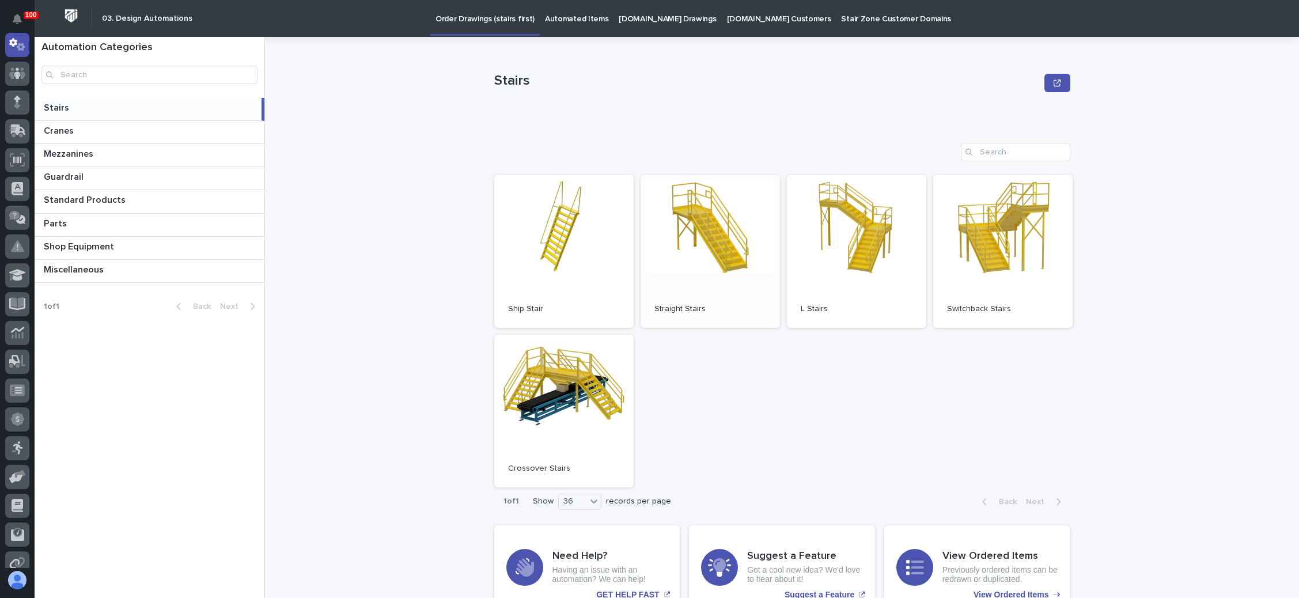
click at [682, 278] on link "Open" at bounding box center [709, 251] width 139 height 153
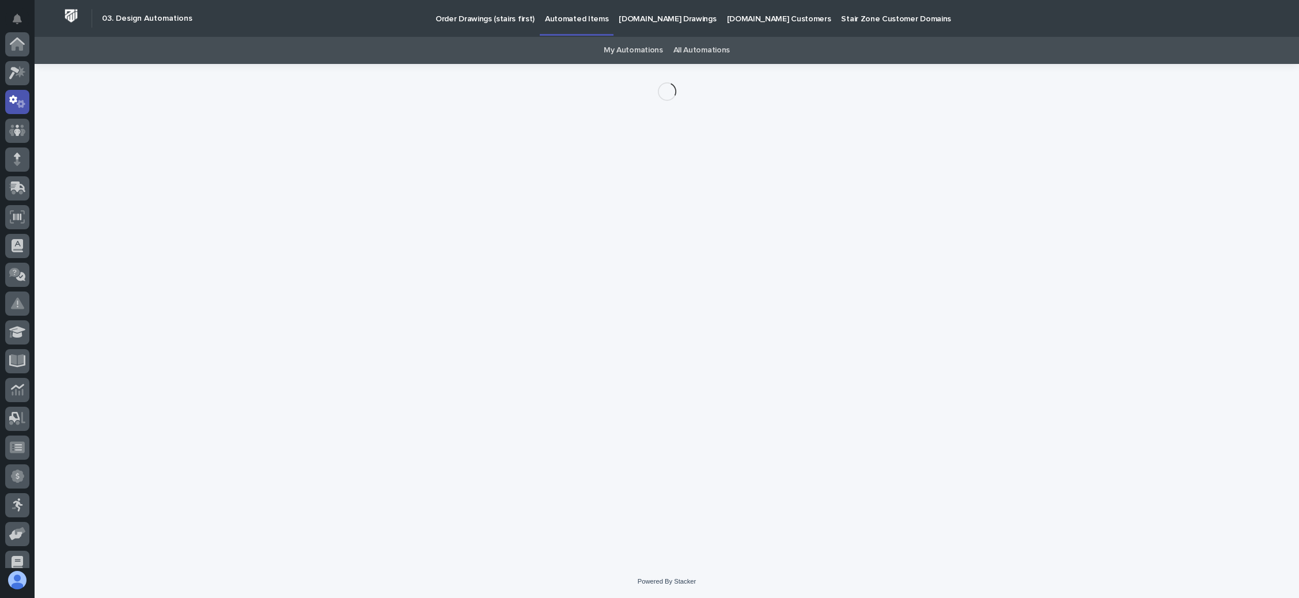
scroll to position [57, 0]
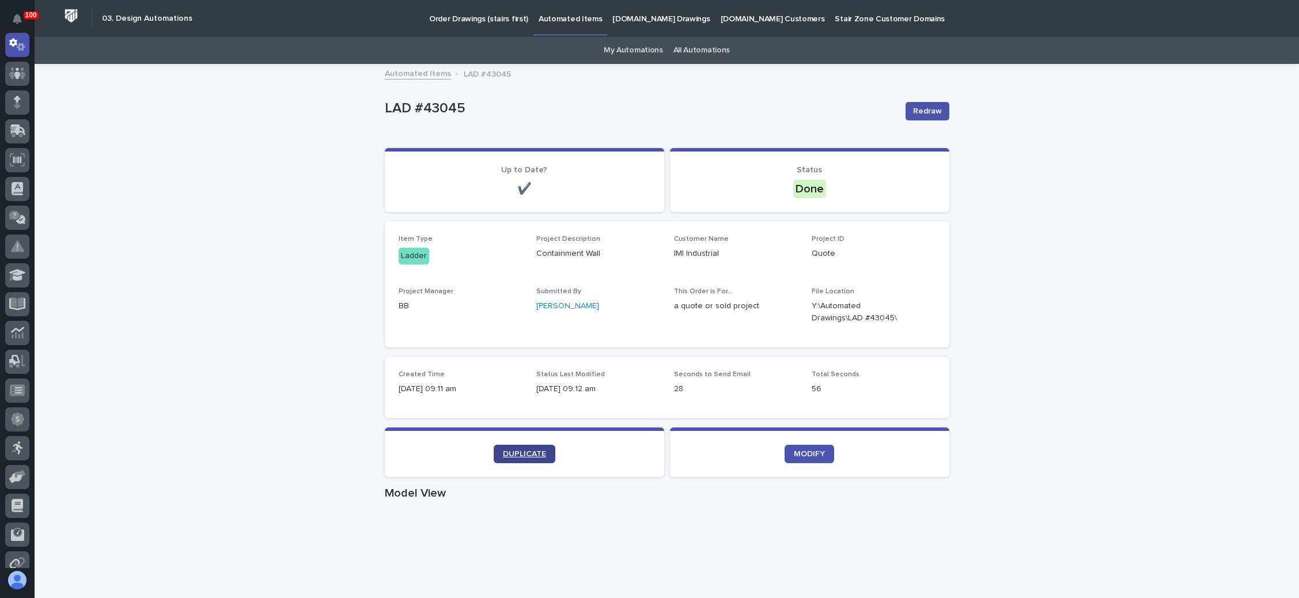
click at [522, 449] on link "DUPLICATE" at bounding box center [525, 454] width 62 height 18
